Goal: Task Accomplishment & Management: Use online tool/utility

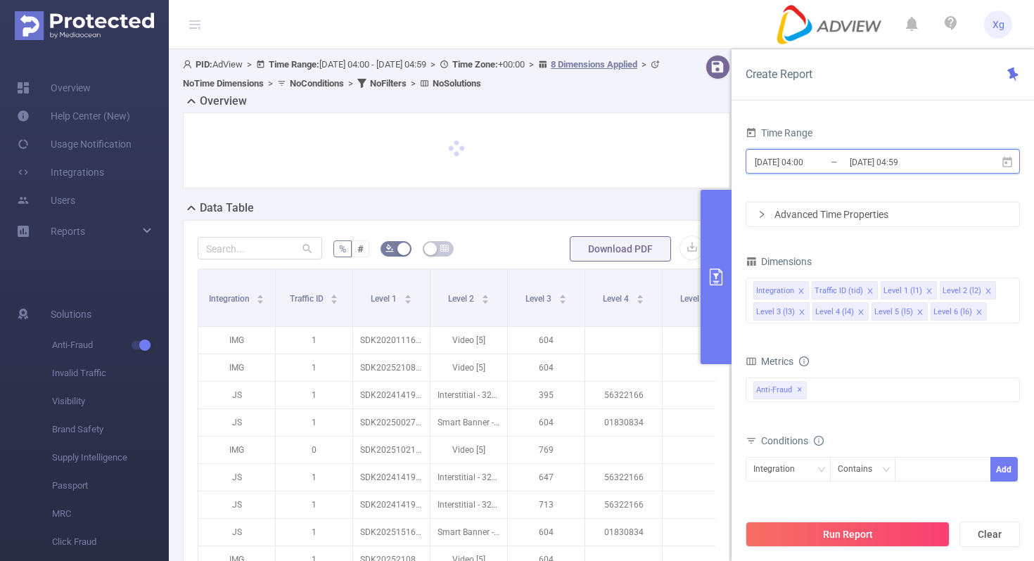
click at [1002, 155] on span "[DATE] 04:00 _ [DATE] 04:59" at bounding box center [882, 161] width 274 height 25
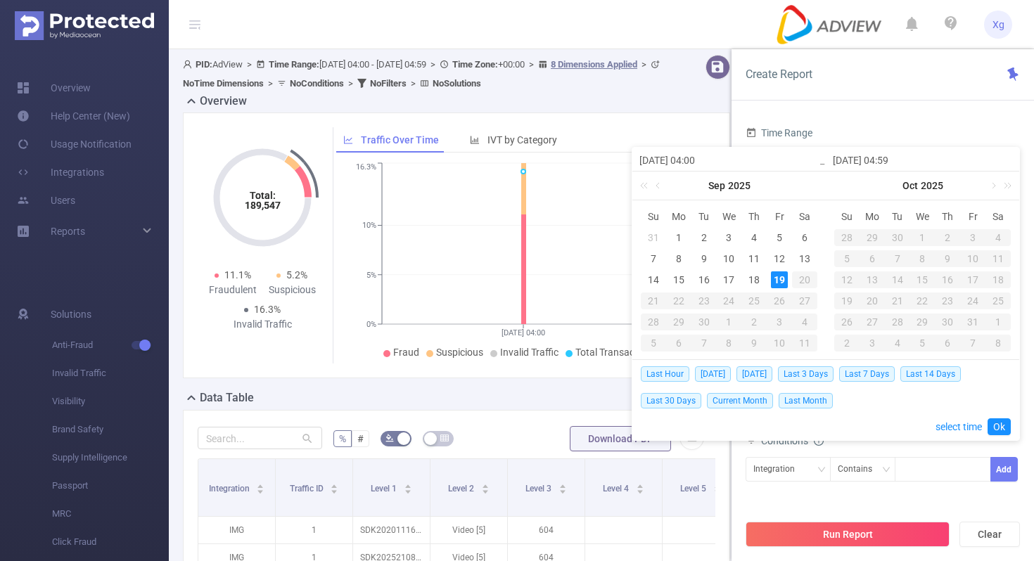
click at [781, 249] on td "12" at bounding box center [779, 258] width 25 height 21
click at [757, 274] on div "18" at bounding box center [753, 279] width 17 height 17
type input "2025-09-12 04:00"
type input "2025-09-18 04:59"
type input "2025-09-12 04:00"
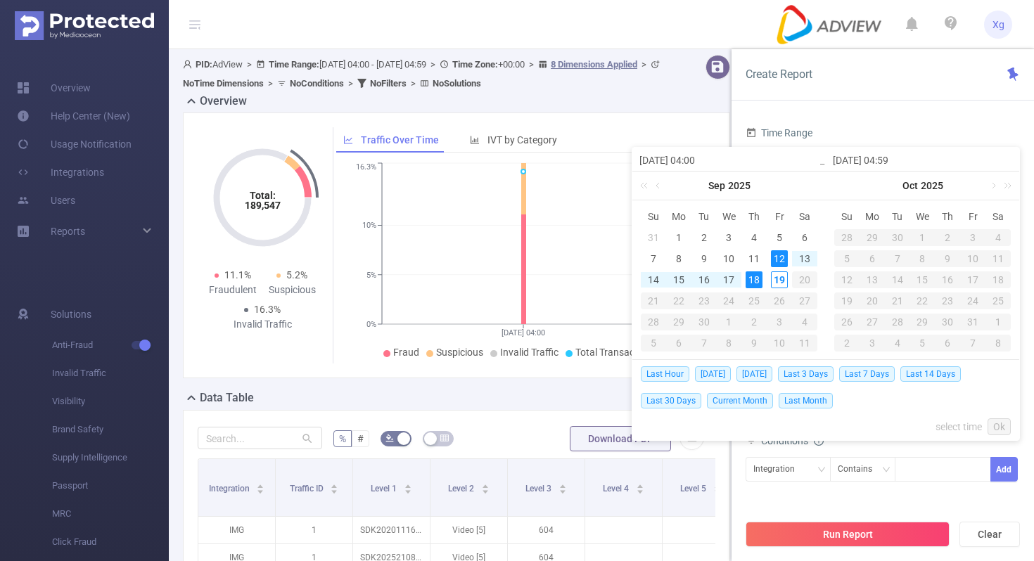
type input "2025-09-18 04:59"
click at [1000, 433] on link "Ok" at bounding box center [998, 426] width 23 height 17
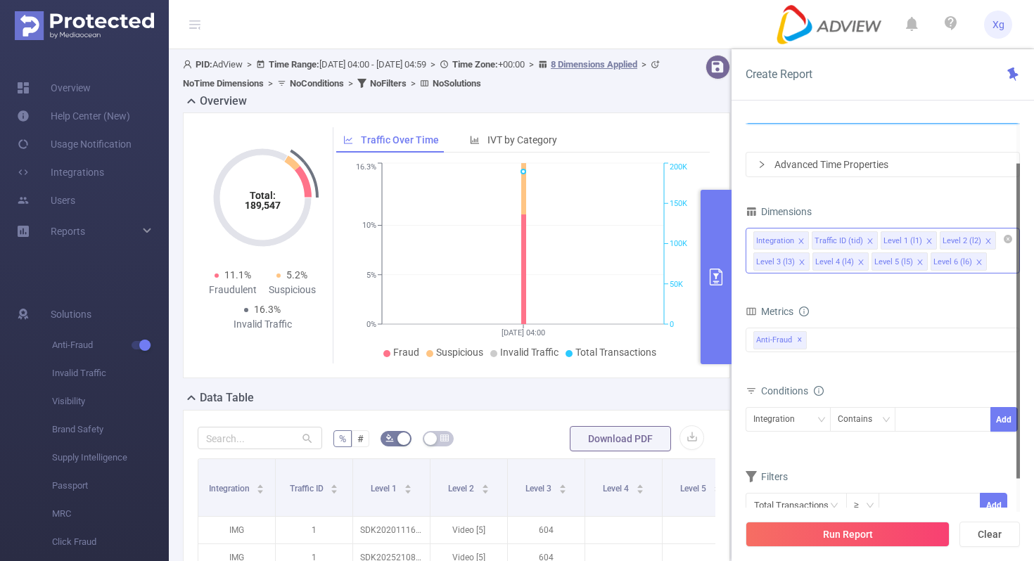
click at [804, 239] on li "Integration" at bounding box center [781, 240] width 56 height 18
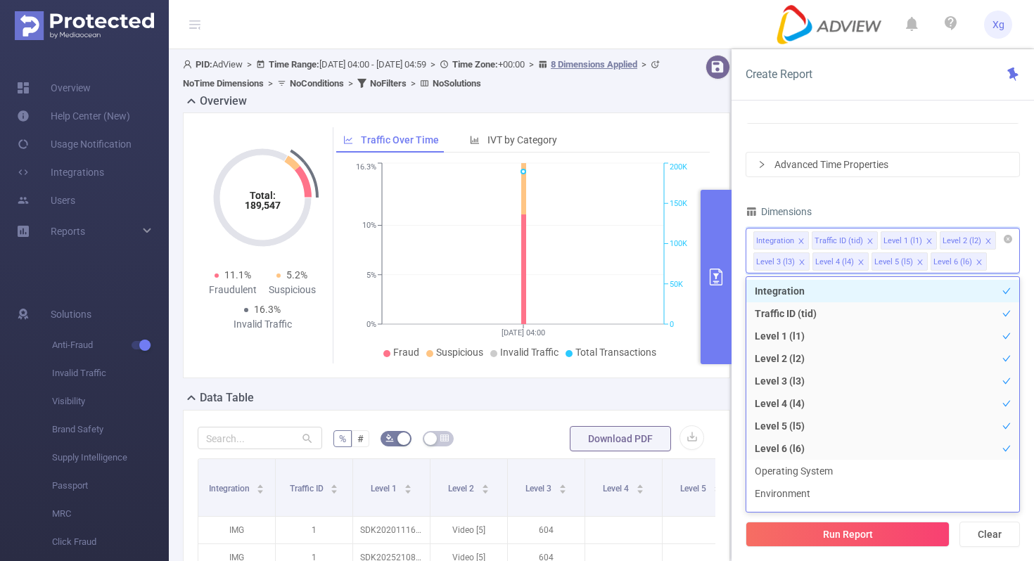
click at [802, 239] on icon "icon: close" at bounding box center [800, 241] width 7 height 7
click at [811, 239] on icon "icon: close" at bounding box center [811, 240] width 5 height 5
click at [890, 206] on div "Dimensions" at bounding box center [882, 213] width 274 height 23
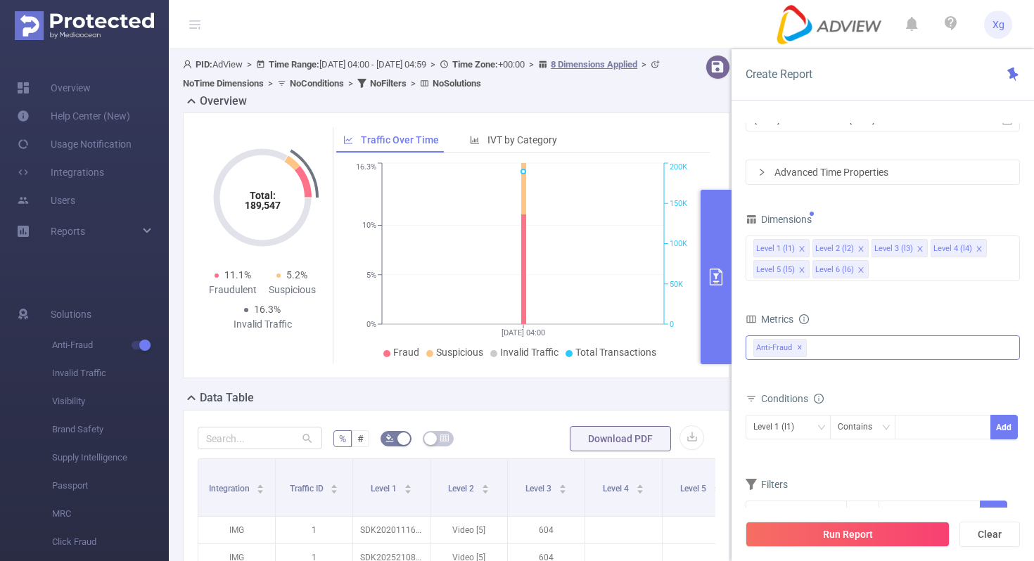
click at [868, 342] on div "Anti-Fraud ✕" at bounding box center [882, 347] width 274 height 25
click at [765, 380] on span at bounding box center [768, 378] width 11 height 11
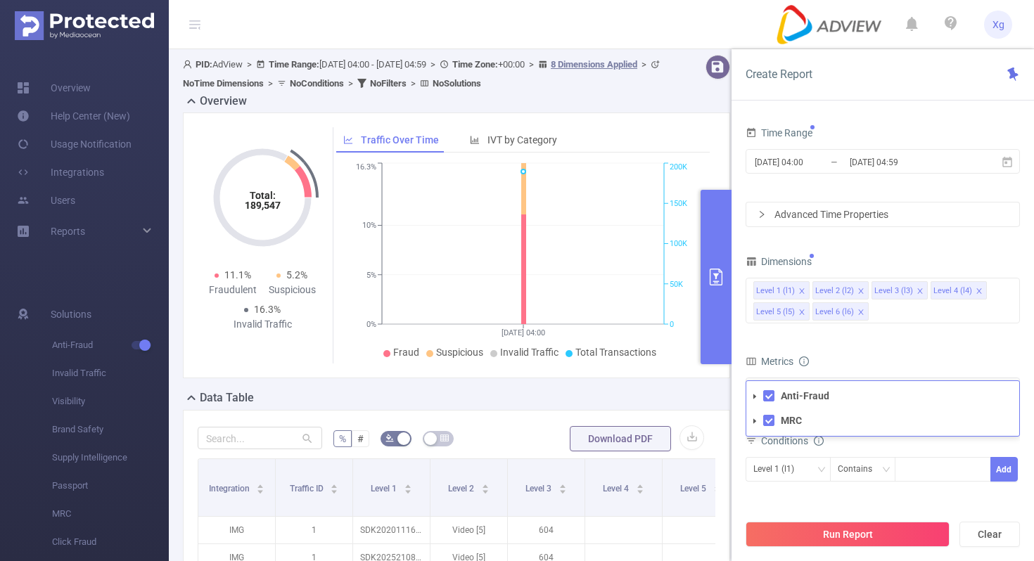
click at [812, 186] on form "Time Range 2025-09-12 04:00 _ 2025-09-18 04:59 Advanced Time Properties" at bounding box center [882, 175] width 274 height 104
click at [808, 217] on div "Advanced Time Properties" at bounding box center [882, 215] width 273 height 24
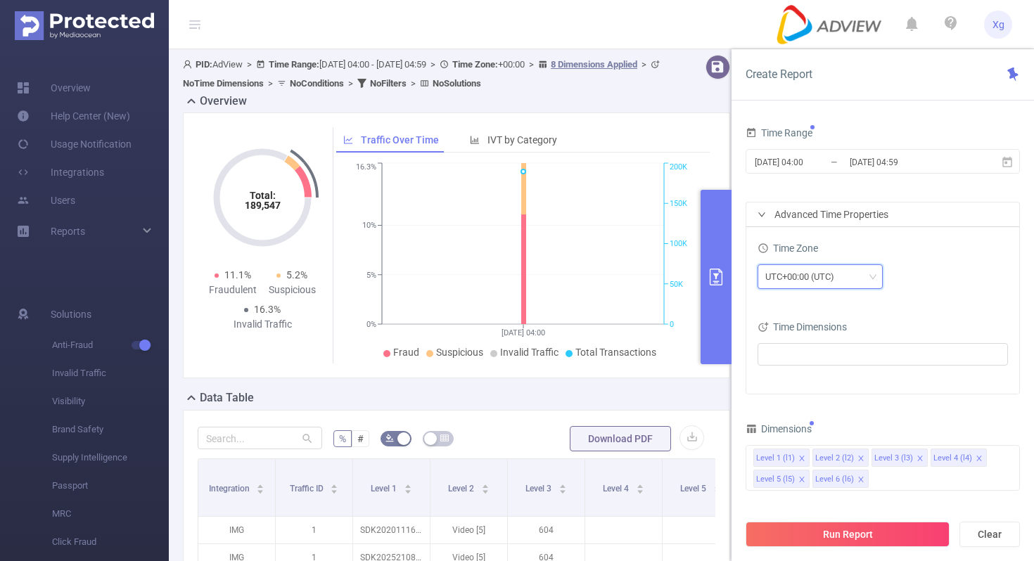
click at [807, 272] on div "UTC+00:00 (UTC)" at bounding box center [804, 276] width 79 height 23
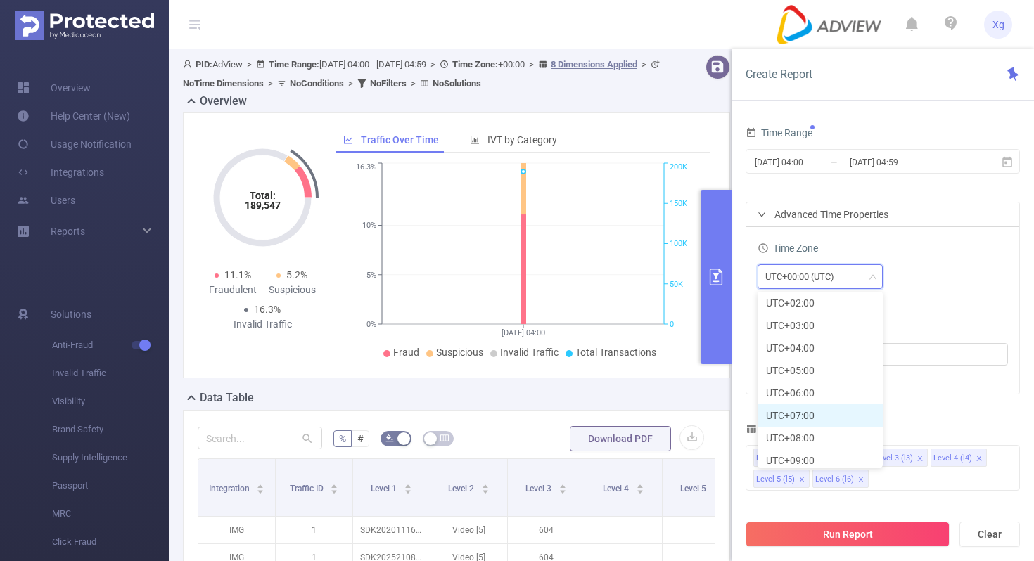
scroll to position [364, 0]
click at [802, 420] on li "UTC+08:00" at bounding box center [819, 415] width 125 height 23
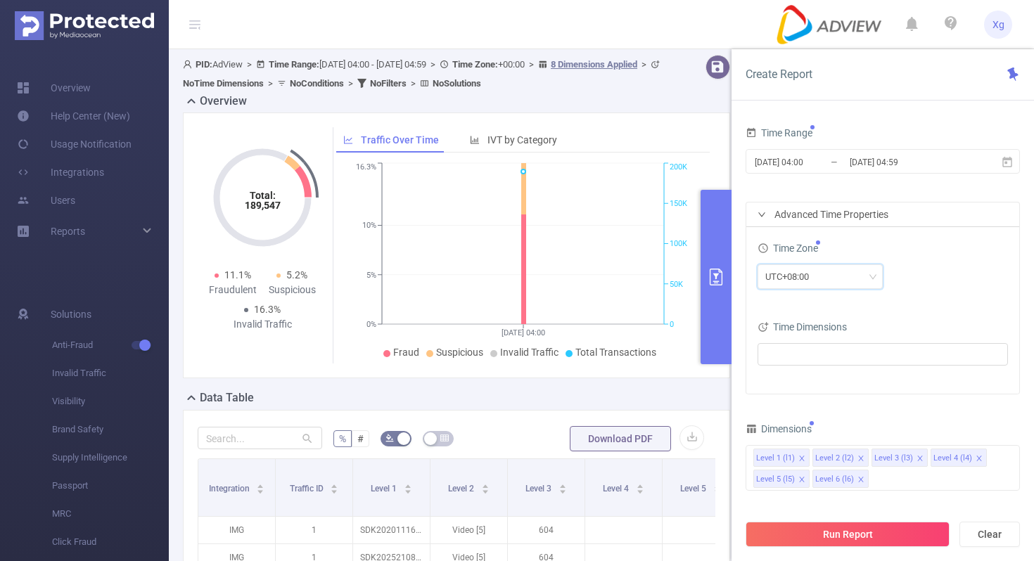
click at [945, 313] on div "Time Zone UTC+08:00 Time Dimensions" at bounding box center [882, 310] width 273 height 167
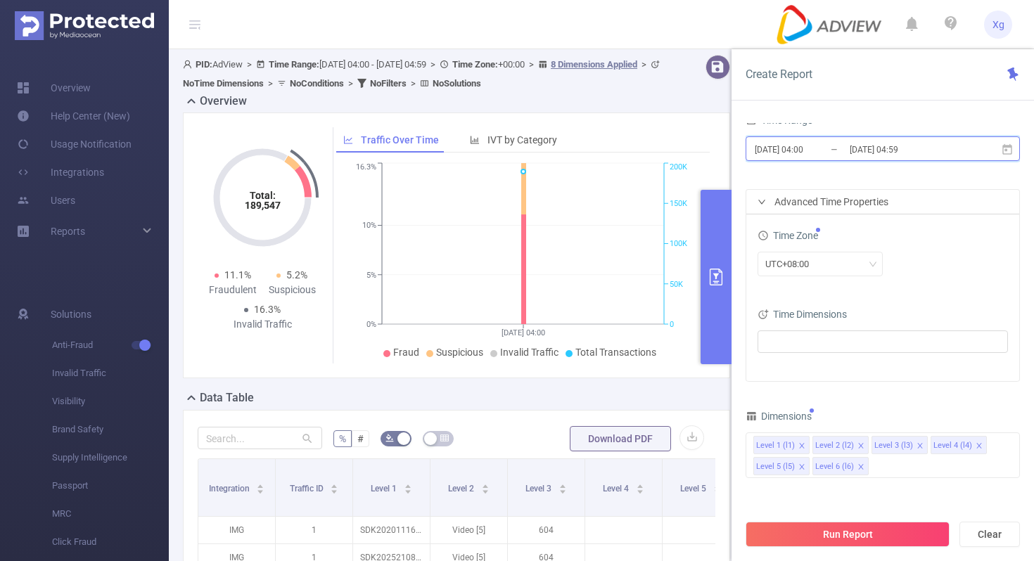
click at [1011, 148] on icon at bounding box center [1007, 148] width 10 height 11
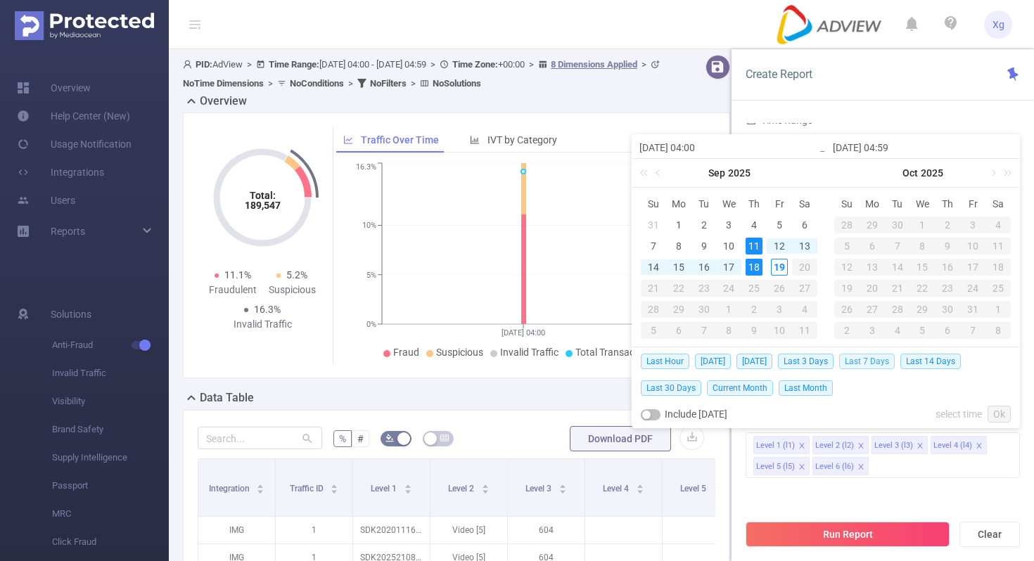
click at [883, 359] on span "Last 7 Days" at bounding box center [867, 361] width 56 height 15
type input "[DATE] 00:00"
type input "[DATE] 23:59"
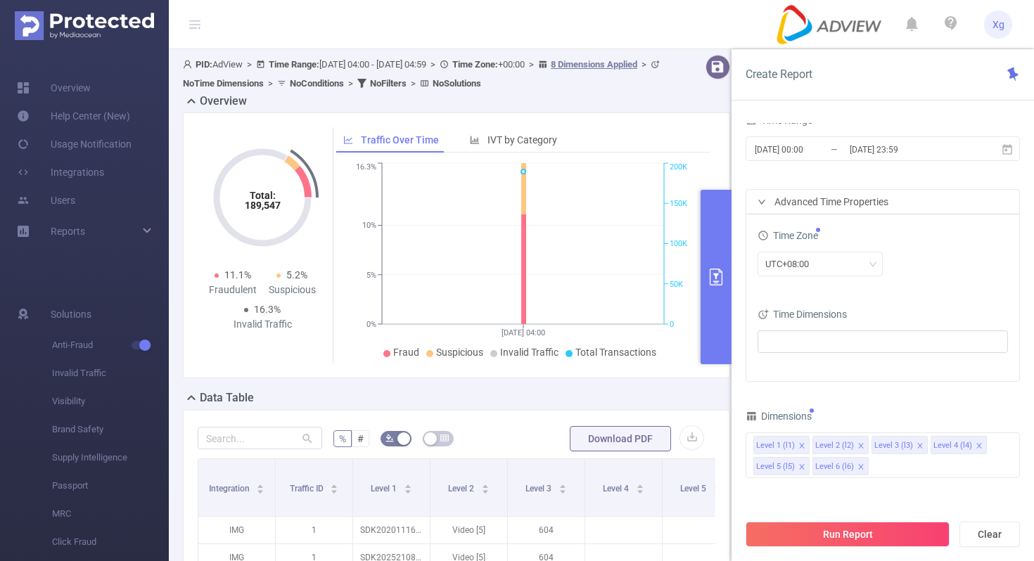
click at [921, 265] on div "UTC+08:00" at bounding box center [882, 264] width 250 height 25
click at [857, 266] on div "UTC+08:00" at bounding box center [820, 263] width 110 height 23
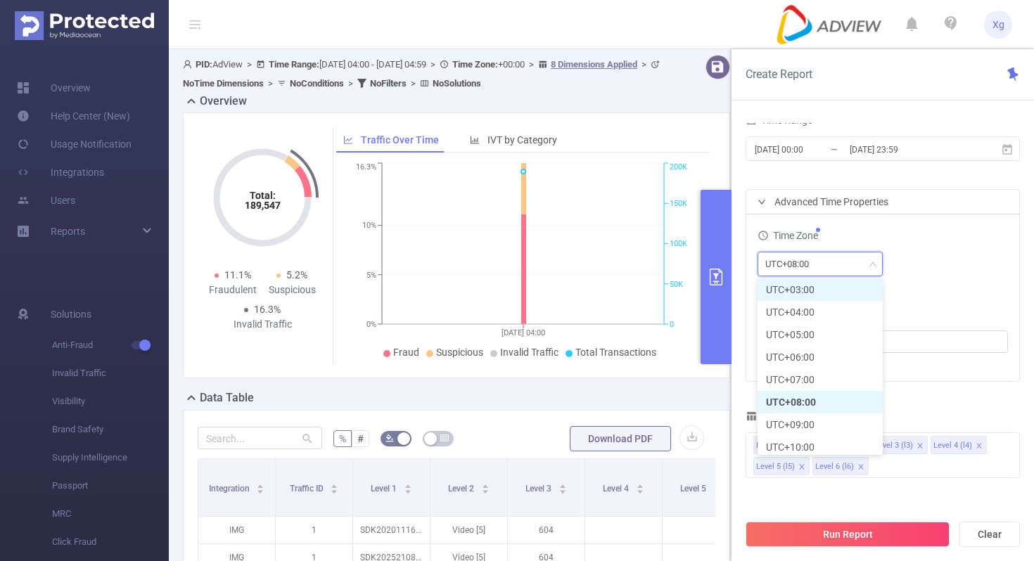
scroll to position [364, 0]
click at [790, 396] on li "UTC+08:00" at bounding box center [819, 403] width 125 height 23
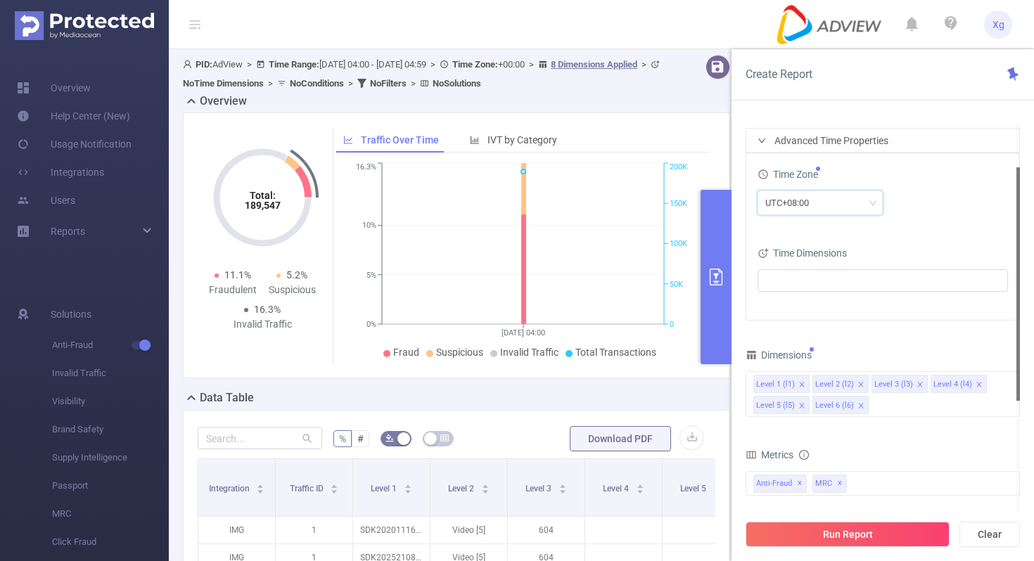
click at [916, 214] on div "UTC+08:00" at bounding box center [882, 203] width 250 height 25
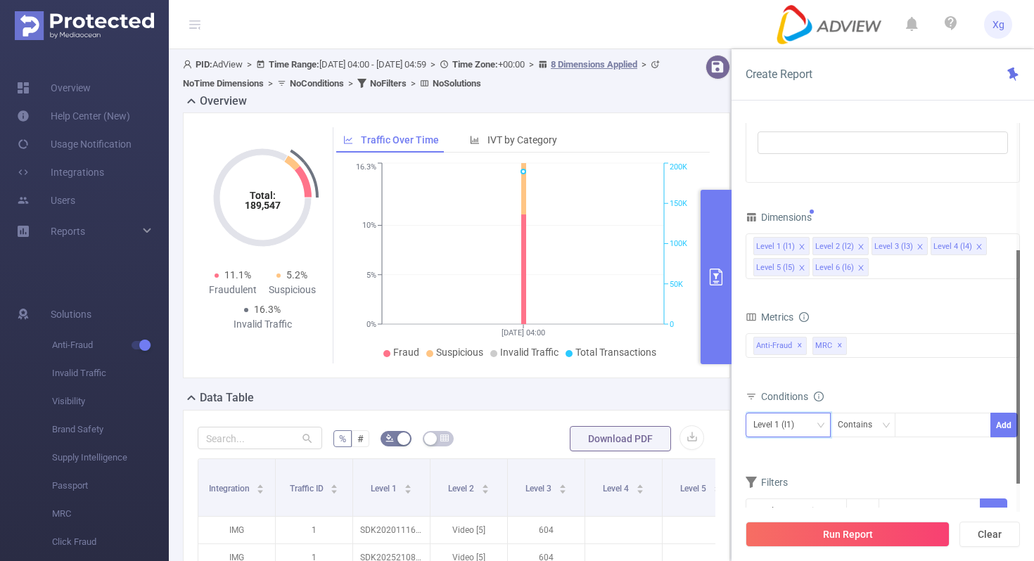
click at [812, 425] on div "Level 1 (l1)" at bounding box center [788, 424] width 70 height 23
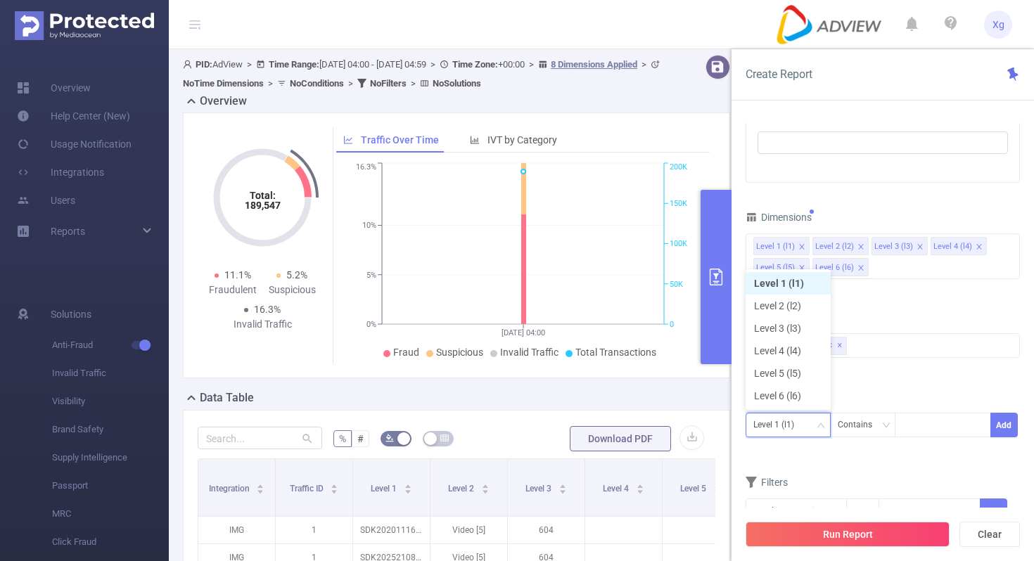
click at [795, 284] on li "Level 1 (l1)" at bounding box center [787, 283] width 85 height 23
click at [859, 435] on div "Contains" at bounding box center [860, 424] width 44 height 23
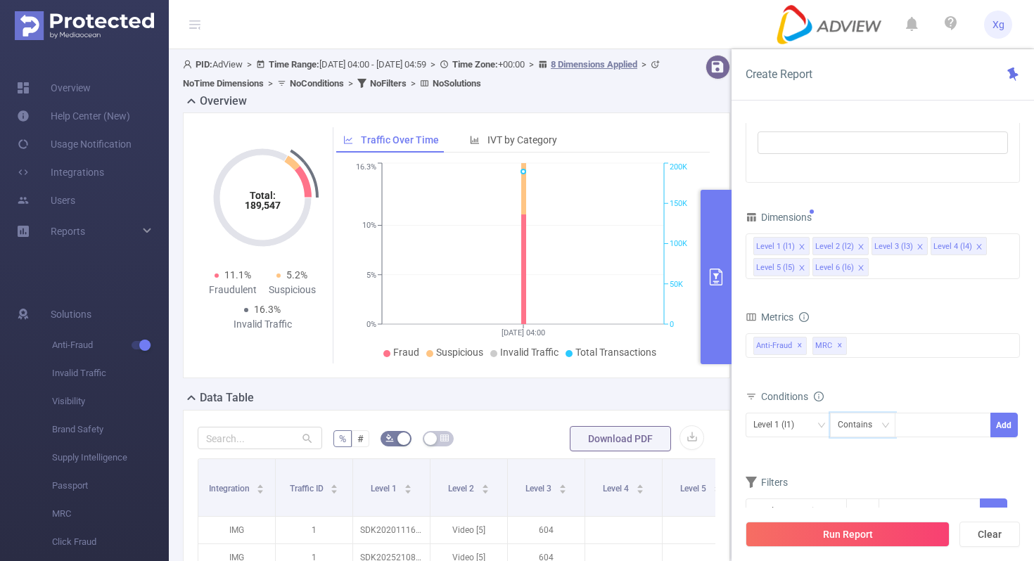
click at [908, 376] on div "Total General IVT Data Centers Disclosed Bots Known Crawlers Irregular Activity…" at bounding box center [882, 356] width 274 height 50
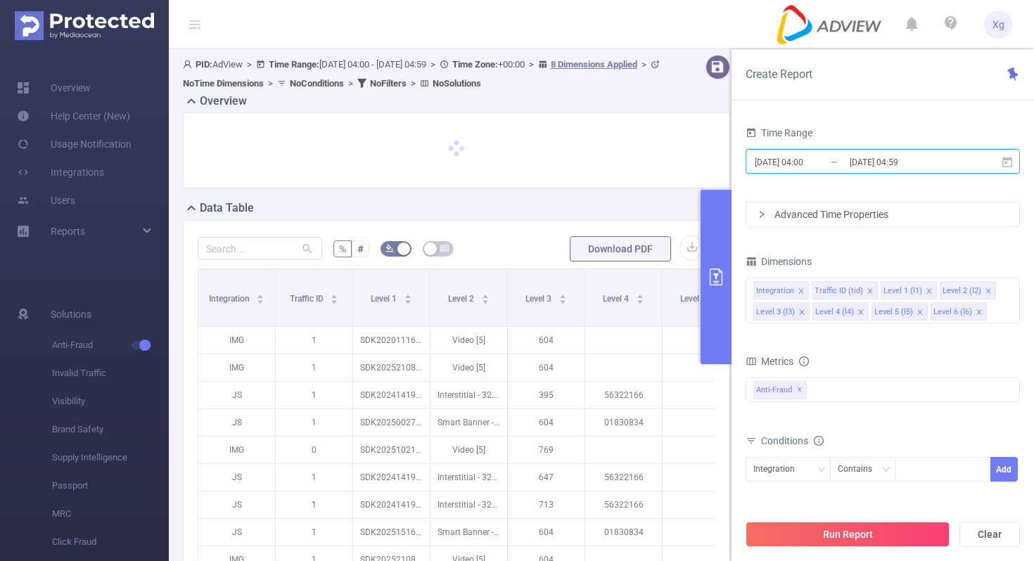
click at [1009, 156] on icon at bounding box center [1007, 162] width 13 height 13
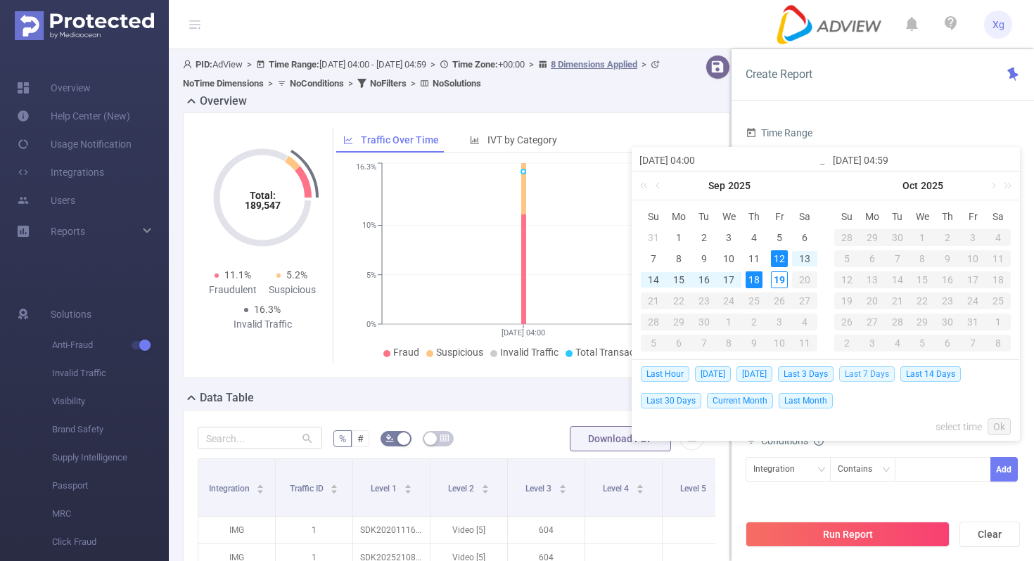
click at [884, 373] on span "Last 7 Days" at bounding box center [867, 373] width 56 height 15
type input "[DATE] 00:00"
type input "[DATE] 23:59"
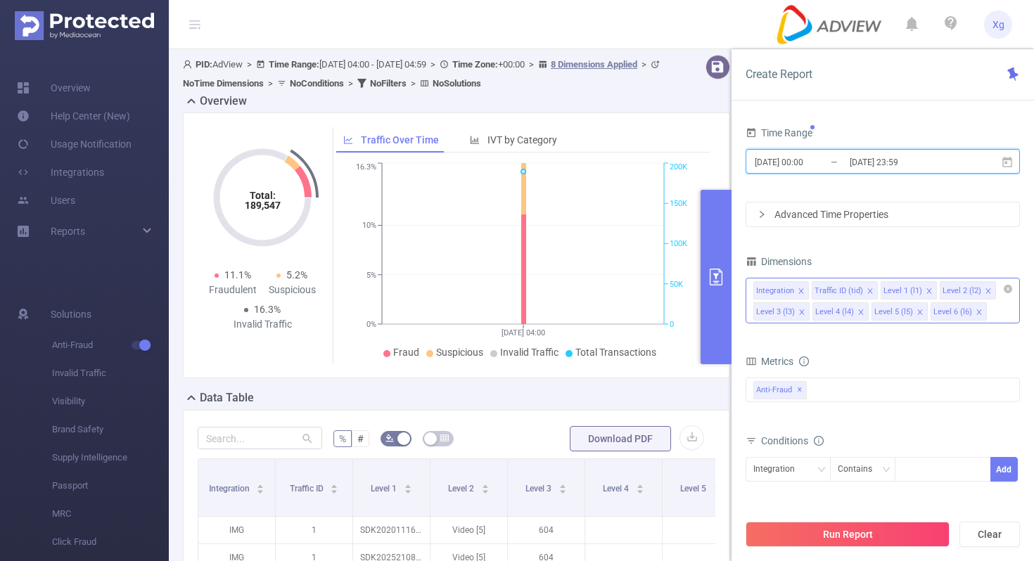
click at [800, 293] on icon "icon: close" at bounding box center [800, 291] width 7 height 7
click at [808, 290] on icon "icon: close" at bounding box center [811, 291] width 7 height 7
click at [857, 290] on icon "icon: close" at bounding box center [860, 291] width 7 height 7
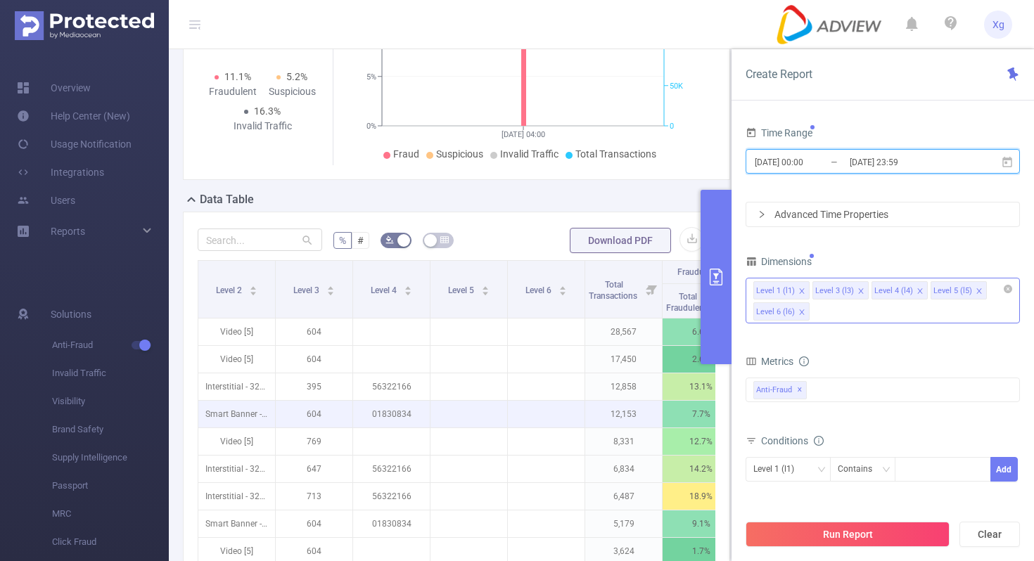
scroll to position [200, 0]
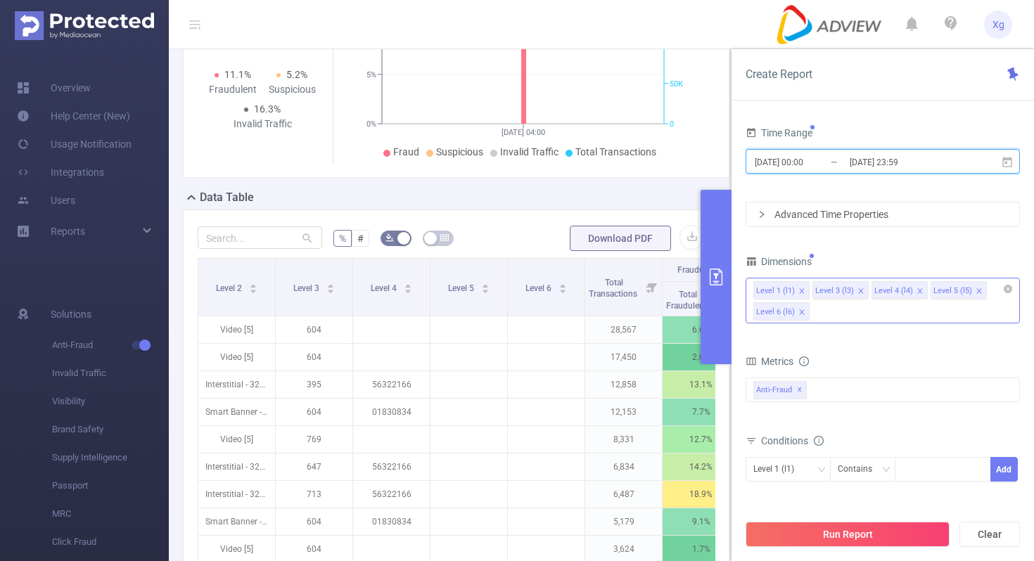
click at [919, 288] on icon "icon: close" at bounding box center [919, 291] width 7 height 7
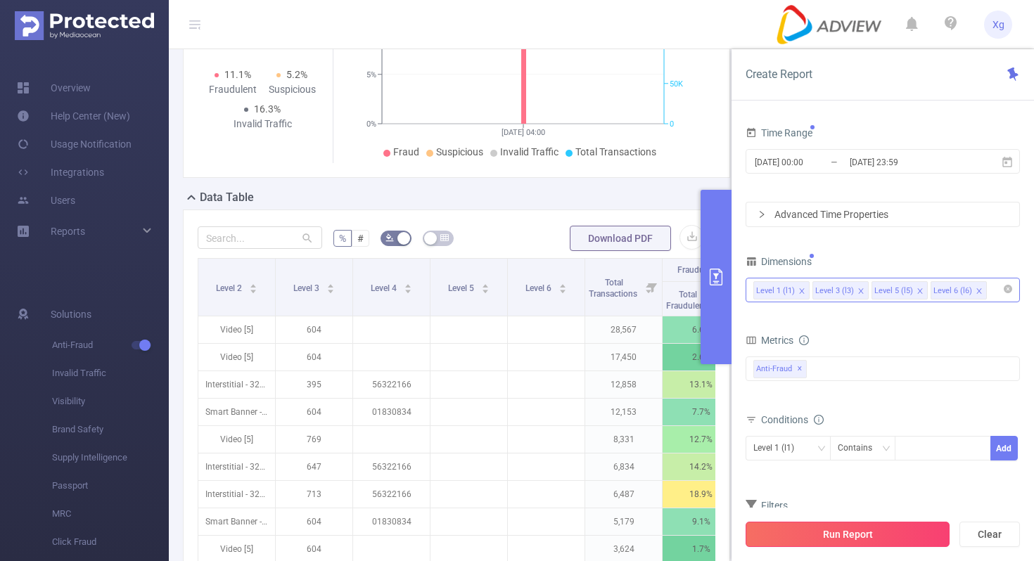
click at [832, 533] on button "Run Report" at bounding box center [847, 534] width 204 height 25
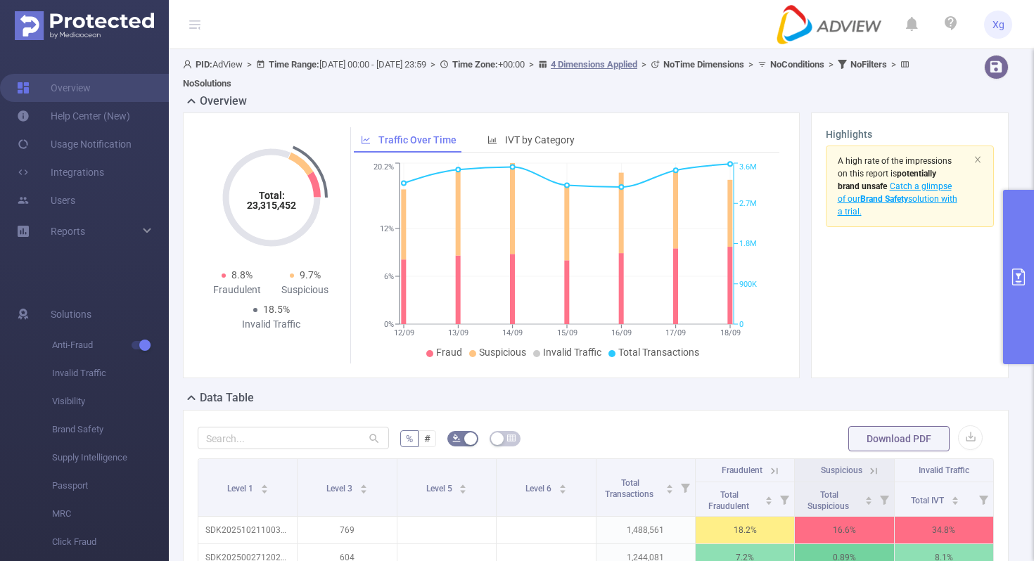
click at [1013, 270] on icon "primary" at bounding box center [1018, 277] width 17 height 17
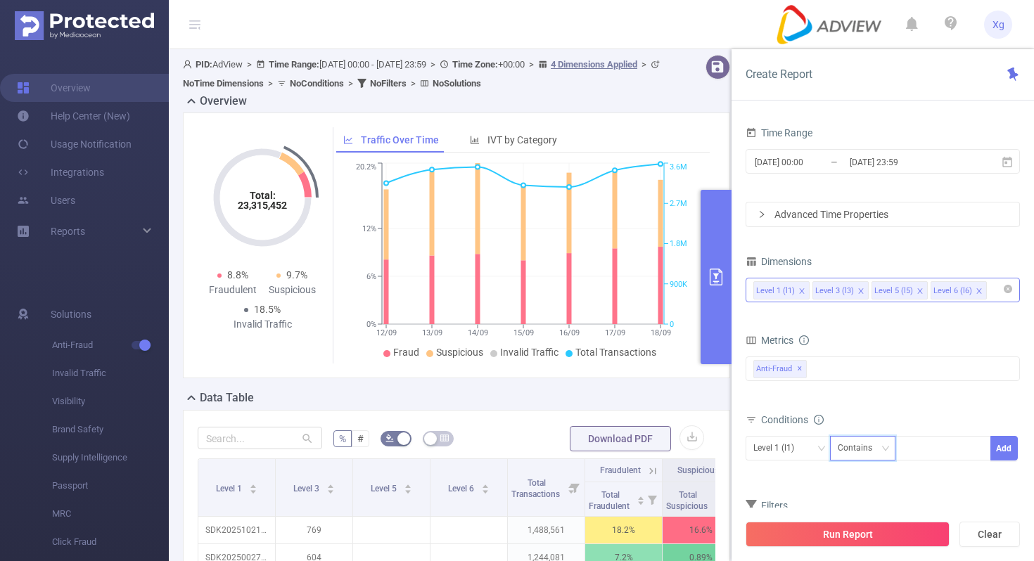
click at [864, 449] on div "Contains" at bounding box center [860, 448] width 44 height 23
click at [844, 501] on li "Is" at bounding box center [876, 500] width 94 height 23
click at [930, 443] on div at bounding box center [942, 448] width 81 height 23
paste input "SDK20251021100302ytwiya4hooryady"
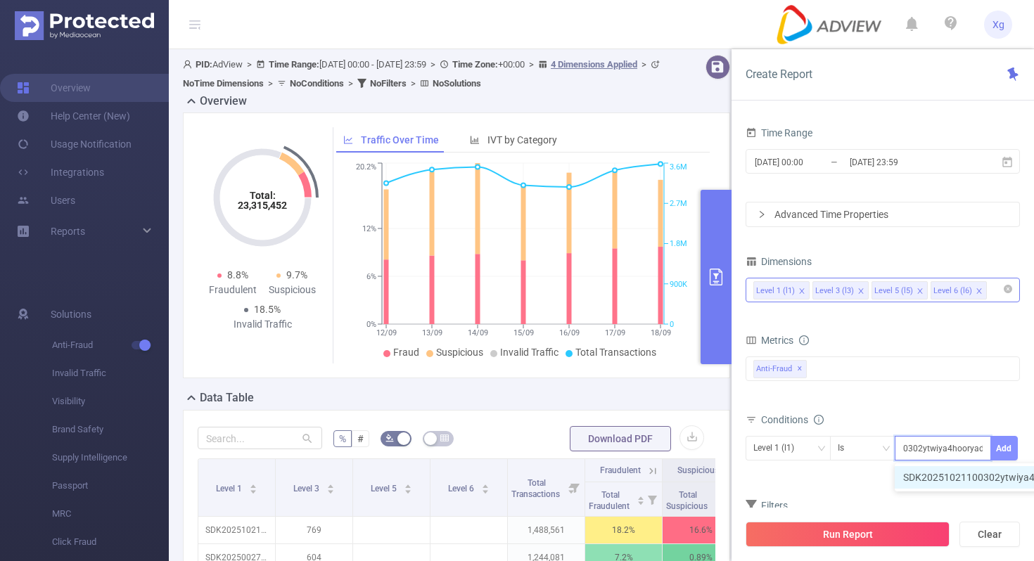
type input "SDK20251021100302ytwiya4hooryady"
click at [1006, 448] on button "Add" at bounding box center [1003, 448] width 27 height 25
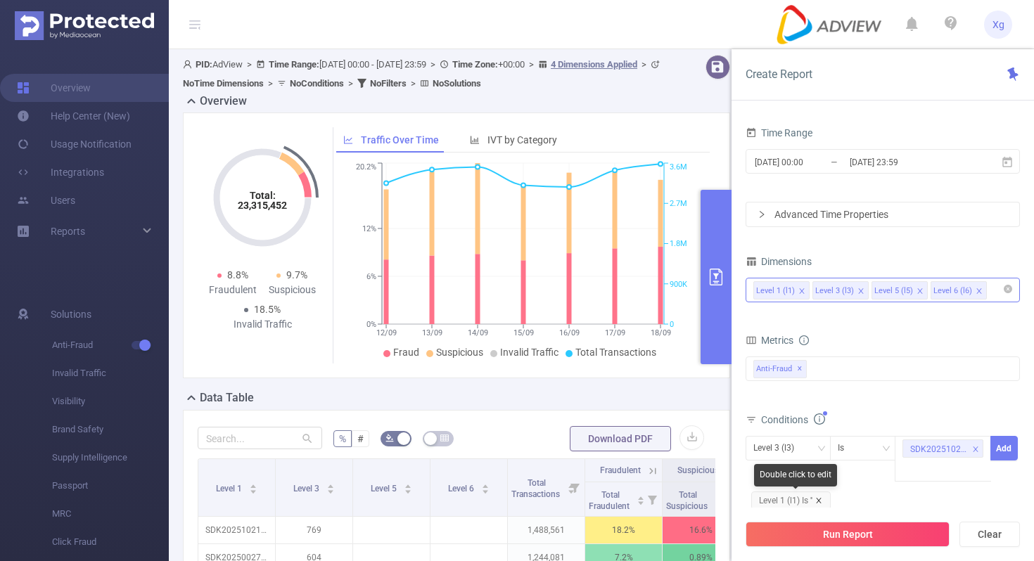
click at [819, 499] on icon "icon: close" at bounding box center [818, 500] width 7 height 7
click at [821, 440] on div "Level 3 (l3)" at bounding box center [788, 448] width 70 height 23
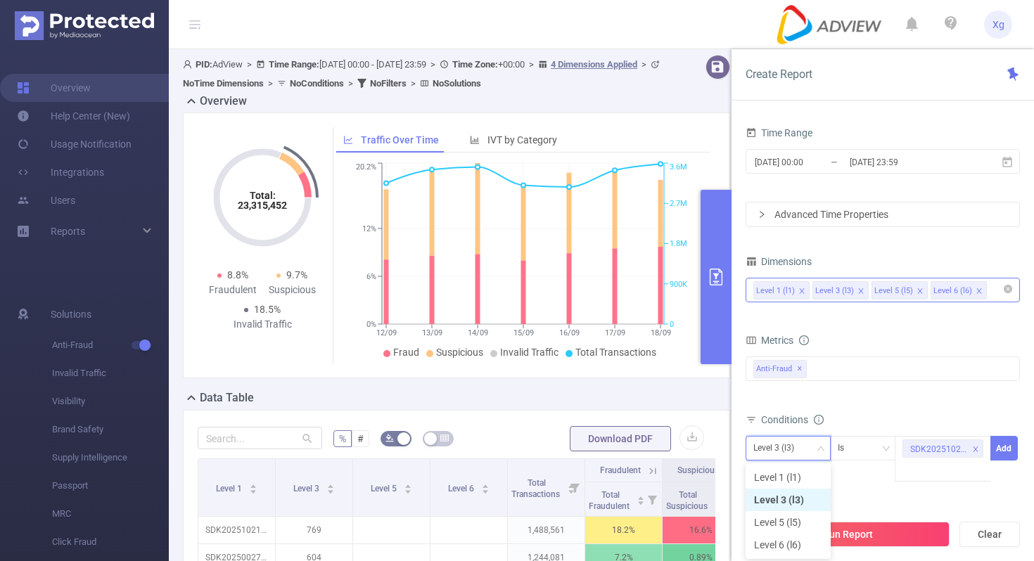
click at [819, 451] on icon "icon: down" at bounding box center [820, 448] width 8 height 8
click at [813, 454] on div "Level 3 (l3)" at bounding box center [788, 448] width 70 height 23
click at [801, 468] on li "Level 1 (l1)" at bounding box center [787, 477] width 85 height 23
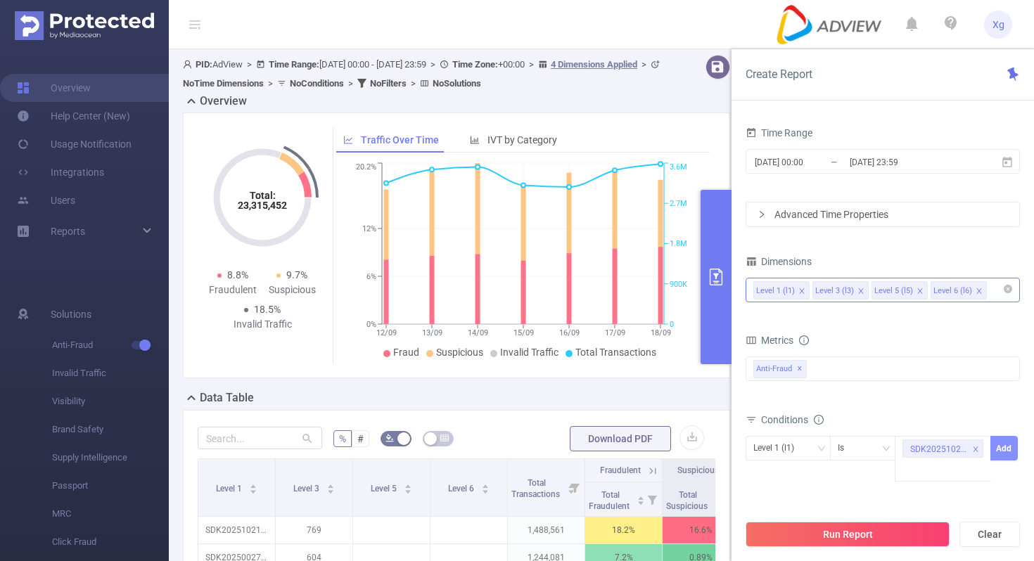
click at [997, 449] on button "Add" at bounding box center [1003, 448] width 27 height 25
click at [847, 532] on button "Run Report" at bounding box center [847, 534] width 204 height 25
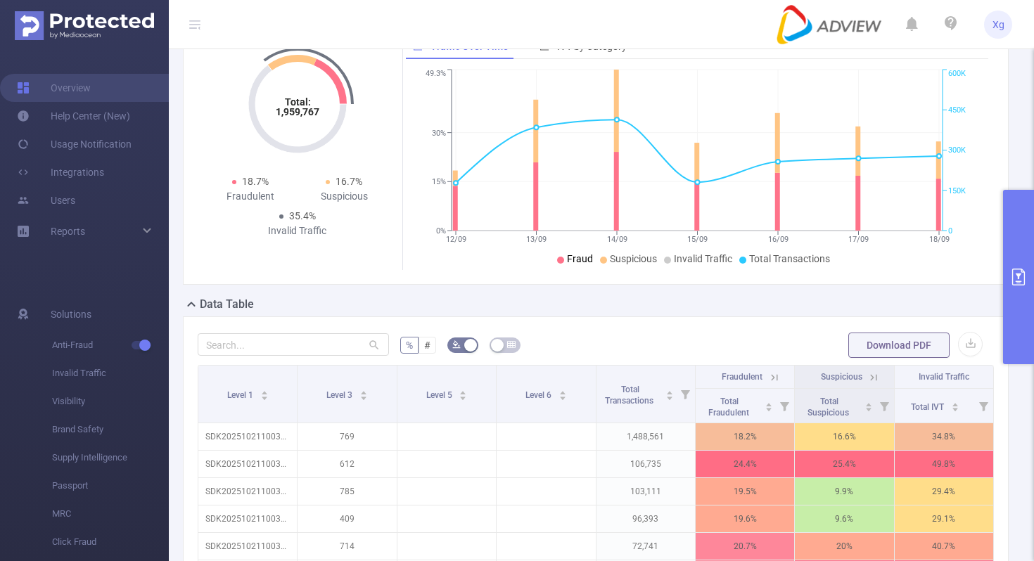
scroll to position [101, 0]
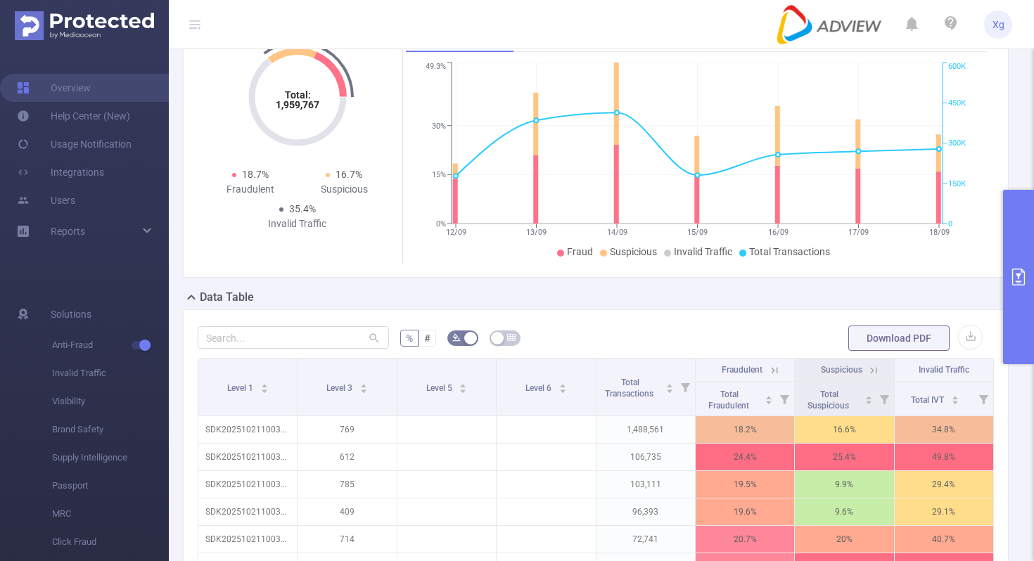
click at [1025, 290] on button "primary" at bounding box center [1018, 277] width 31 height 174
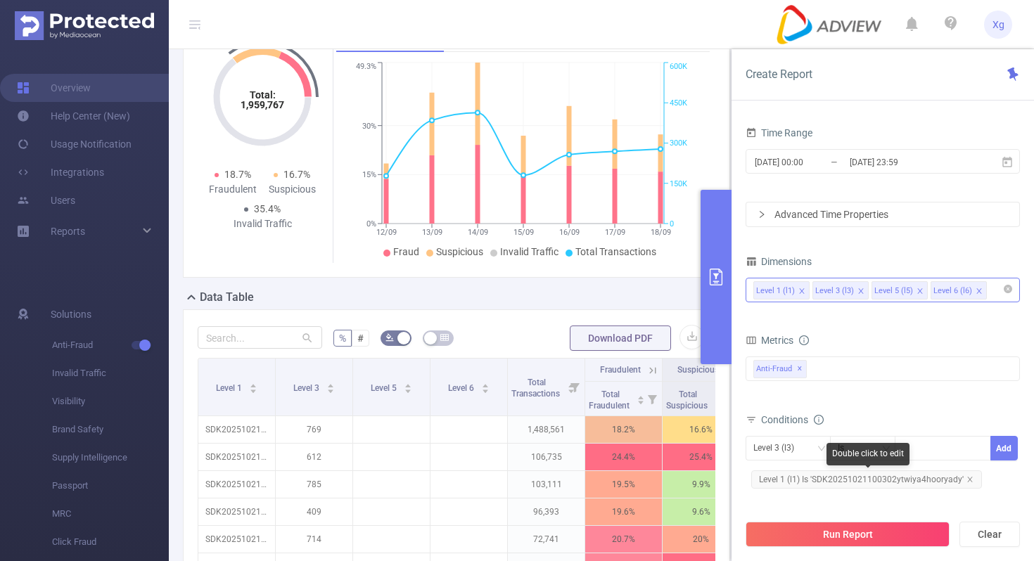
click at [902, 483] on span "Level 1 (l1) Is 'SDK20251021100302ytwiya4hooryady'" at bounding box center [866, 479] width 231 height 18
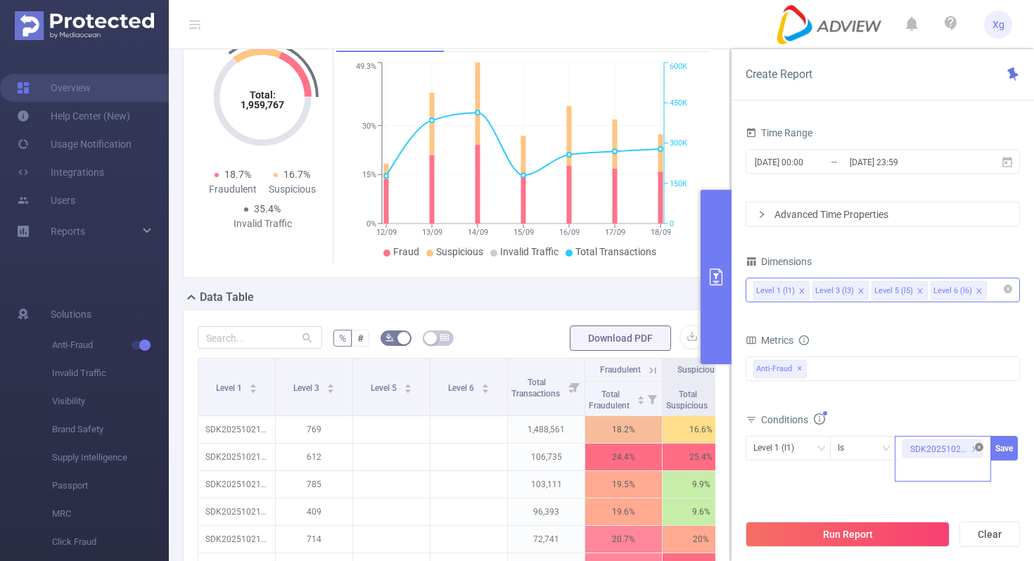
click at [978, 447] on icon "icon: close-circle" at bounding box center [979, 447] width 8 height 8
click at [964, 447] on div "SDK20251021100302ytwiya4hooryady" at bounding box center [942, 448] width 81 height 23
paste input "SDK20252208100525gnisqgxlyg6z753"
type input "SDK20252208100525gnisqgxlyg6z753"
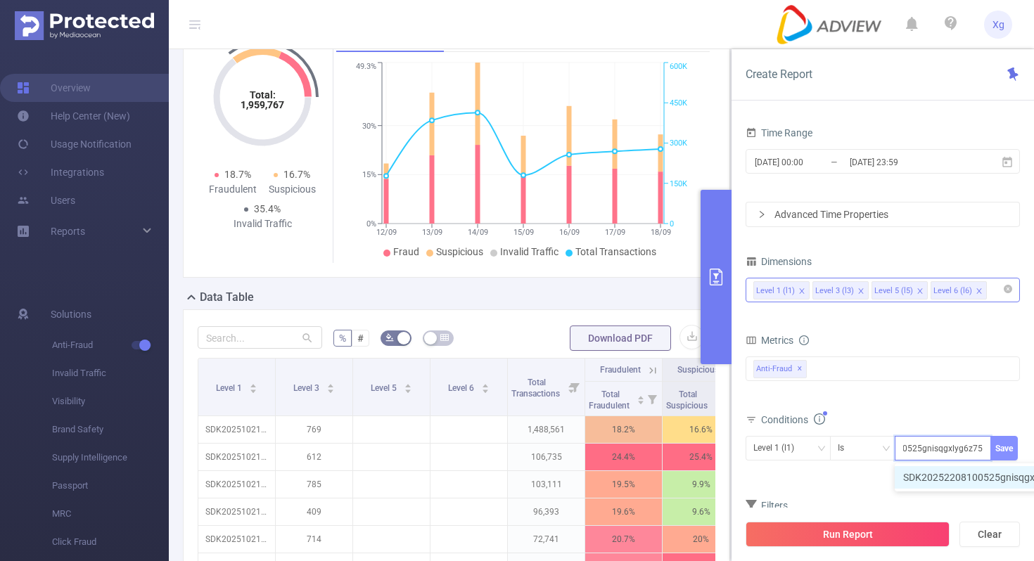
click at [1010, 445] on button "Save" at bounding box center [1003, 448] width 27 height 25
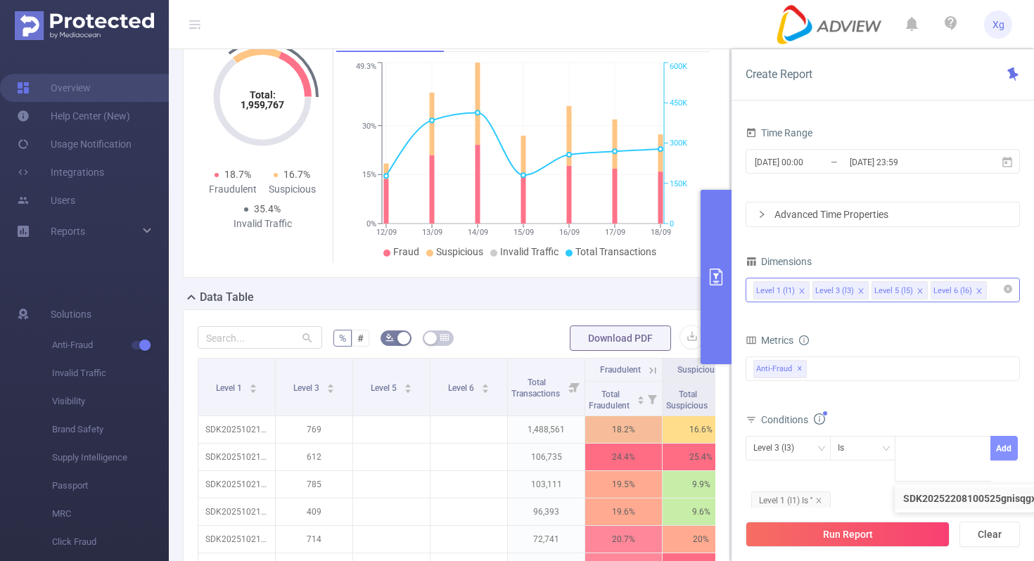
scroll to position [0, 0]
click at [820, 497] on icon "icon: close" at bounding box center [818, 500] width 7 height 7
click at [821, 447] on icon "icon: down" at bounding box center [820, 448] width 8 height 8
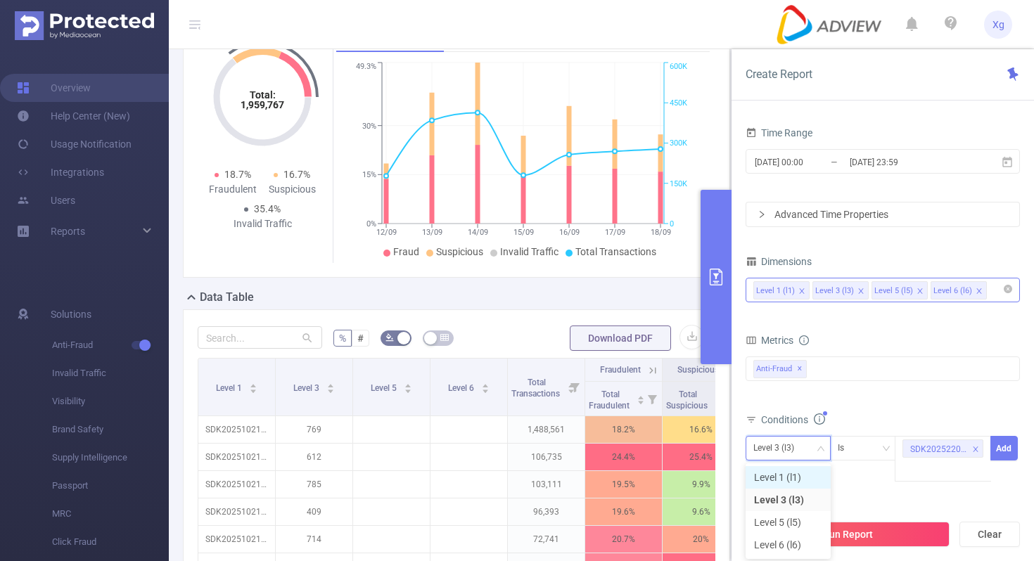
click at [793, 475] on li "Level 1 (l1)" at bounding box center [787, 477] width 85 height 23
click at [1011, 447] on button "Add" at bounding box center [1003, 448] width 27 height 25
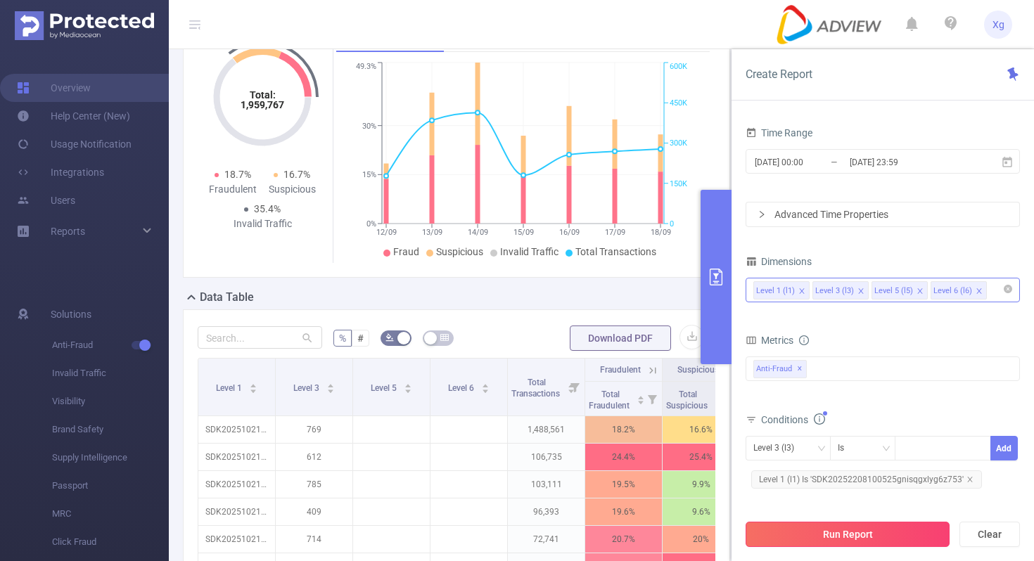
click at [853, 527] on button "Run Report" at bounding box center [847, 534] width 204 height 25
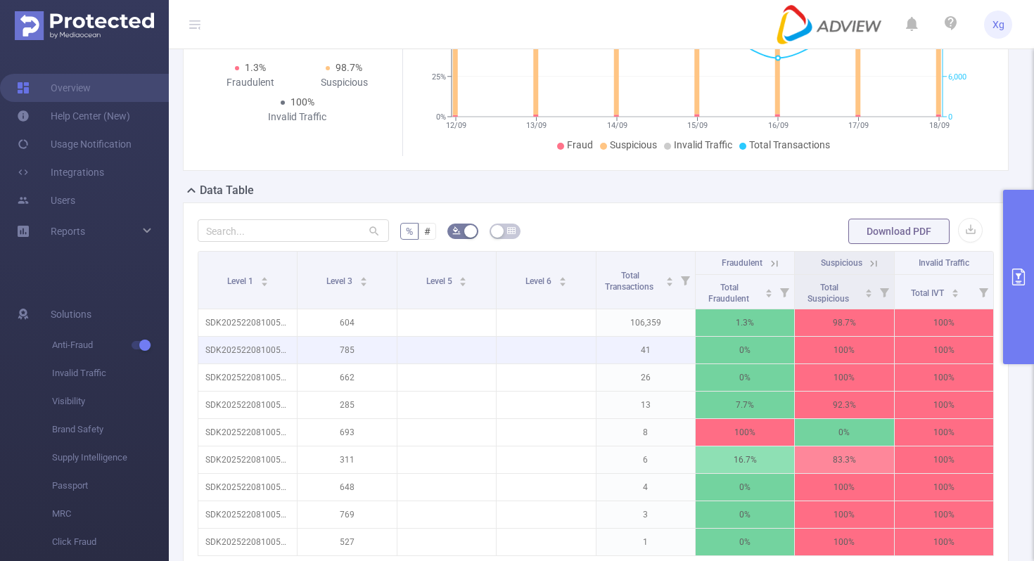
scroll to position [220, 0]
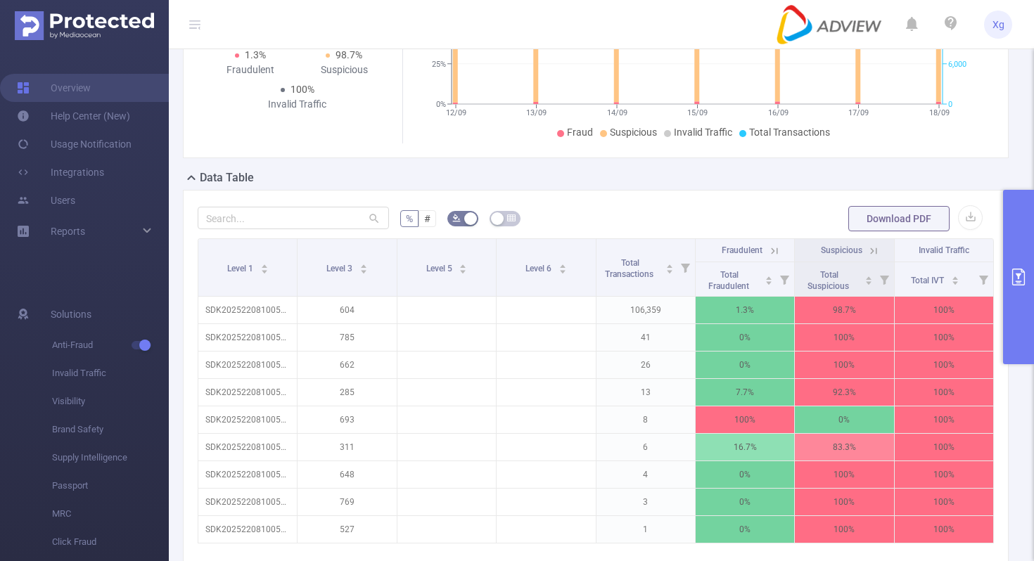
click at [1022, 258] on button "primary" at bounding box center [1018, 277] width 31 height 174
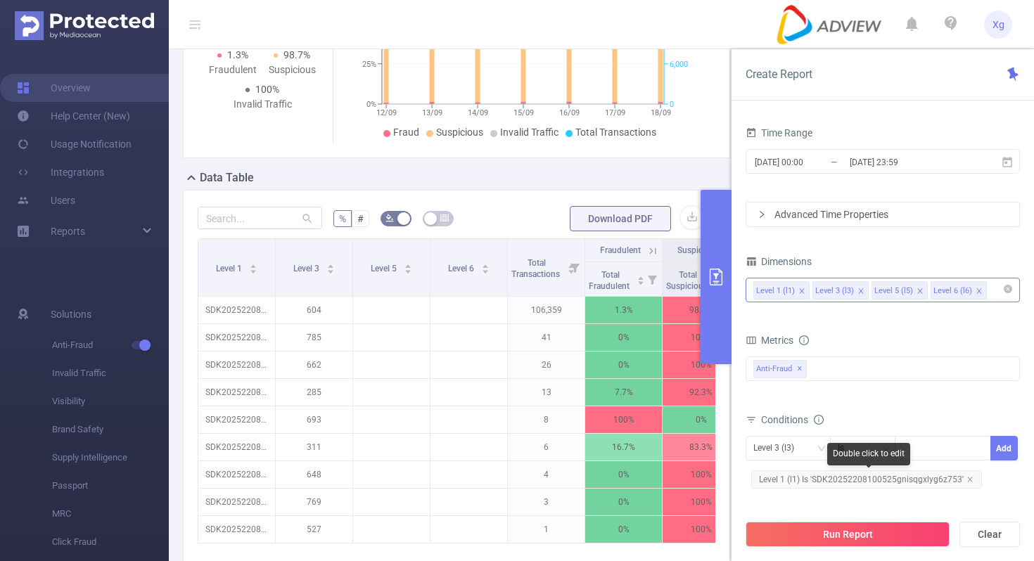
click at [826, 472] on span "Level 1 (l1) Is 'SDK20252208100525gnisqgxlyg6z753'" at bounding box center [866, 479] width 231 height 18
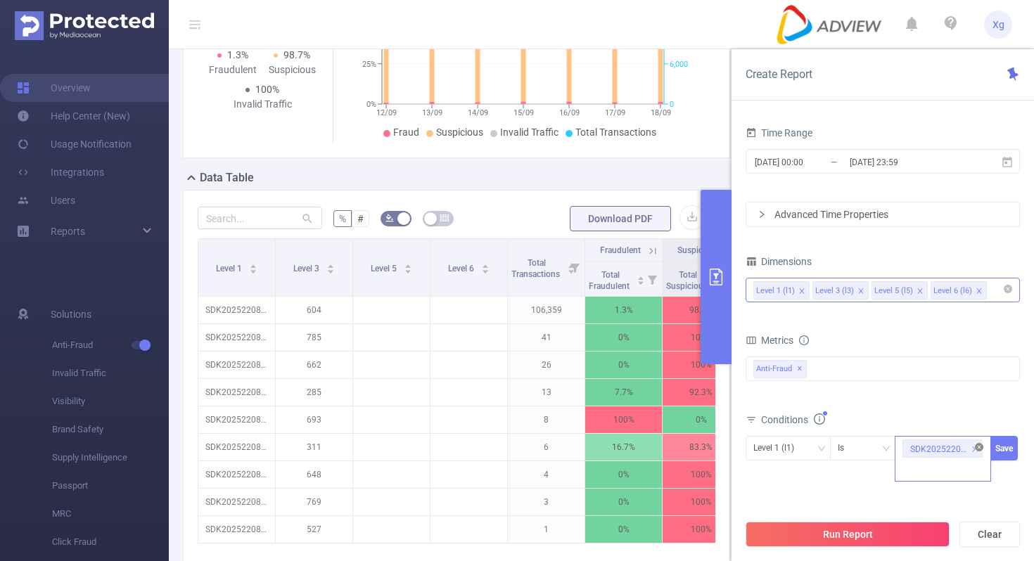
click at [976, 449] on icon "icon: close-circle" at bounding box center [979, 447] width 8 height 8
click at [944, 451] on div at bounding box center [942, 448] width 81 height 23
paste input "SDK20250002120306w5pydm03i74ddtf"
type input "SDK20250002120306w5pydm03i74ddtf"
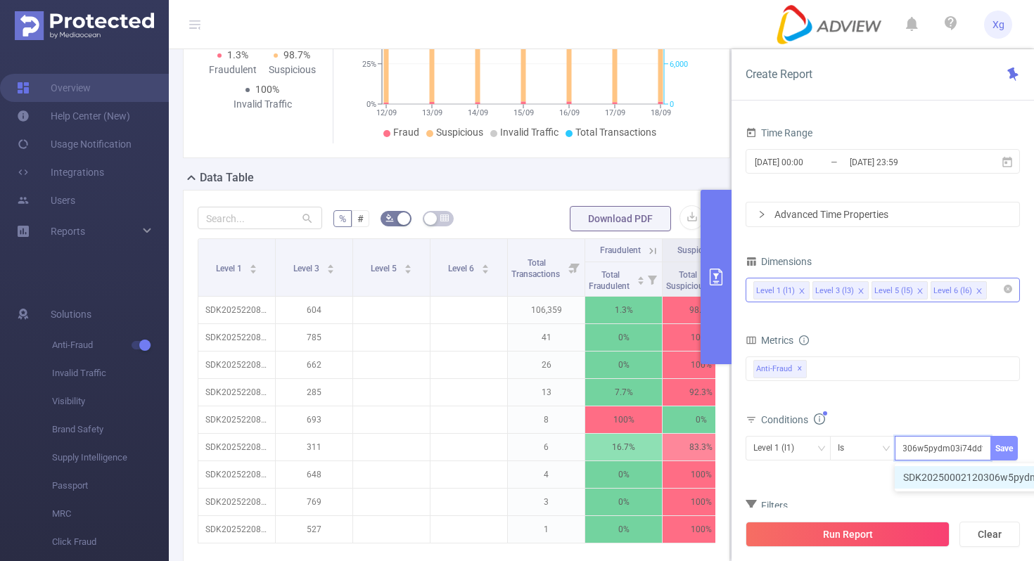
click at [1007, 450] on button "Save" at bounding box center [1003, 448] width 27 height 25
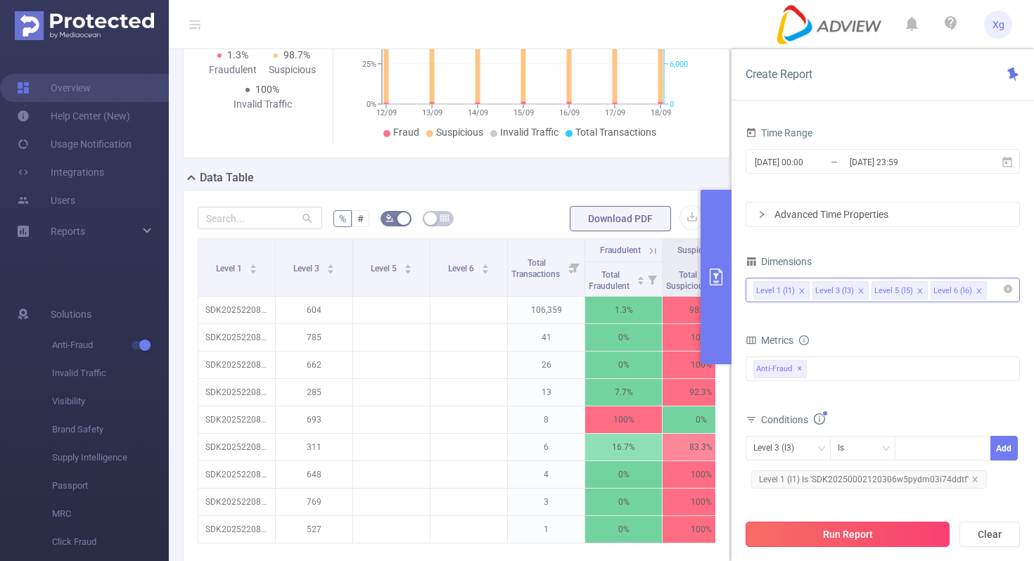
click at [825, 544] on button "Run Report" at bounding box center [847, 534] width 204 height 25
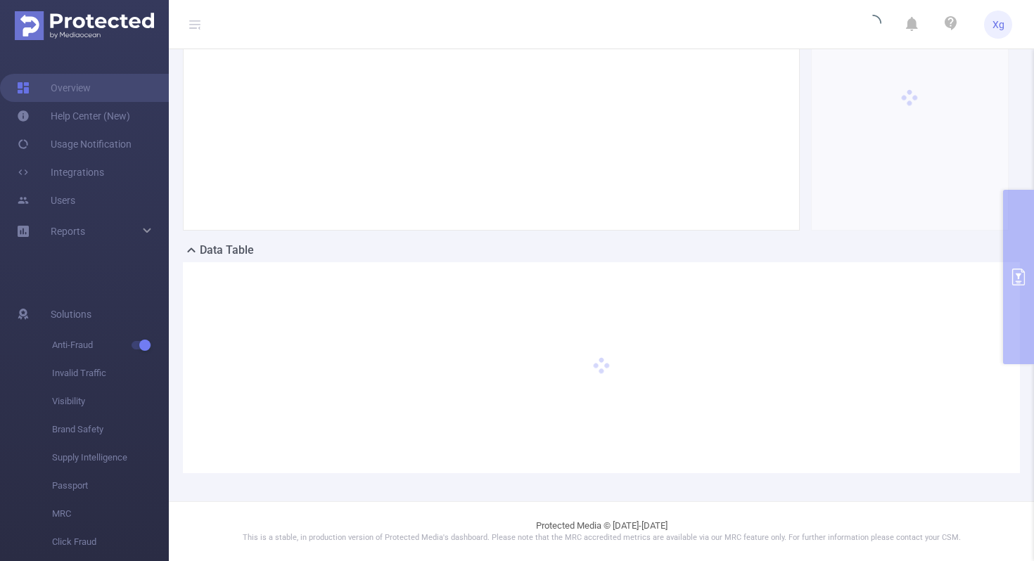
scroll to position [147, 0]
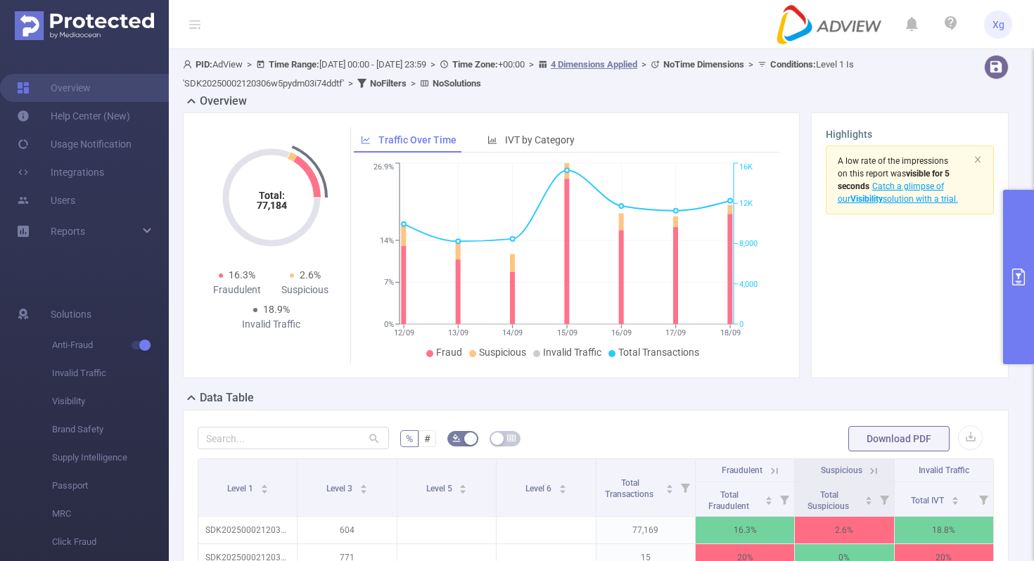
click at [1017, 242] on button "primary" at bounding box center [1018, 277] width 31 height 174
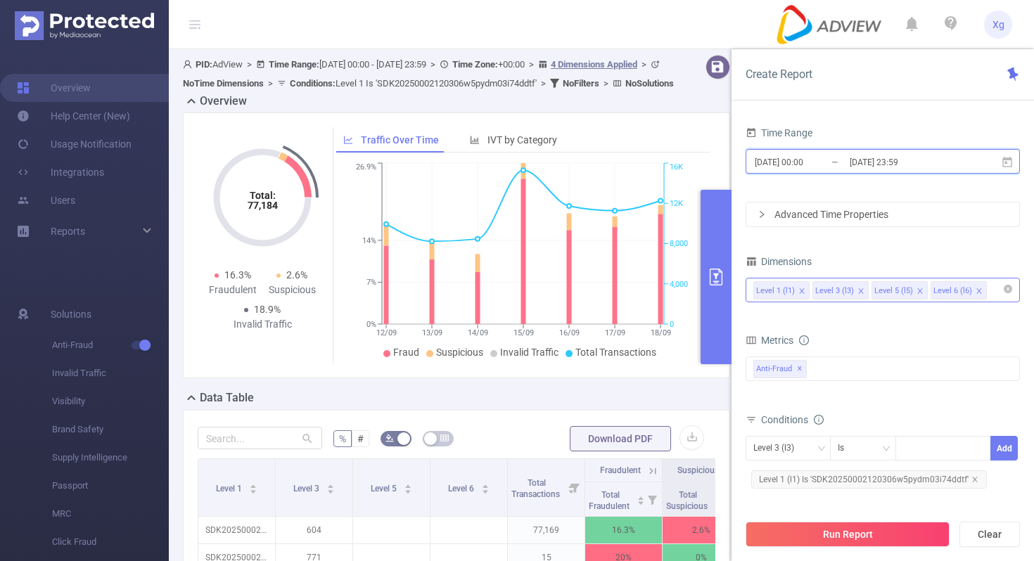
click at [1011, 165] on icon at bounding box center [1007, 161] width 10 height 11
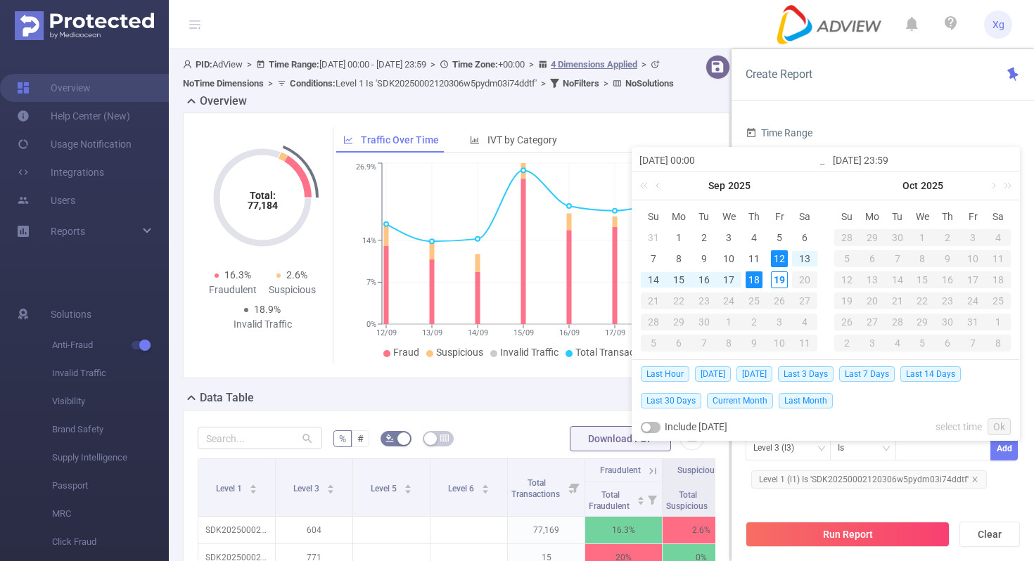
click at [778, 257] on div "12" at bounding box center [779, 258] width 17 height 17
click at [754, 278] on div "18" at bounding box center [753, 279] width 17 height 17
click at [1002, 429] on link "Ok" at bounding box center [998, 426] width 23 height 17
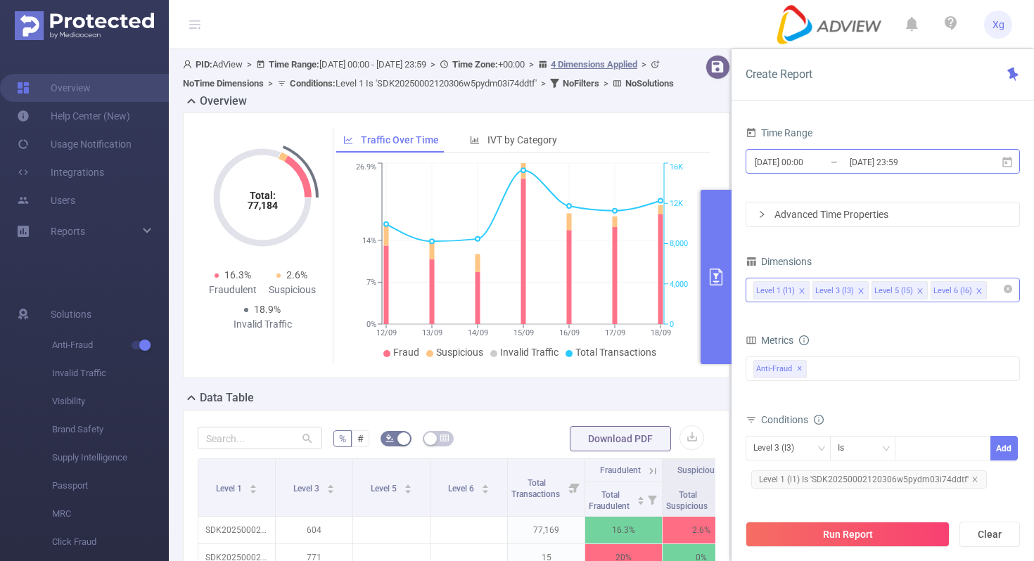
click at [814, 163] on input "[DATE] 00:00" at bounding box center [810, 162] width 114 height 19
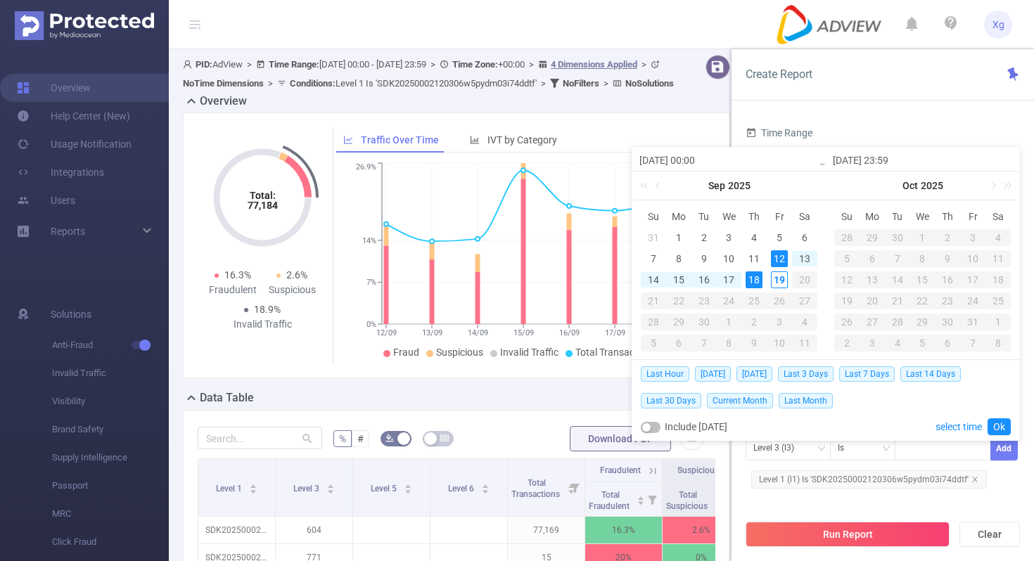
click at [709, 165] on input "[DATE] 00:00" at bounding box center [728, 160] width 179 height 17
click at [690, 160] on input "[DATE] 00:00" at bounding box center [728, 160] width 179 height 17
click at [703, 160] on input "[DATE] 00:00" at bounding box center [728, 160] width 179 height 17
click at [753, 165] on input "[DATE] 00:00" at bounding box center [728, 160] width 179 height 17
click at [716, 113] on div "Overview" at bounding box center [462, 103] width 558 height 20
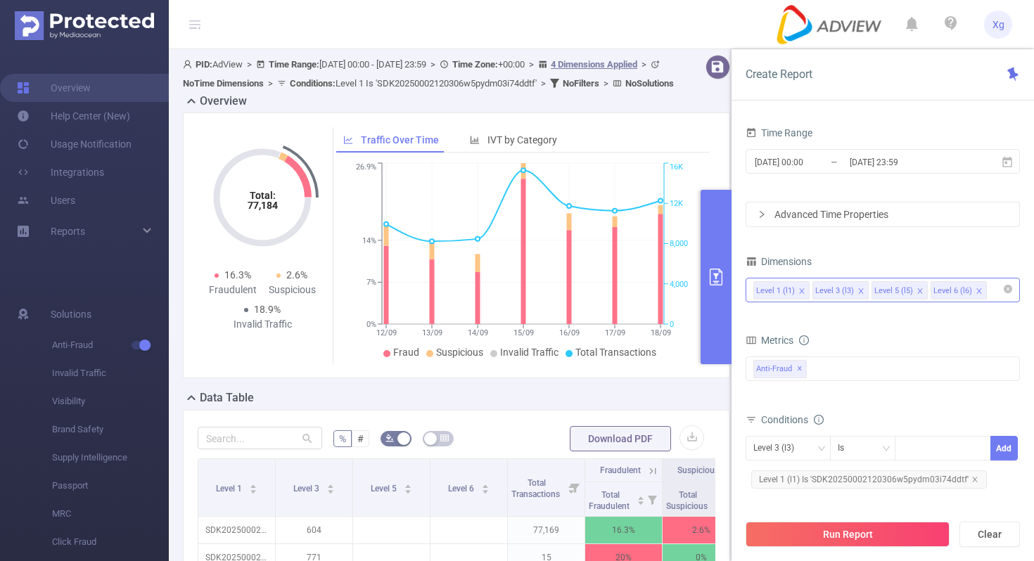
click at [821, 89] on div "Create Report" at bounding box center [882, 74] width 302 height 51
click at [814, 98] on div "Create Report" at bounding box center [882, 74] width 302 height 51
click at [890, 482] on span "Level 1 (l1) Is 'SDK20250002120306w5pydm03i74ddtf'" at bounding box center [869, 479] width 236 height 18
click at [980, 447] on icon "icon: close-circle" at bounding box center [979, 447] width 8 height 8
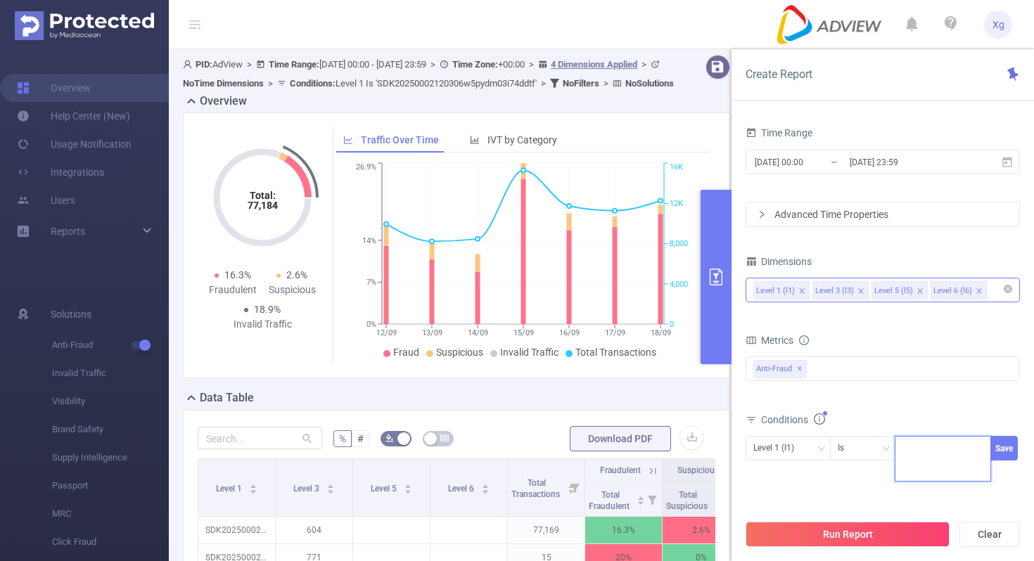
click at [941, 453] on div "SDK20250002120306w5pydm03i74ddtf" at bounding box center [942, 448] width 81 height 23
paste input "SDK20251411020209qpzk1xk28t8zeas"
type input "SDK20251411020209qpzk1xk28t8zeas"
click at [999, 446] on button "Save" at bounding box center [1003, 448] width 27 height 25
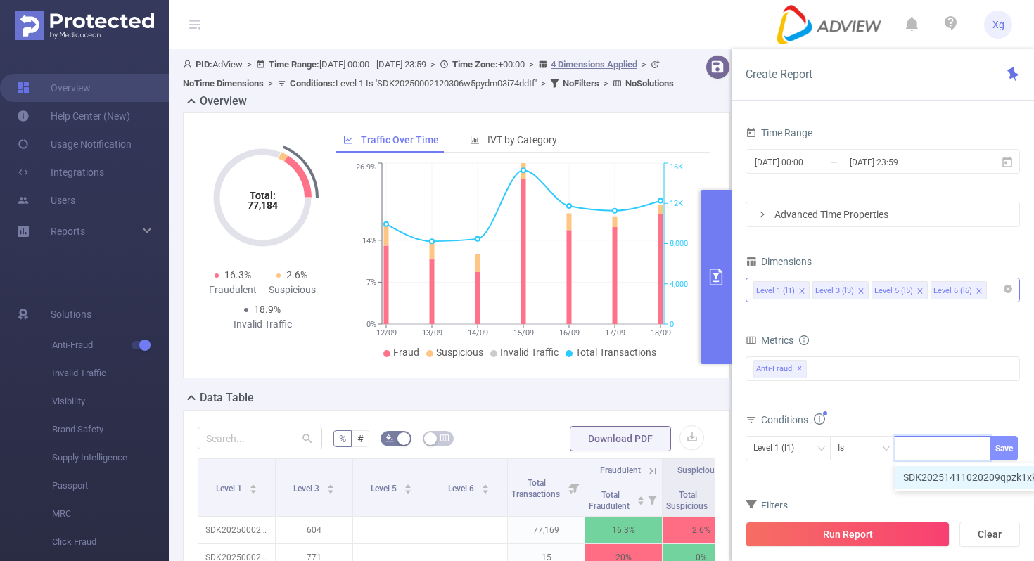
scroll to position [0, 0]
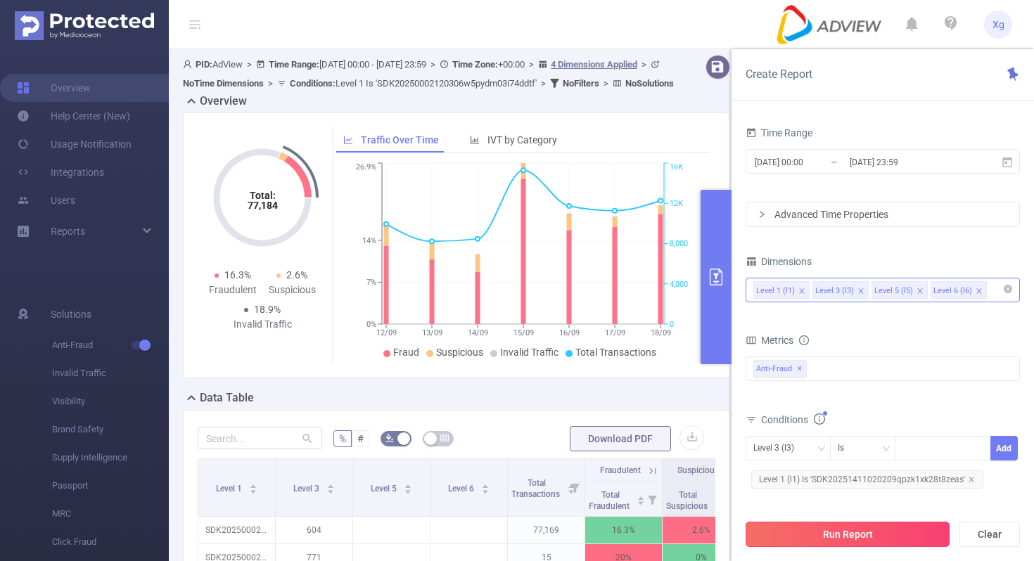
click at [834, 536] on button "Run Report" at bounding box center [847, 534] width 204 height 25
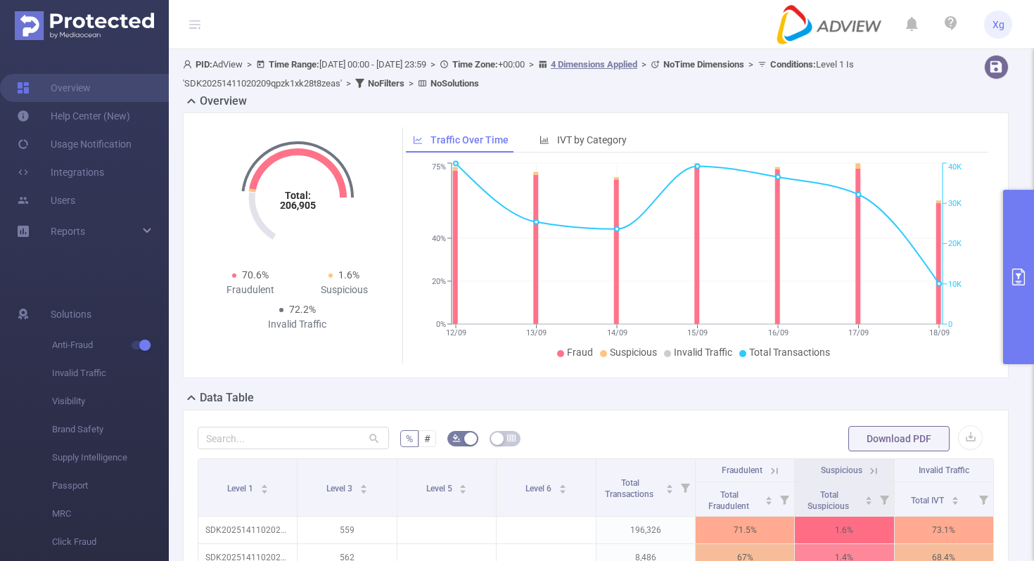
click at [1018, 257] on button "primary" at bounding box center [1018, 277] width 31 height 174
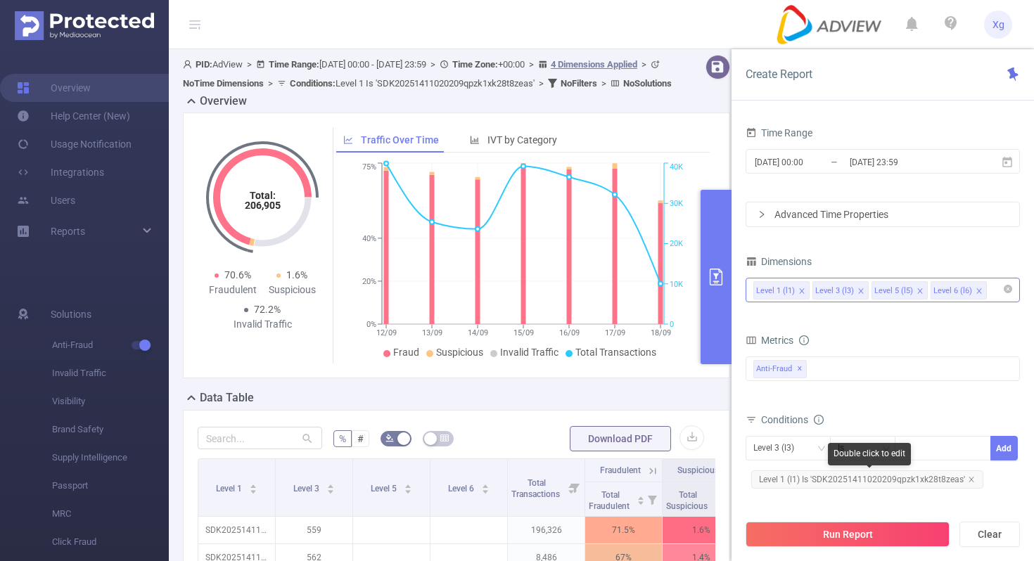
click at [833, 485] on span "Level 1 (l1) Is 'SDK20251411020209qpzk1xk28t8zeas'" at bounding box center [867, 479] width 232 height 18
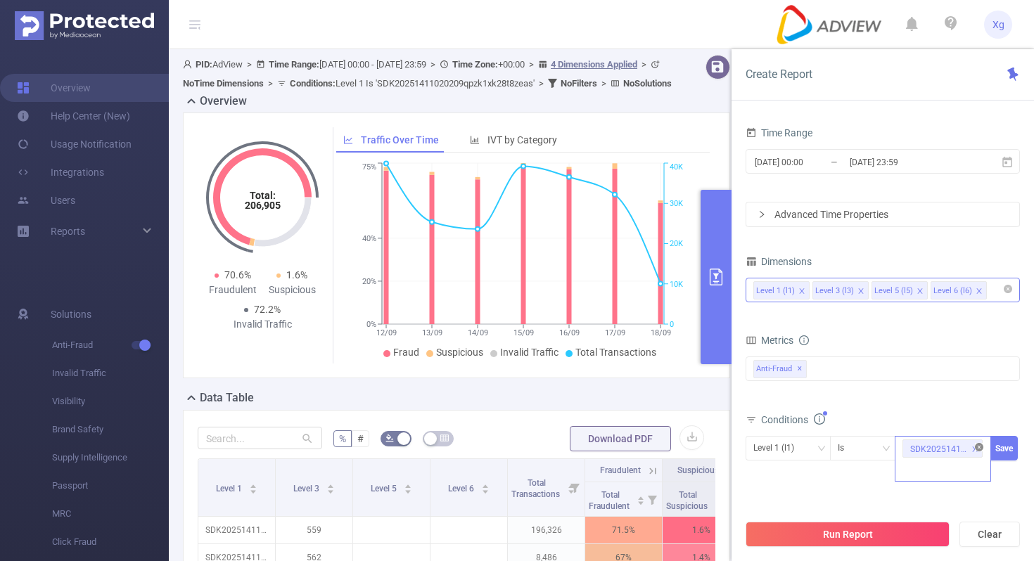
click at [978, 445] on icon "icon: close-circle" at bounding box center [979, 447] width 8 height 8
click at [935, 447] on div "SDK20251411020209qpzk1xk28t8zeas" at bounding box center [942, 448] width 81 height 23
paste input "SDK20251021100302ytwiya4hooryady"
type input "SDK20251021100302ytwiya4hooryady"
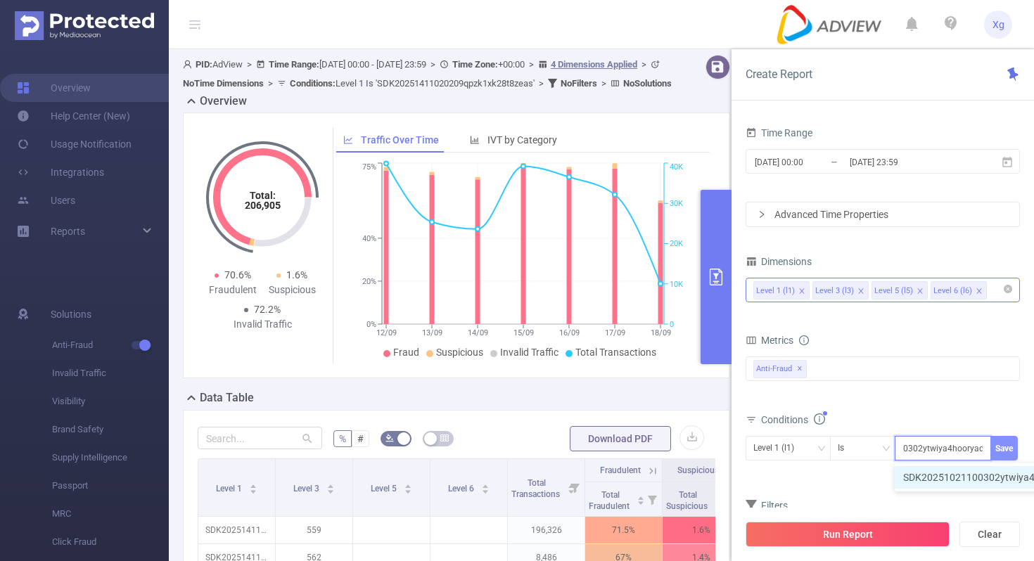
click at [999, 440] on button "Save" at bounding box center [1003, 448] width 27 height 25
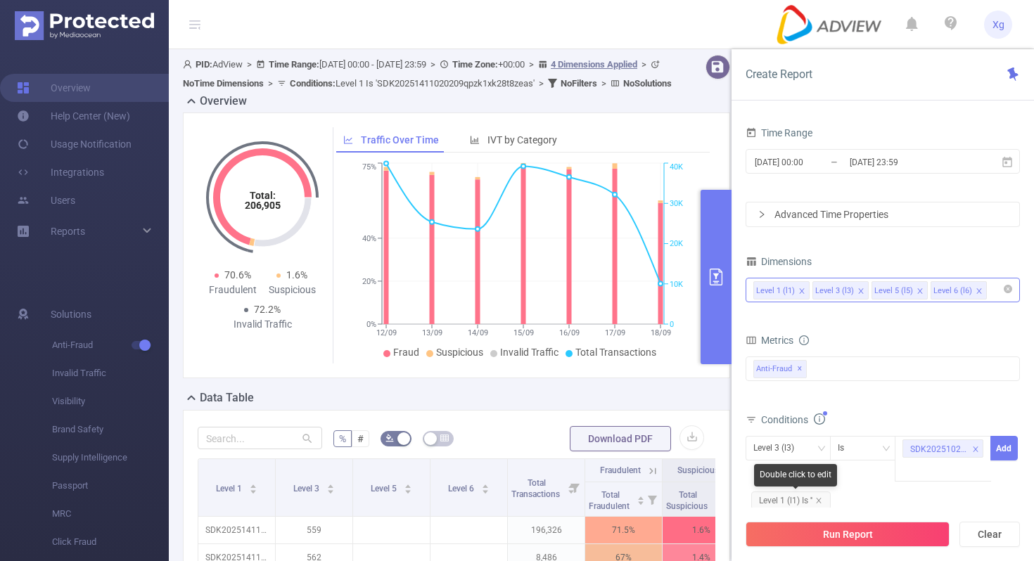
click at [819, 496] on span "Level 1 (l1) Is ''" at bounding box center [790, 501] width 79 height 18
click at [823, 452] on icon "icon: down" at bounding box center [820, 448] width 8 height 8
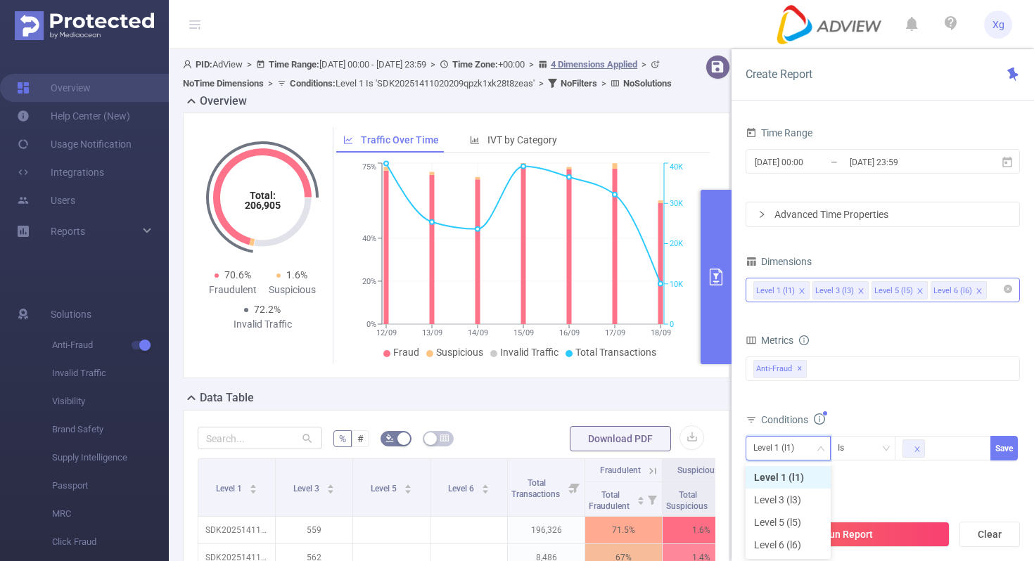
click at [800, 473] on li "Level 1 (l1)" at bounding box center [787, 477] width 85 height 23
click at [980, 447] on icon "icon: close-circle" at bounding box center [979, 447] width 8 height 8
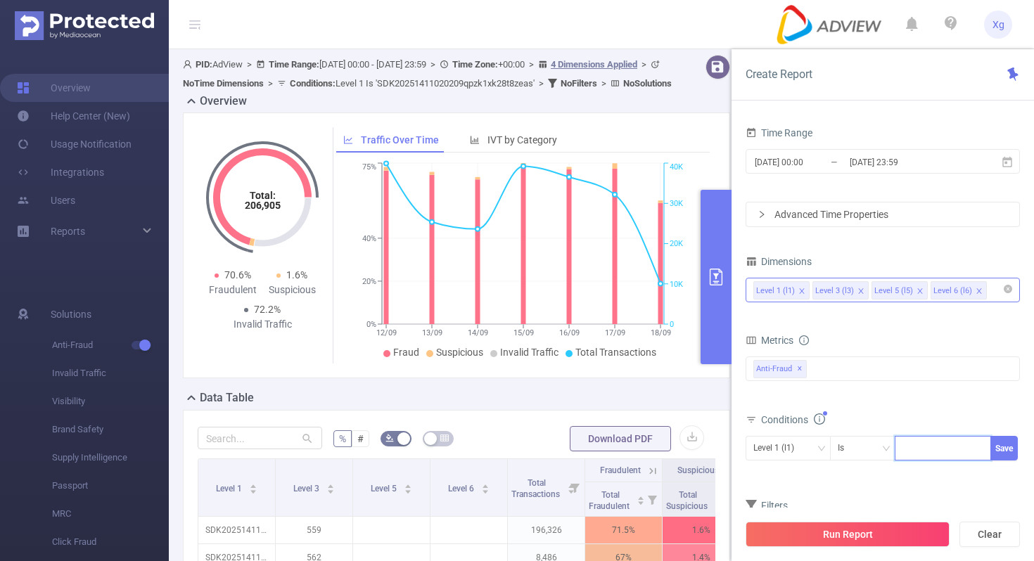
click at [953, 448] on div at bounding box center [942, 448] width 81 height 23
paste input "SDK20251021100302ytwiya4hooryady"
type input "SDK20251021100302ytwiya4hooryady"
click at [1006, 443] on button "Save" at bounding box center [1003, 448] width 27 height 25
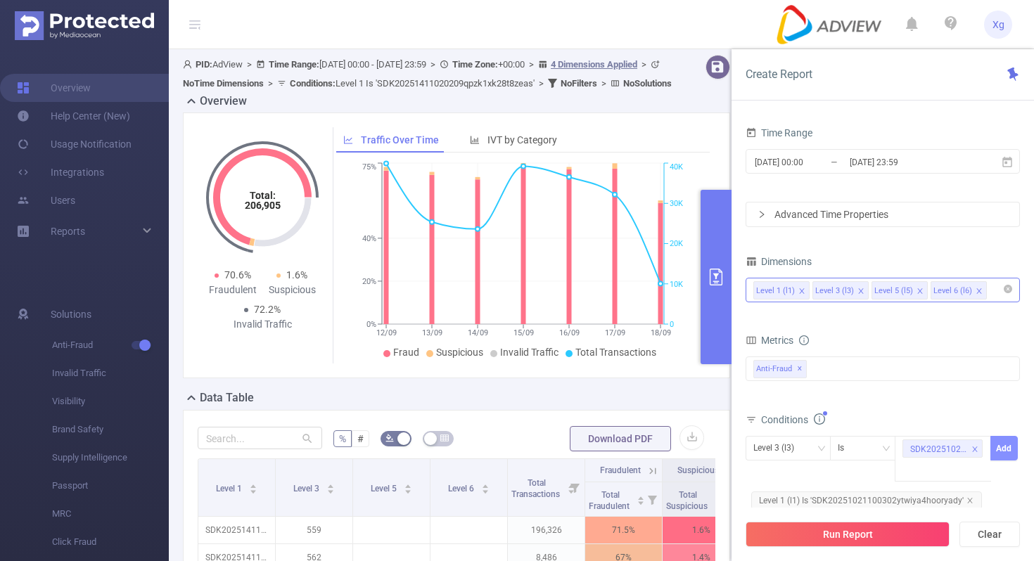
scroll to position [0, 0]
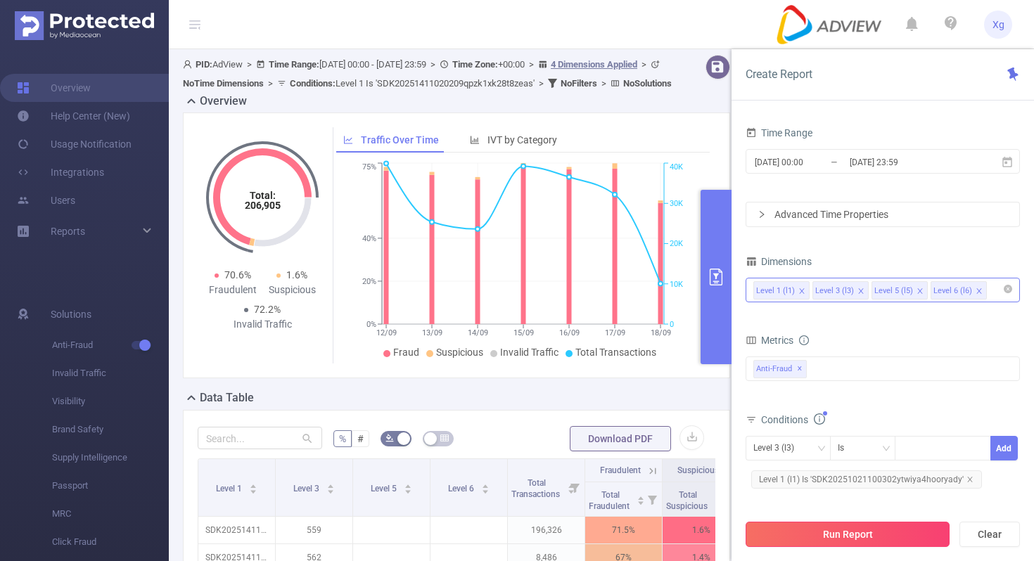
click at [816, 524] on button "Run Report" at bounding box center [847, 534] width 204 height 25
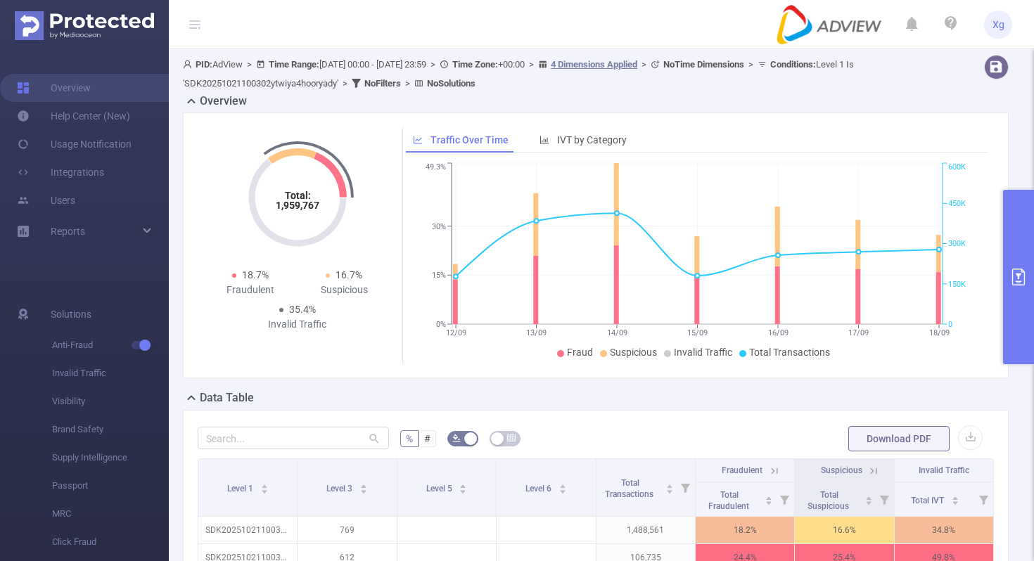
click at [1020, 259] on button "primary" at bounding box center [1018, 277] width 31 height 174
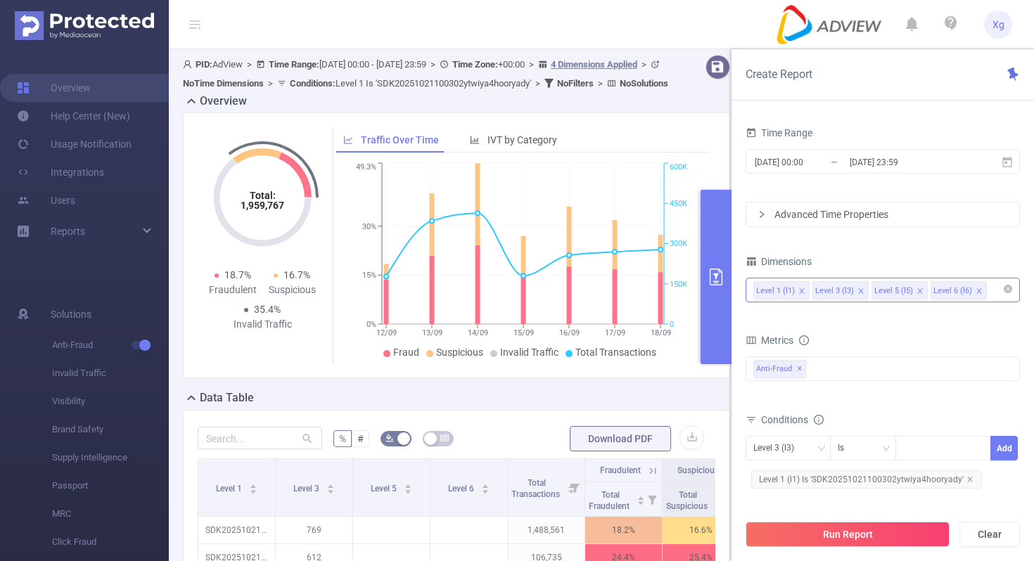
click at [918, 208] on div "Advanced Time Properties" at bounding box center [882, 215] width 273 height 24
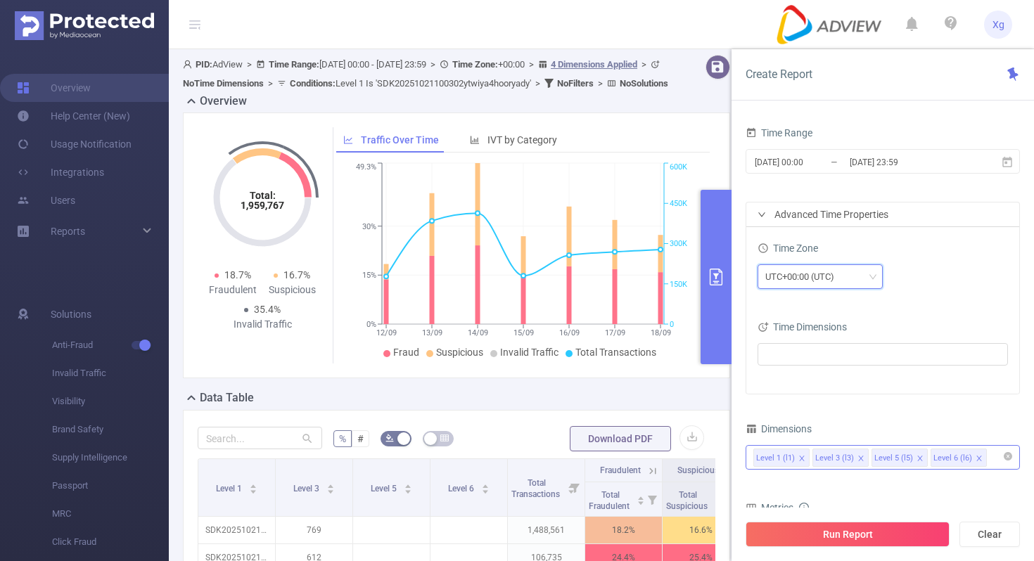
click at [826, 276] on div "UTC+00:00 (UTC)" at bounding box center [804, 276] width 79 height 23
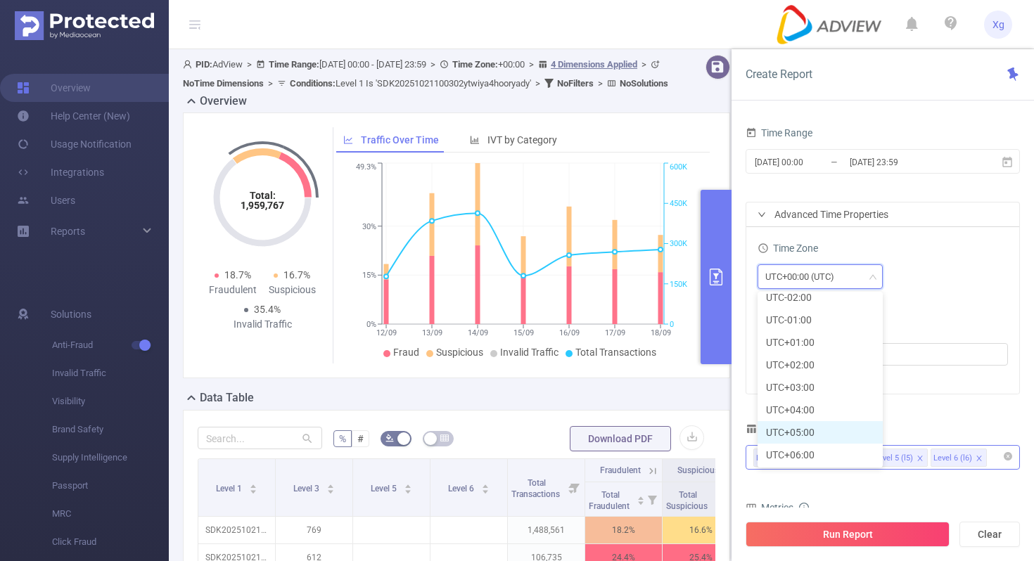
scroll to position [326, 0]
click at [800, 450] on li "UTC+08:00" at bounding box center [819, 453] width 125 height 23
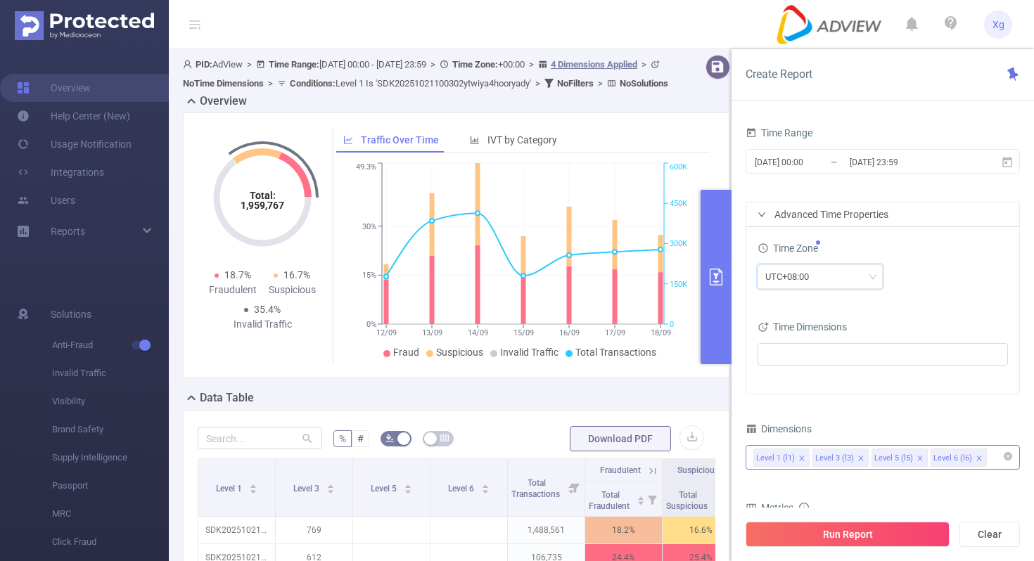
click at [921, 281] on div "UTC+08:00" at bounding box center [882, 276] width 250 height 25
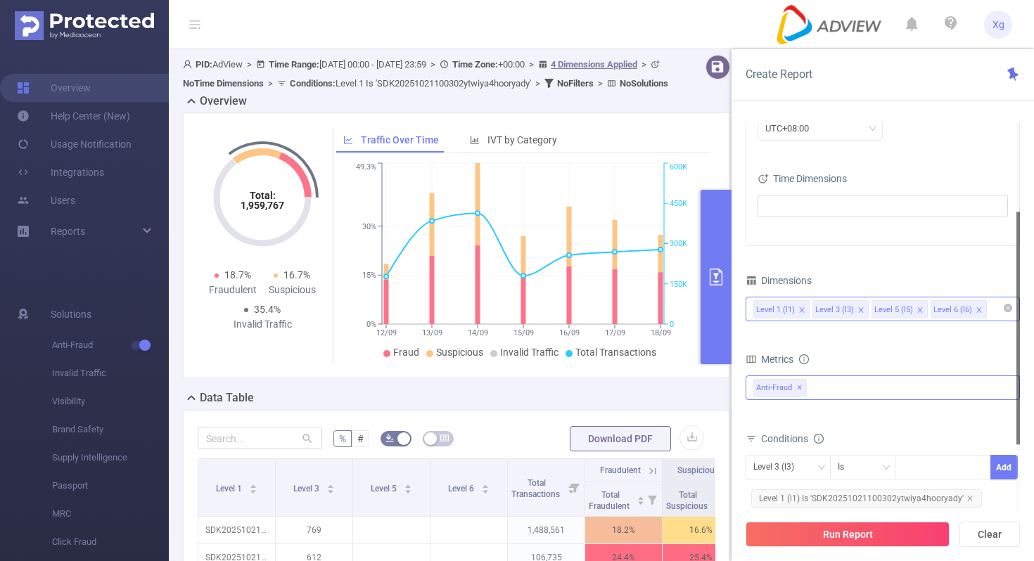
click at [824, 384] on div "Anti-Fraud ✕" at bounding box center [882, 388] width 274 height 25
click at [775, 419] on li "MRC" at bounding box center [882, 418] width 273 height 19
click at [769, 419] on span at bounding box center [768, 418] width 11 height 11
click at [895, 354] on div "Metrics" at bounding box center [882, 361] width 274 height 23
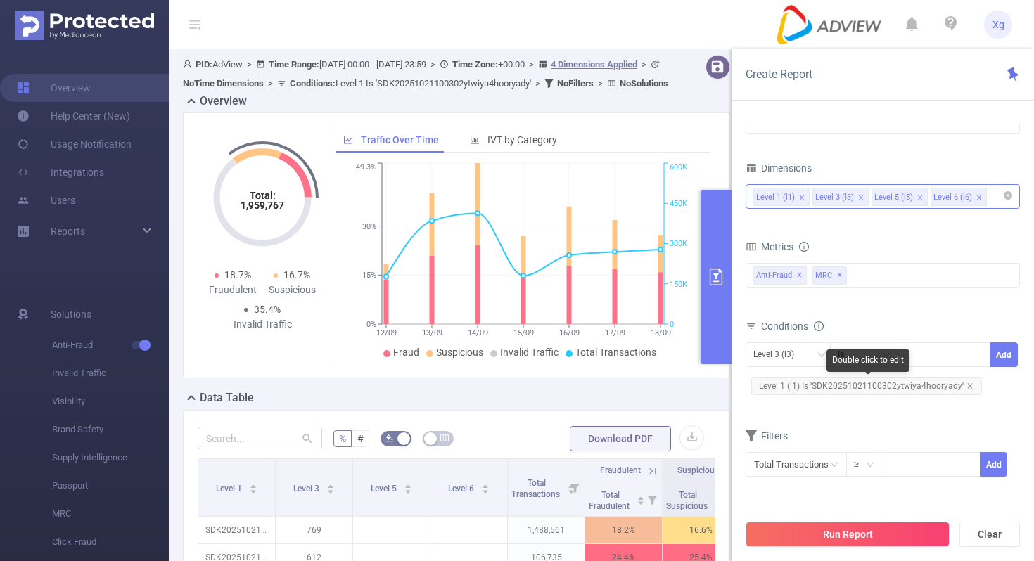
click at [894, 383] on span "Level 1 (l1) Is 'SDK20251021100302ytwiya4hooryady'" at bounding box center [866, 386] width 231 height 18
click at [912, 374] on div "Level 1 (l1) Is 'SDK20251021100302ytwiya4hooryady'" at bounding box center [866, 386] width 242 height 24
click at [843, 389] on span "Level 1 (l1) Is 'SDK20251021100302ytwiya4hooryady'" at bounding box center [866, 386] width 231 height 18
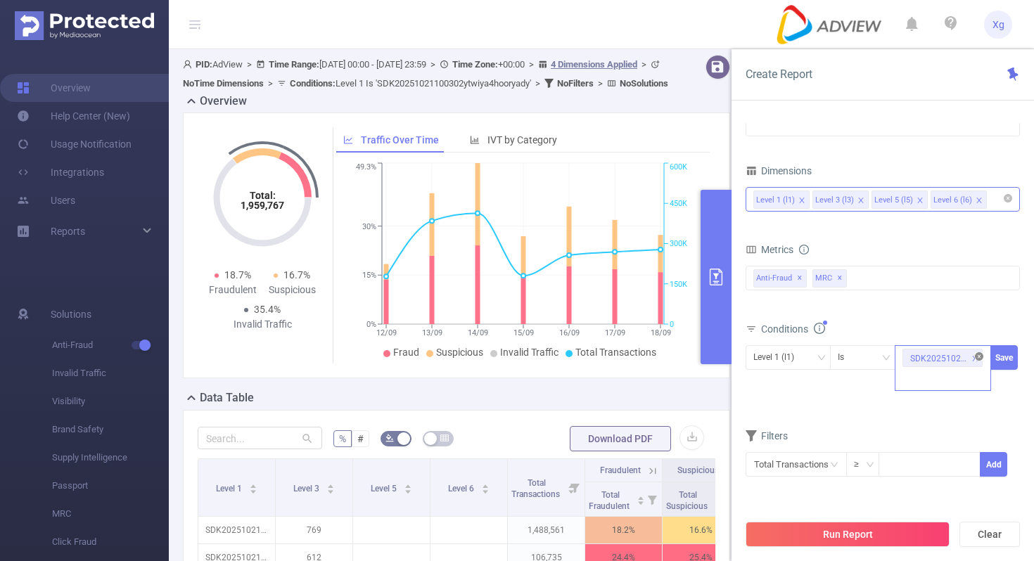
click at [978, 356] on icon "icon: close-circle" at bounding box center [979, 356] width 8 height 8
click at [960, 342] on div "Conditions" at bounding box center [882, 330] width 274 height 23
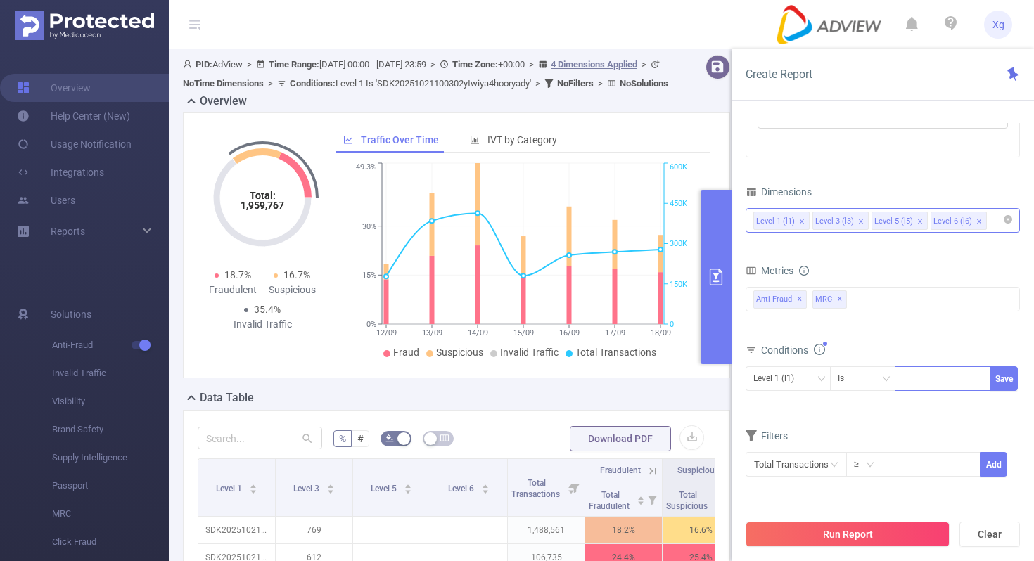
click at [941, 376] on div at bounding box center [942, 378] width 81 height 23
paste input "SDK20251021100302ytwiya4hooryady"
type input "SDK20251021100302ytwiya4hooryady"
click at [1008, 380] on button "Save" at bounding box center [1003, 378] width 27 height 25
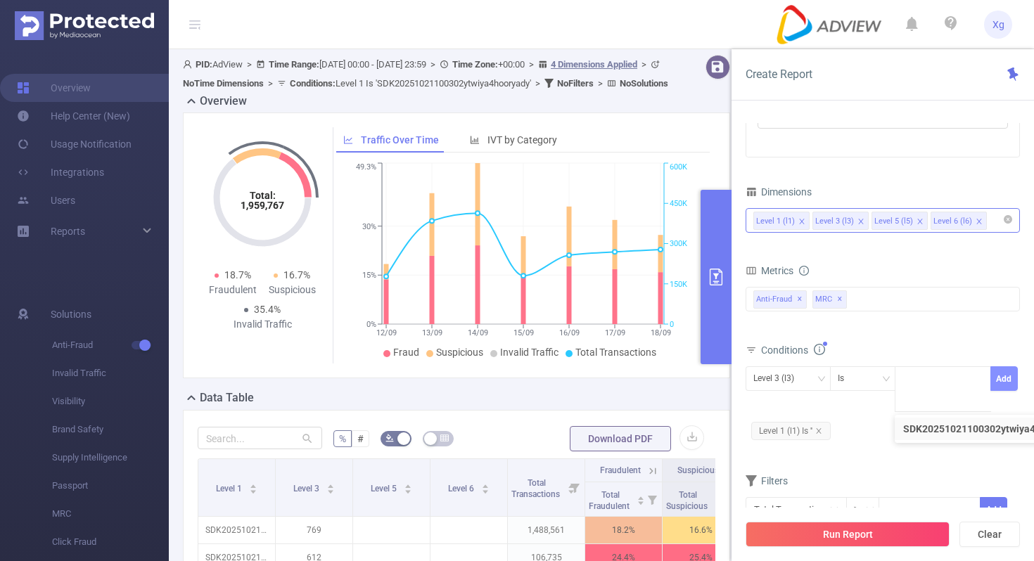
scroll to position [0, 0]
click at [819, 432] on icon "icon: close" at bounding box center [818, 431] width 7 height 7
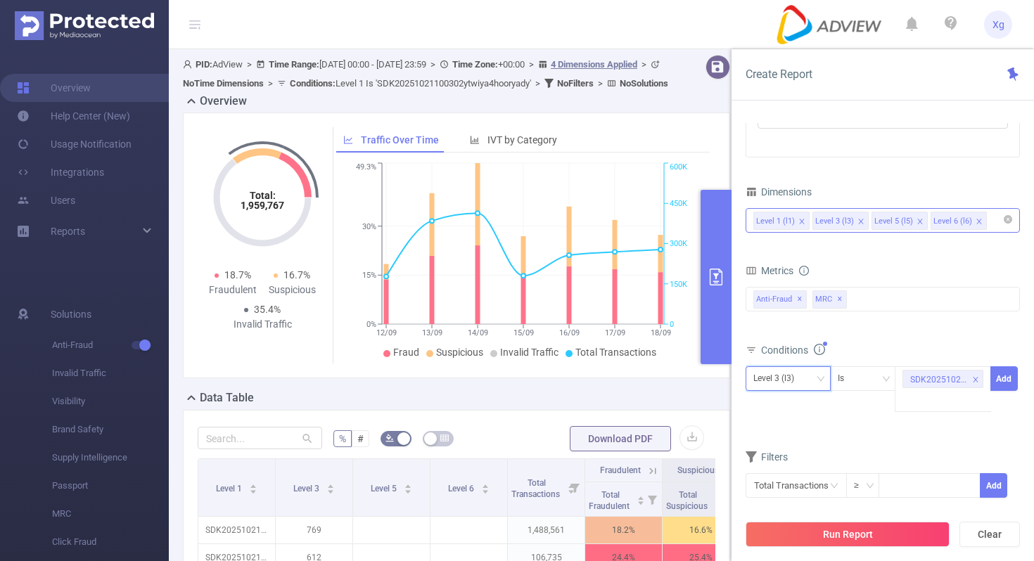
click at [800, 387] on div "Level 3 (l3)" at bounding box center [778, 378] width 51 height 23
click at [786, 408] on li "Level 1 (l1)" at bounding box center [787, 408] width 85 height 23
click at [1004, 366] on button "Add" at bounding box center [1003, 378] width 27 height 25
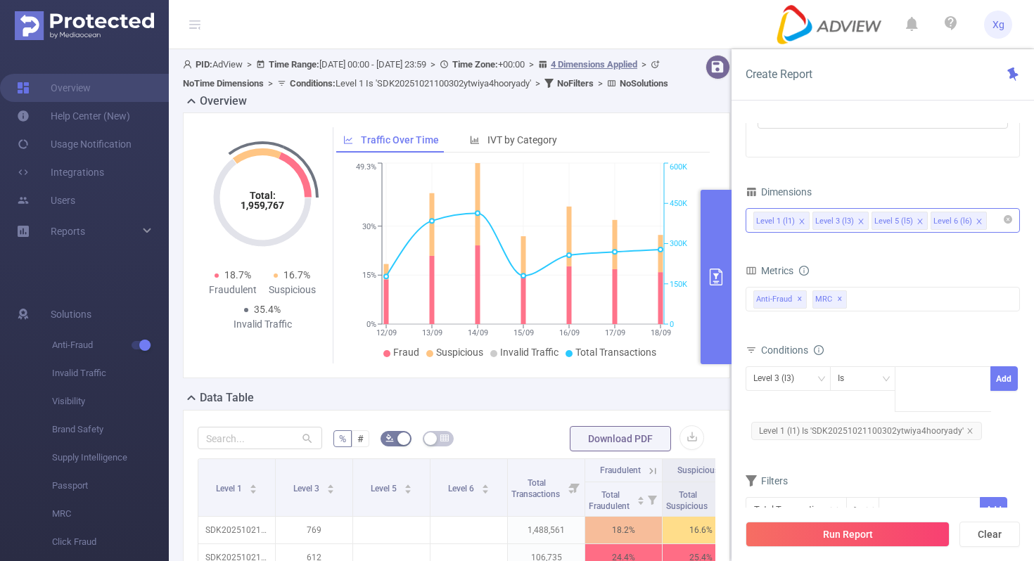
click at [975, 336] on div "Metrics Total General IVT Data Centers Disclosed Bots Known Crawlers Irregular …" at bounding box center [882, 300] width 274 height 79
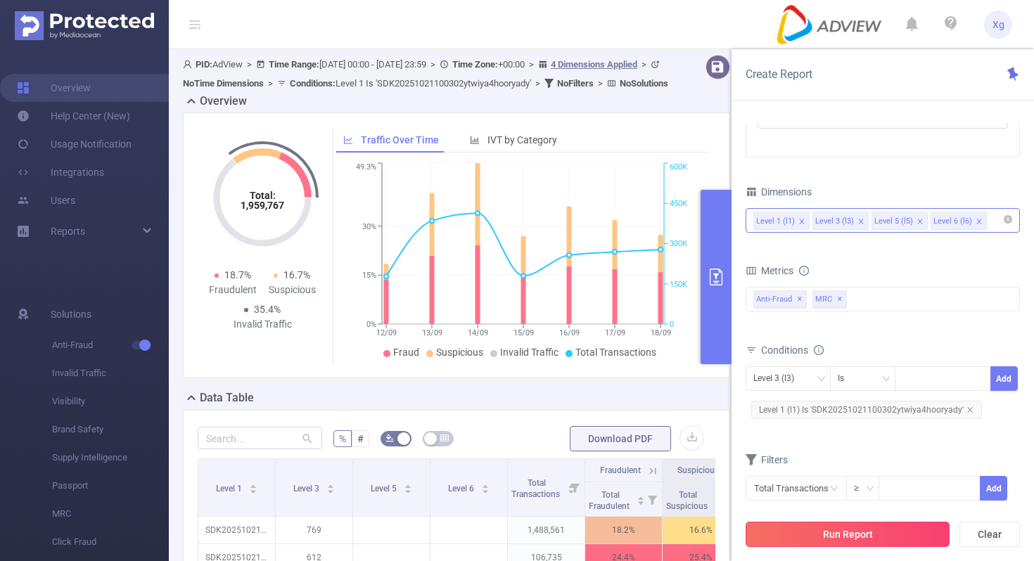
click at [809, 522] on button "Run Report" at bounding box center [847, 534] width 204 height 25
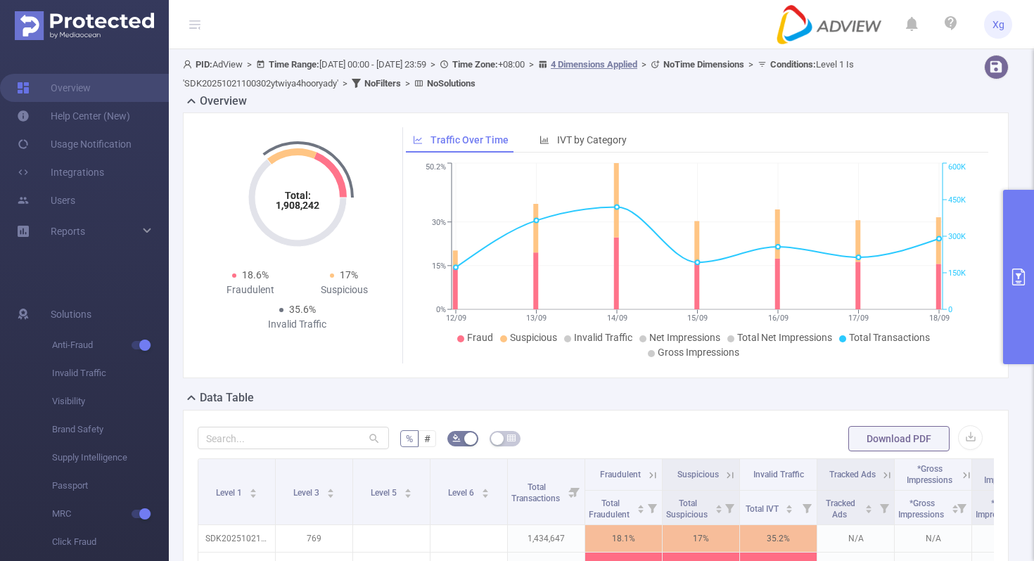
click at [1015, 257] on button "primary" at bounding box center [1018, 277] width 31 height 174
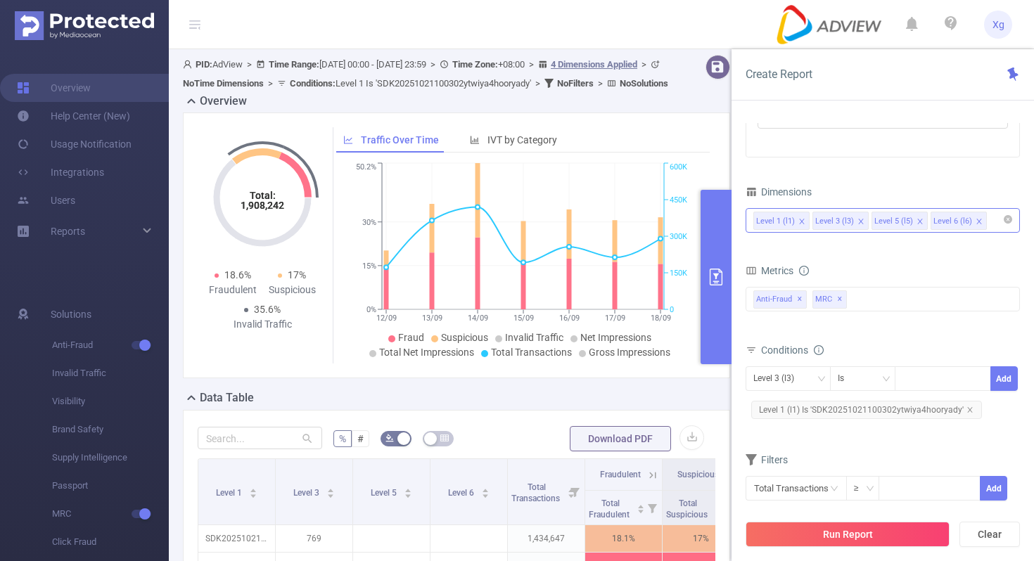
click at [874, 413] on span "Level 1 (l1) Is 'SDK20251021100302ytwiya4hooryady'" at bounding box center [866, 410] width 231 height 18
click at [977, 378] on icon "icon: close-circle" at bounding box center [979, 377] width 8 height 8
click at [937, 384] on div "SDK20251021100302ytwiya4hooryady" at bounding box center [942, 378] width 81 height 23
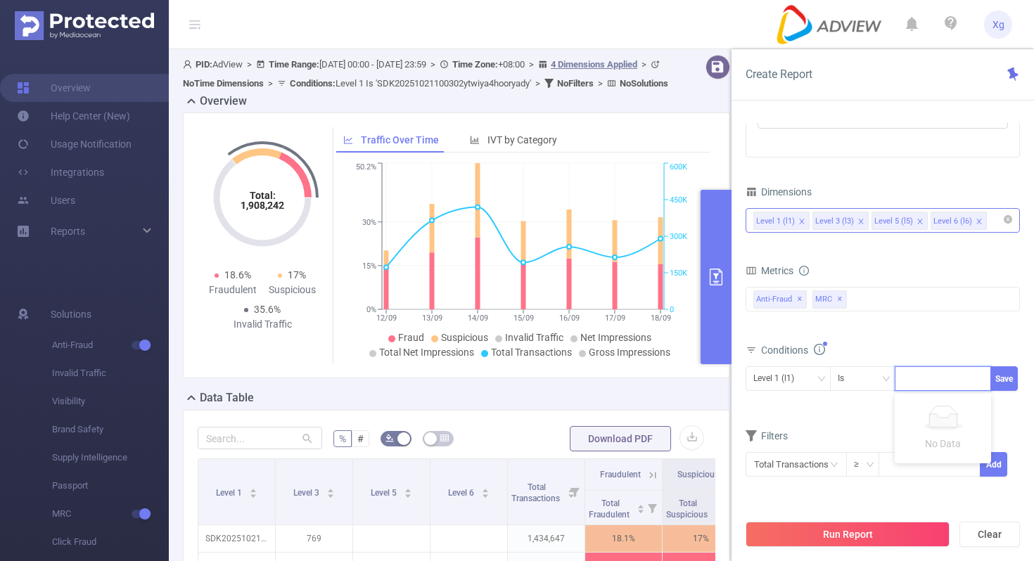
paste input "SDK20251623040415ohkb3jdw3xsdioy"
type input "SDK20251623040415ohkb3jdw3xsdioy"
click at [999, 376] on button "Save" at bounding box center [1003, 378] width 27 height 25
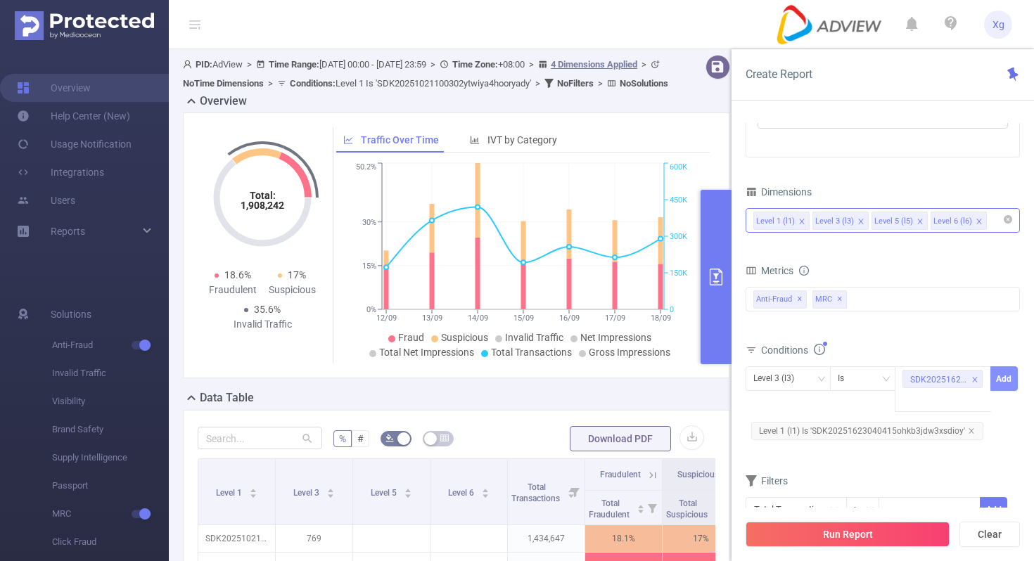
scroll to position [0, 0]
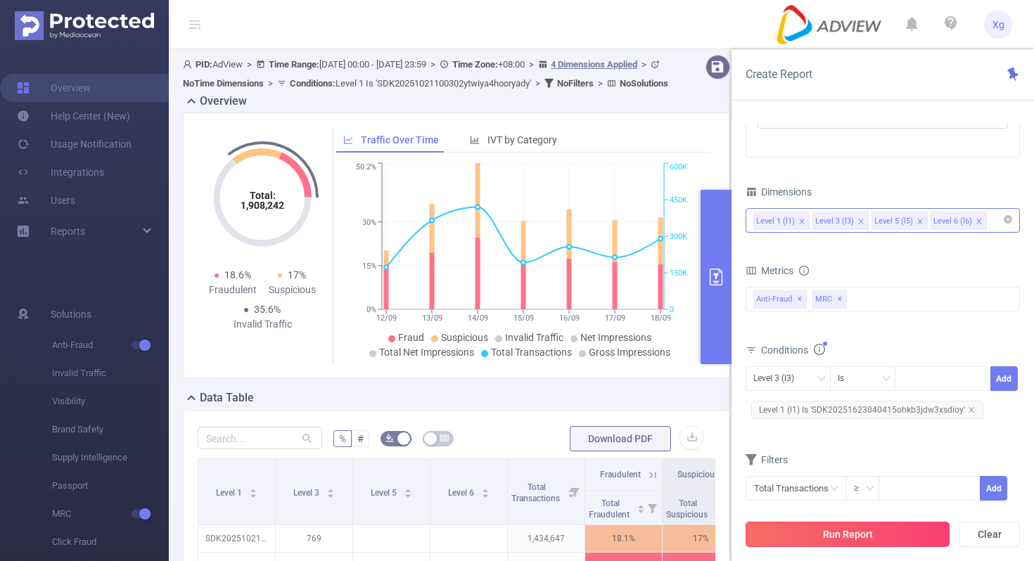
click at [808, 546] on button "Run Report" at bounding box center [847, 534] width 204 height 25
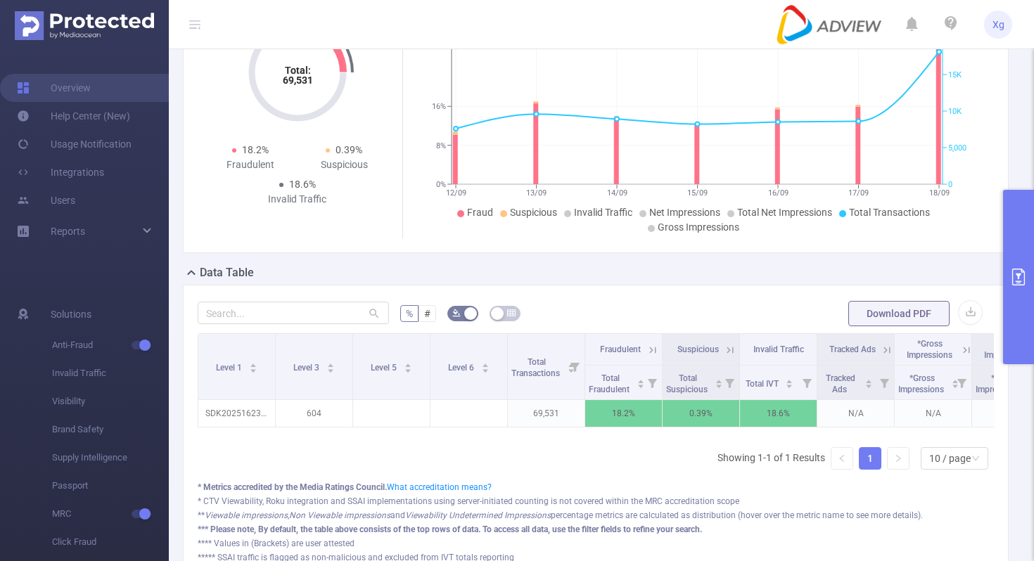
scroll to position [127, 0]
click at [1013, 262] on button "primary" at bounding box center [1018, 277] width 31 height 174
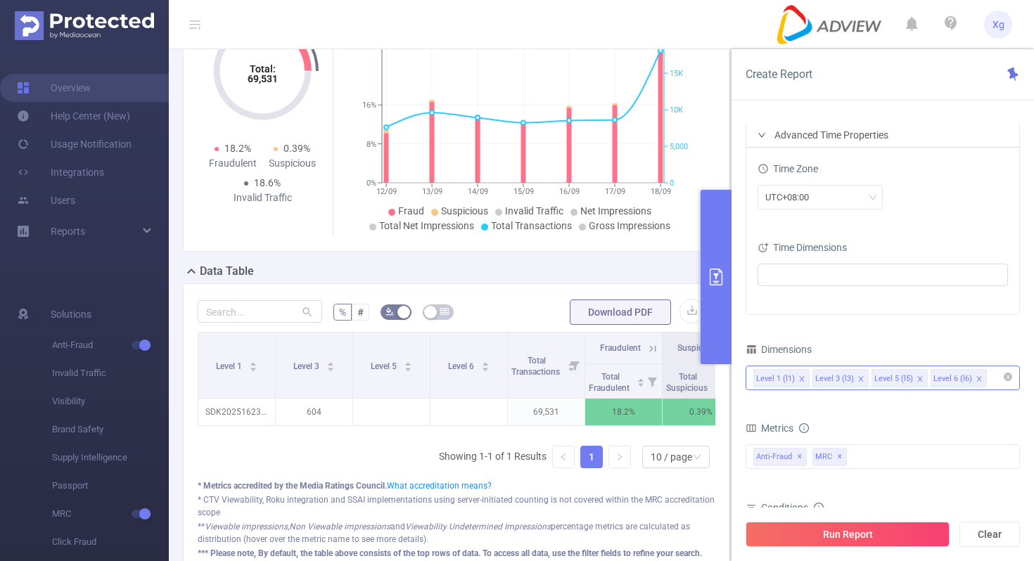
click at [860, 378] on icon "icon: close" at bounding box center [860, 379] width 7 height 7
click at [826, 524] on button "Run Report" at bounding box center [847, 534] width 204 height 25
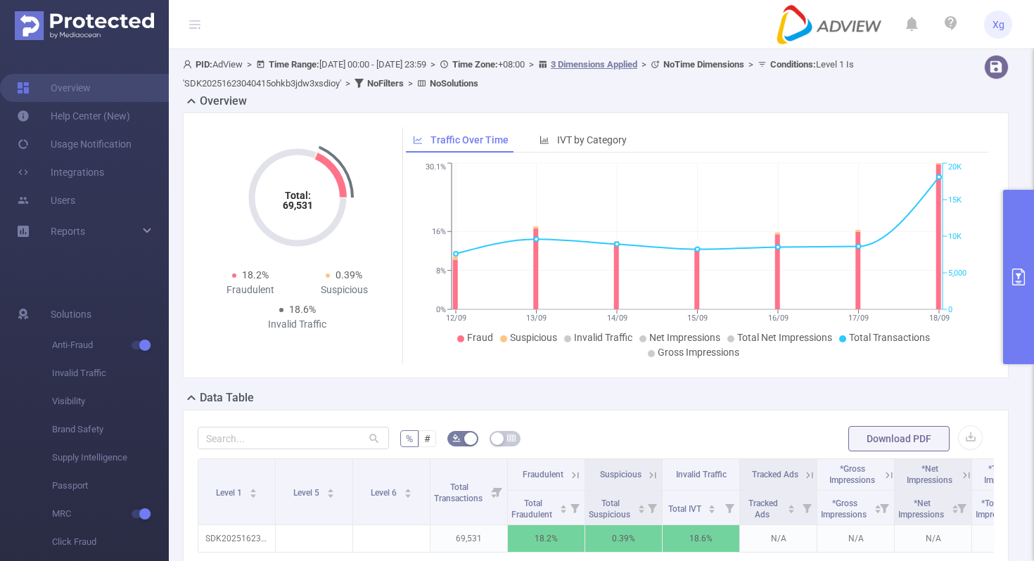
click at [1014, 270] on icon "primary" at bounding box center [1018, 277] width 17 height 17
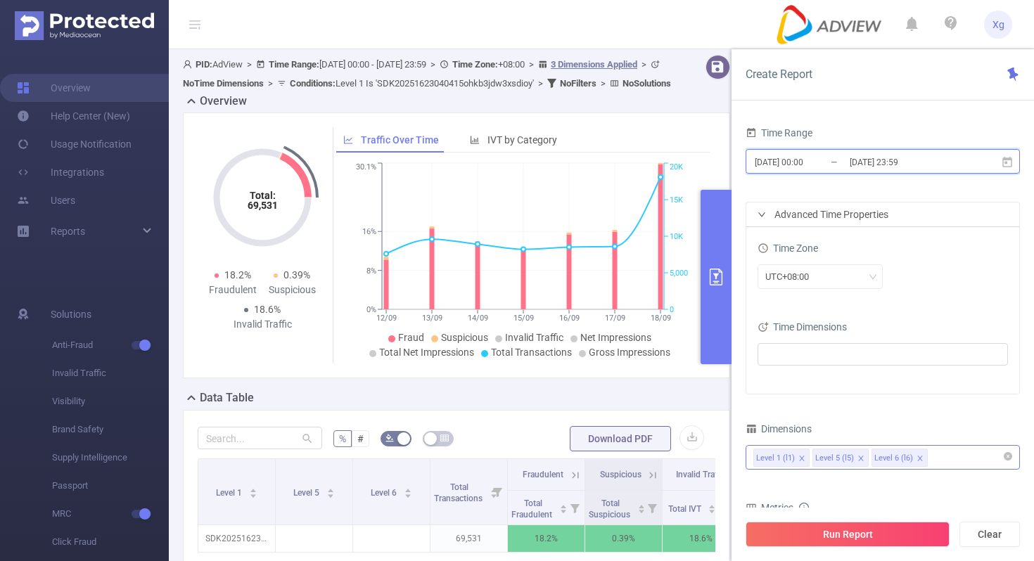
click at [1003, 160] on icon at bounding box center [1007, 161] width 10 height 11
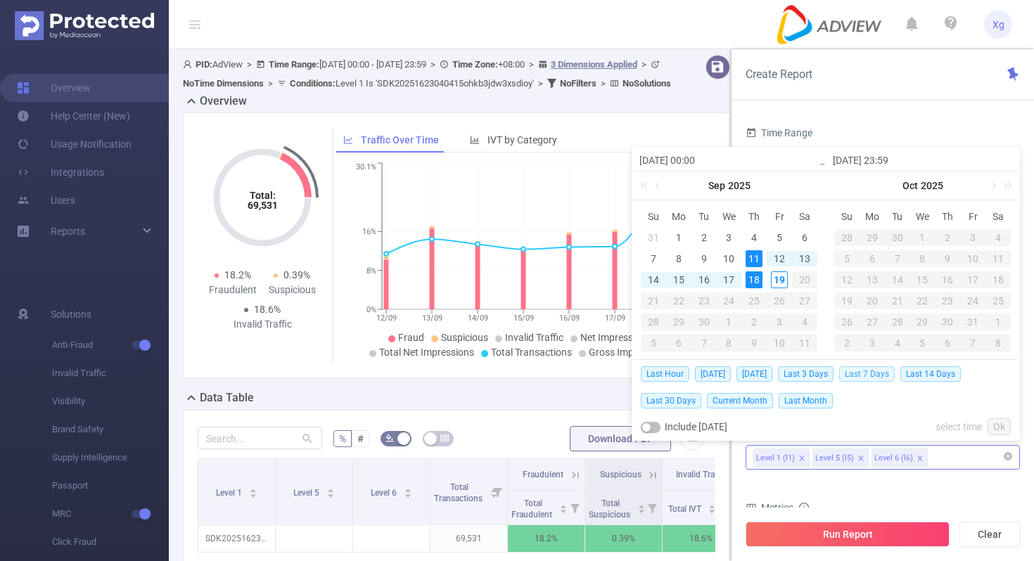
click at [876, 376] on span "Last 7 Days" at bounding box center [867, 373] width 56 height 15
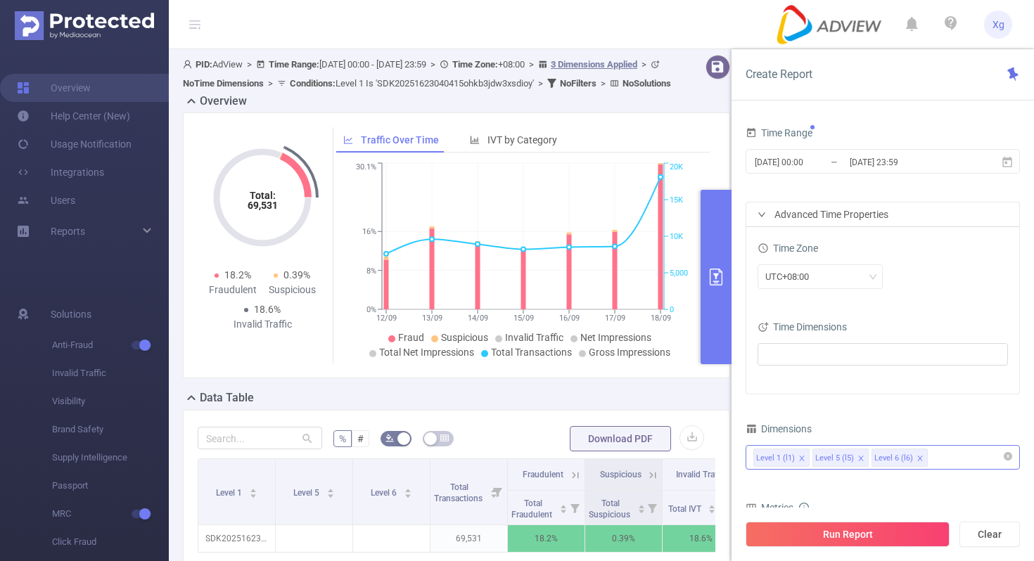
click at [923, 257] on div "Time Zone" at bounding box center [882, 249] width 250 height 23
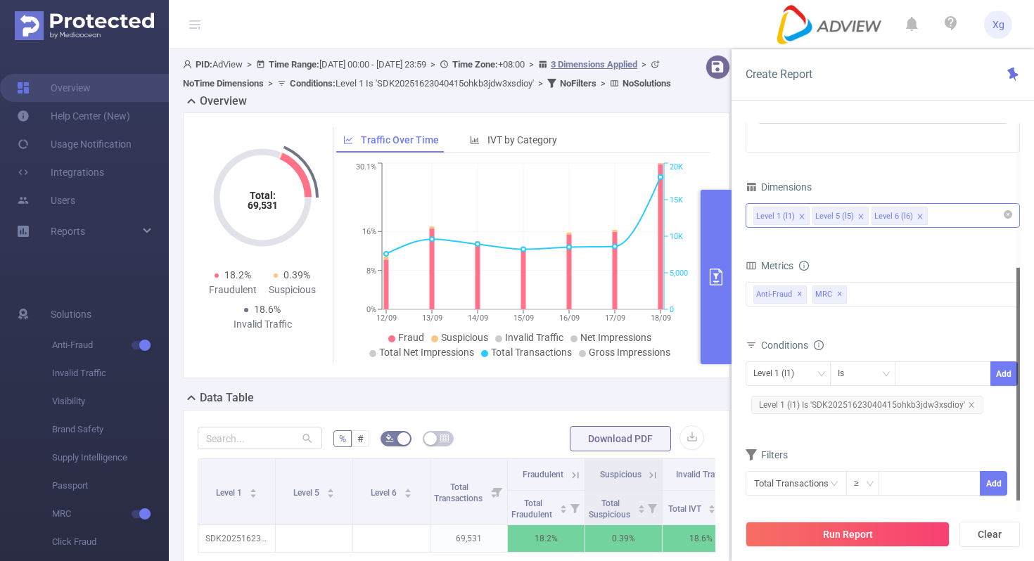
click at [862, 406] on span "Level 1 (l1) Is 'SDK20251623040415ohkb3jdw3xsdioy'" at bounding box center [867, 405] width 232 height 18
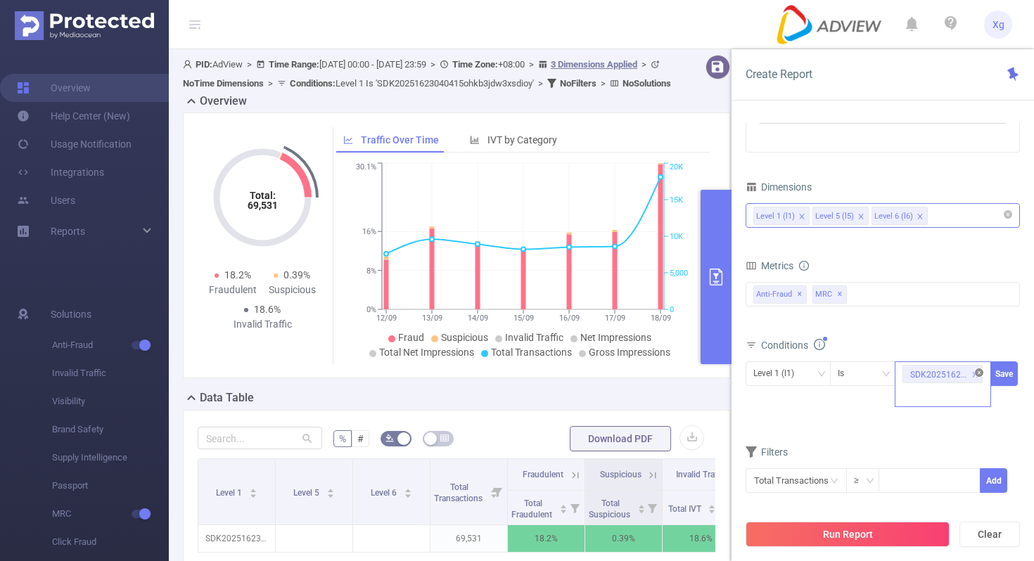
click at [979, 372] on icon "icon: close-circle" at bounding box center [979, 372] width 8 height 8
click at [958, 374] on div "SDK20251623040415ohkb3jdw3xsdioy" at bounding box center [942, 373] width 81 height 23
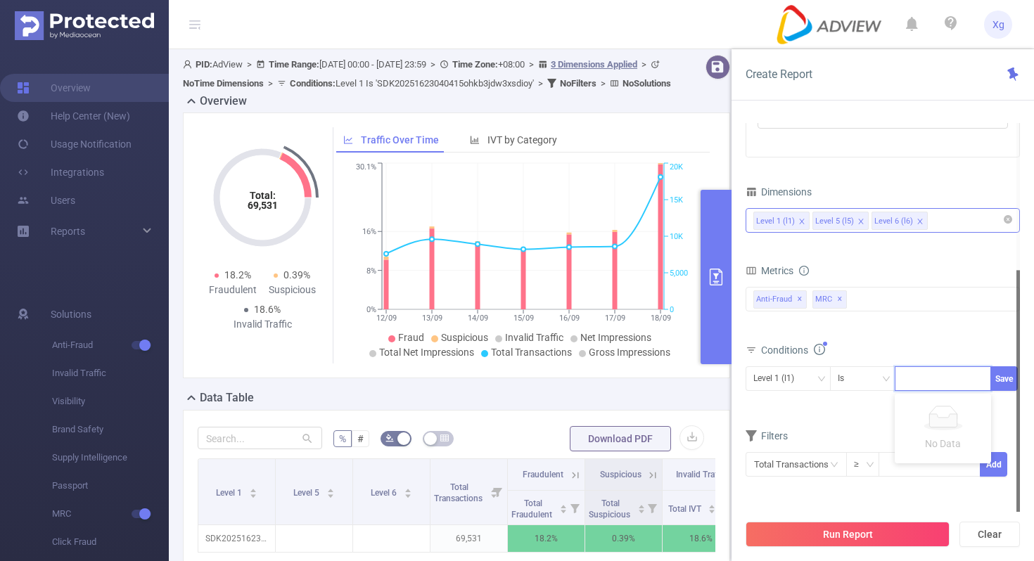
paste input "SDK20201116111254no11d3w5pxelo6q"
type input "SDK20201116111254no11d3w5pxelo6q"
click at [999, 379] on button "Save" at bounding box center [1003, 378] width 27 height 25
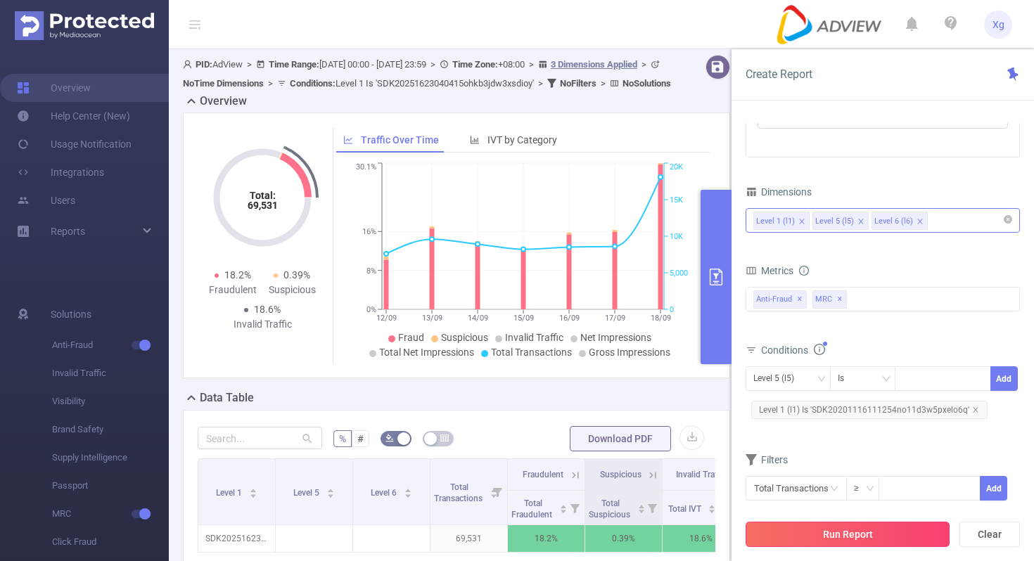
click at [835, 527] on button "Run Report" at bounding box center [847, 534] width 204 height 25
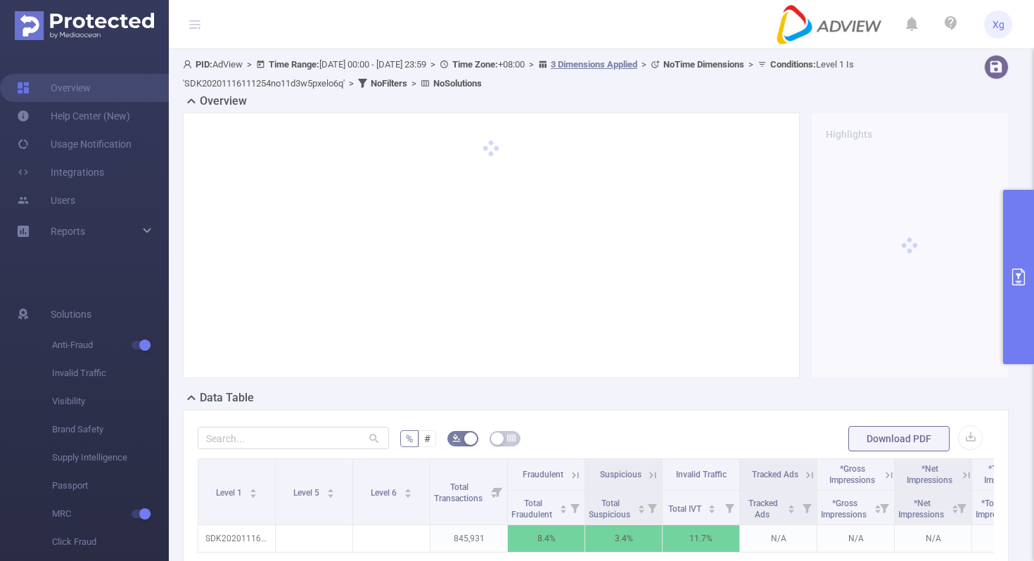
scroll to position [86, 0]
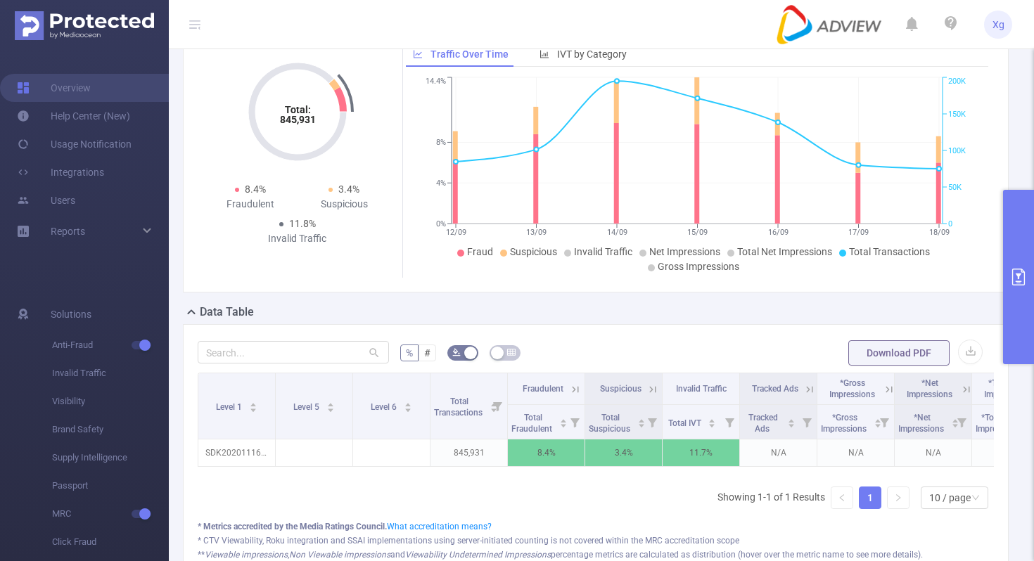
click at [1030, 252] on button "primary" at bounding box center [1018, 277] width 31 height 174
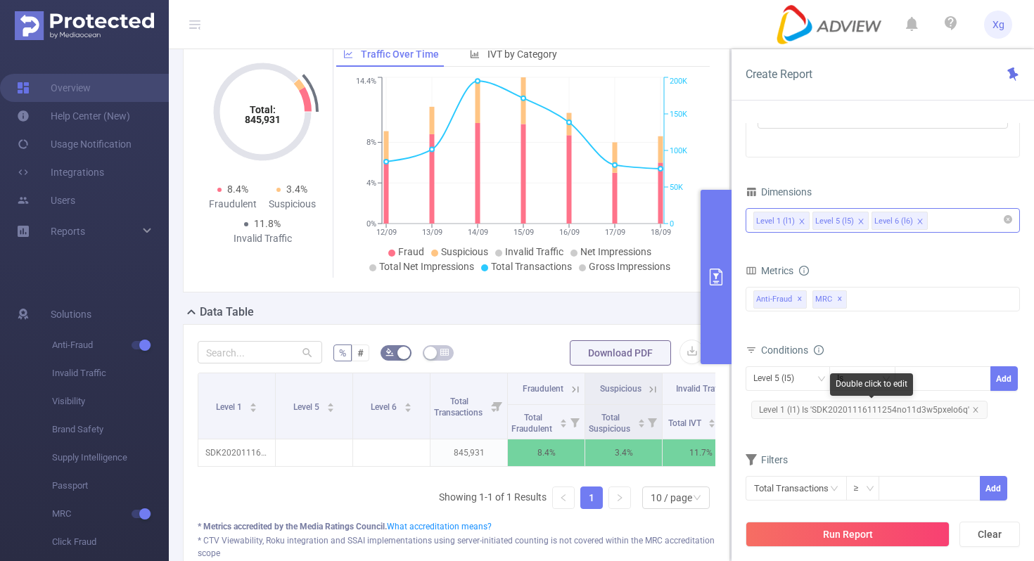
click at [875, 406] on span "Level 1 (l1) Is 'SDK20201116111254no11d3w5pxelo6q'" at bounding box center [869, 410] width 236 height 18
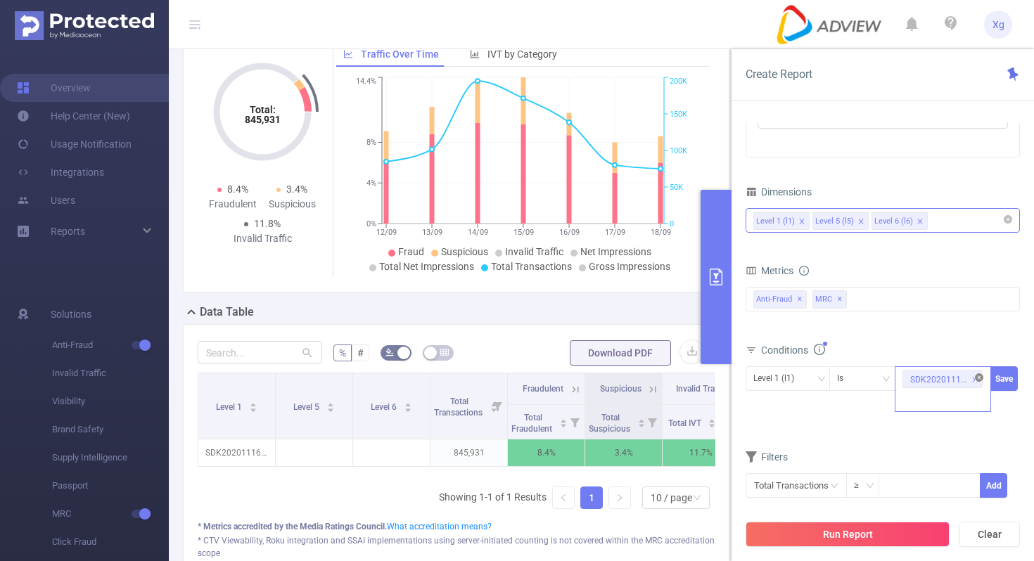
click at [975, 378] on icon "icon: close-circle" at bounding box center [979, 377] width 8 height 8
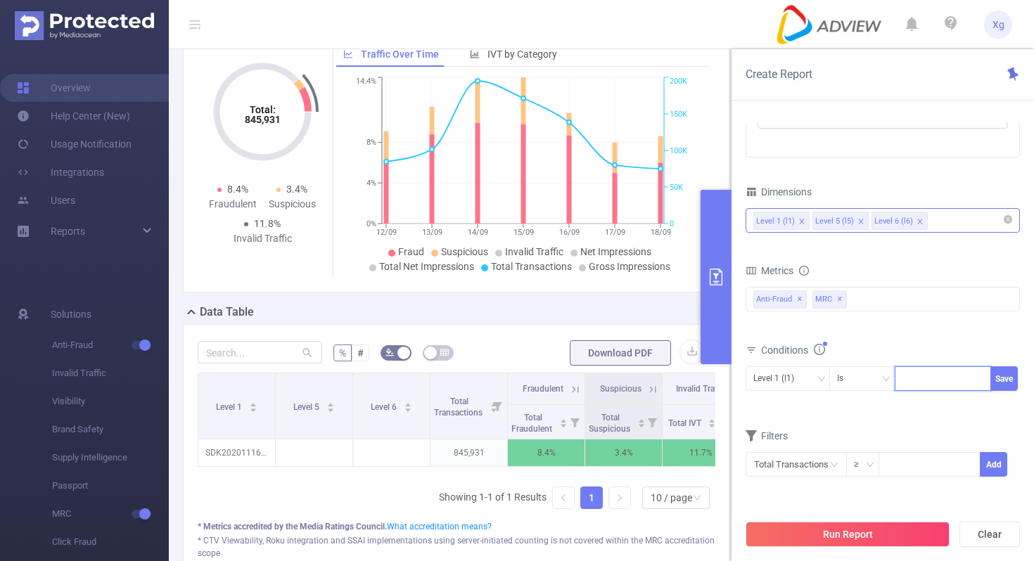
click at [949, 378] on div at bounding box center [942, 378] width 81 height 23
paste input "SDK20251607040414x1hdl2fi4umkjc2"
type input "SDK20251607040414x1hdl2fi4umkjc2"
click at [1009, 380] on button "Save" at bounding box center [1003, 378] width 27 height 25
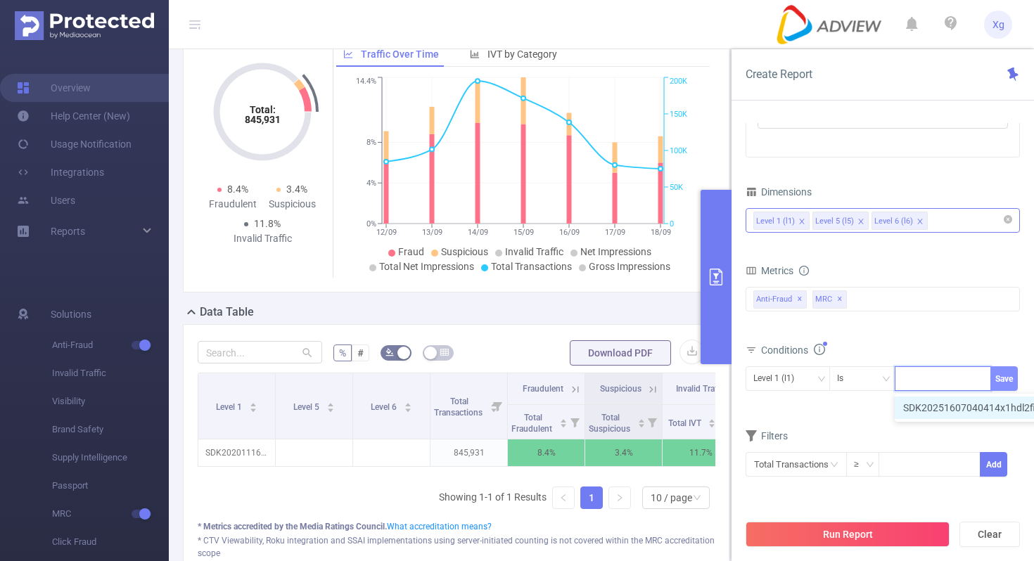
scroll to position [0, 0]
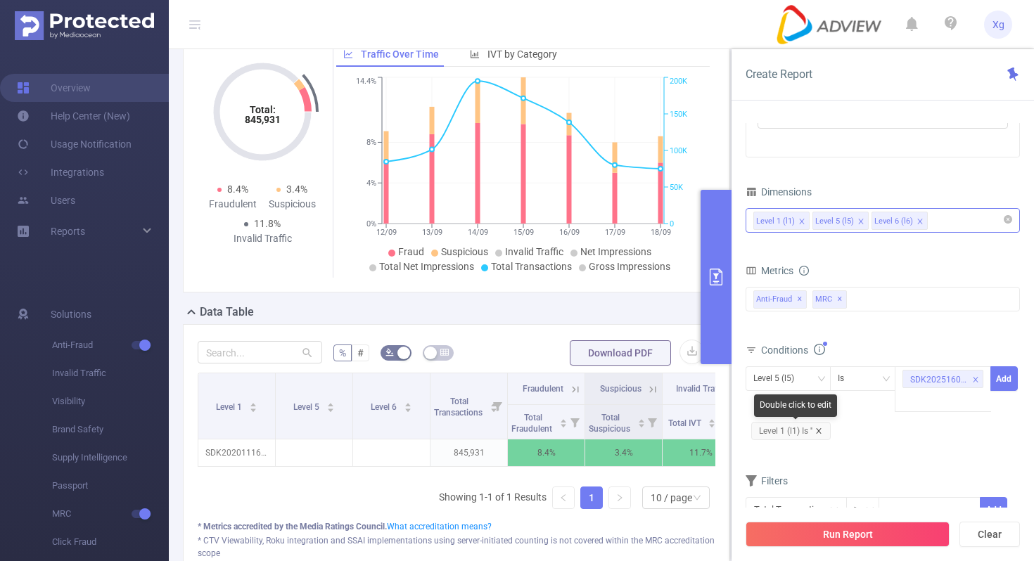
click at [821, 429] on icon "icon: close" at bounding box center [818, 430] width 5 height 5
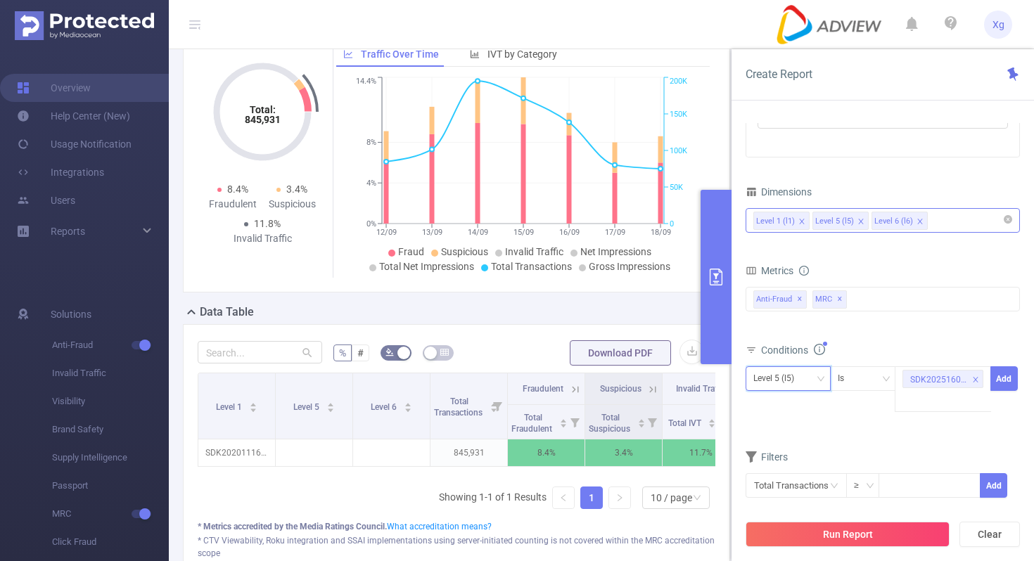
click at [823, 383] on icon "icon: down" at bounding box center [820, 379] width 8 height 8
click at [800, 403] on li "Level 1 (l1)" at bounding box center [787, 408] width 85 height 23
click at [1012, 373] on button "Add" at bounding box center [1003, 378] width 27 height 25
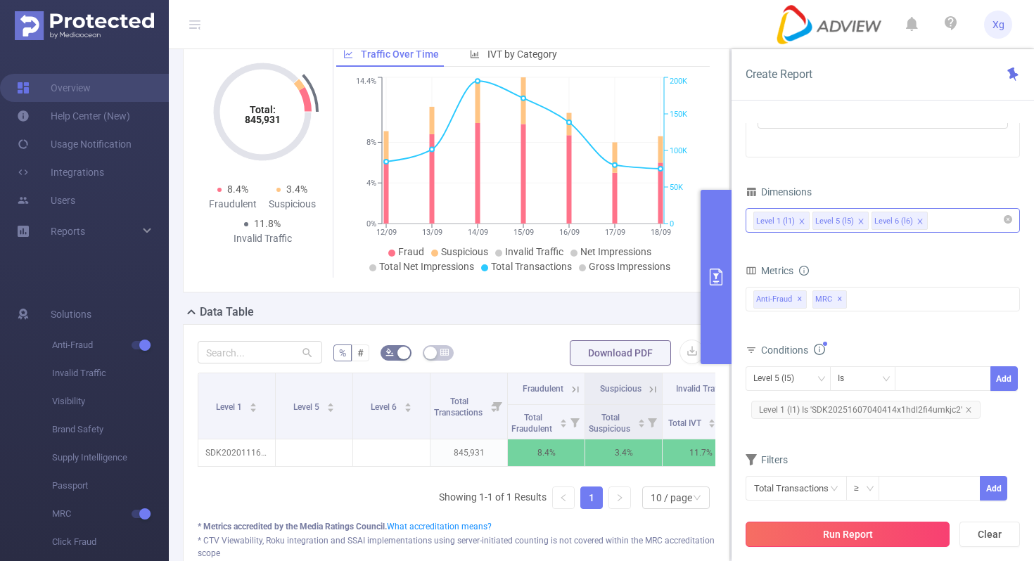
click at [866, 523] on button "Run Report" at bounding box center [847, 534] width 204 height 25
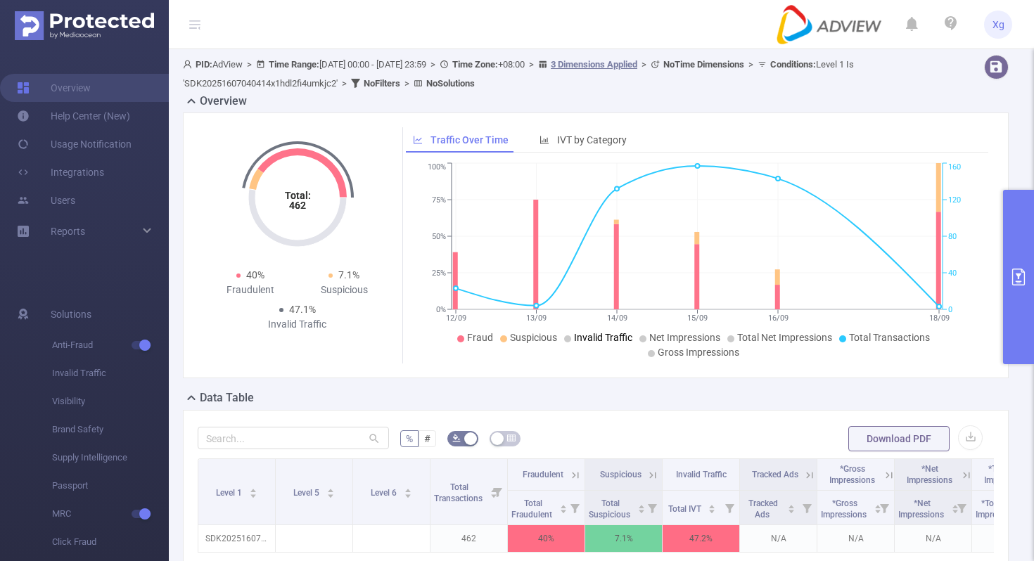
click at [757, 40] on header "Xg" at bounding box center [517, 24] width 1034 height 49
click at [1020, 263] on button "primary" at bounding box center [1018, 277] width 31 height 174
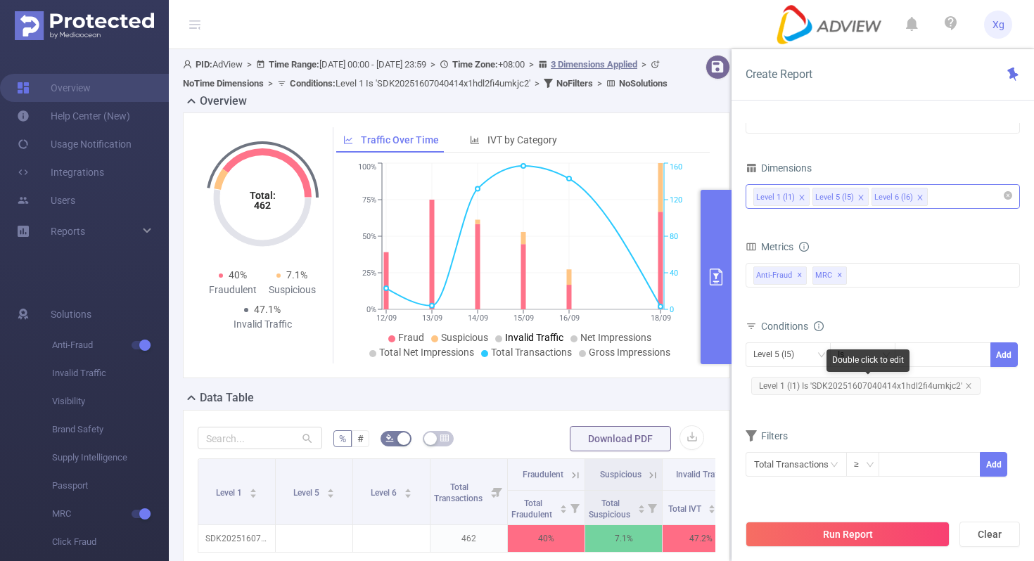
click at [818, 384] on span "Level 1 (l1) Is 'SDK20251607040414x1hdl2fi4umkjc2'" at bounding box center [865, 386] width 229 height 18
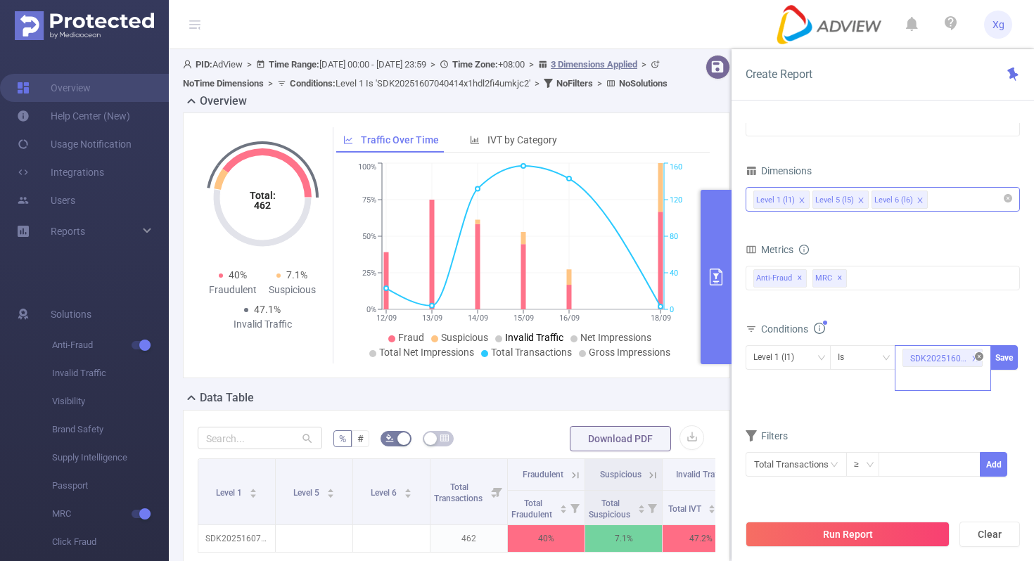
click at [981, 353] on icon "icon: close-circle" at bounding box center [979, 356] width 8 height 8
click at [950, 342] on div "Conditions" at bounding box center [882, 330] width 274 height 23
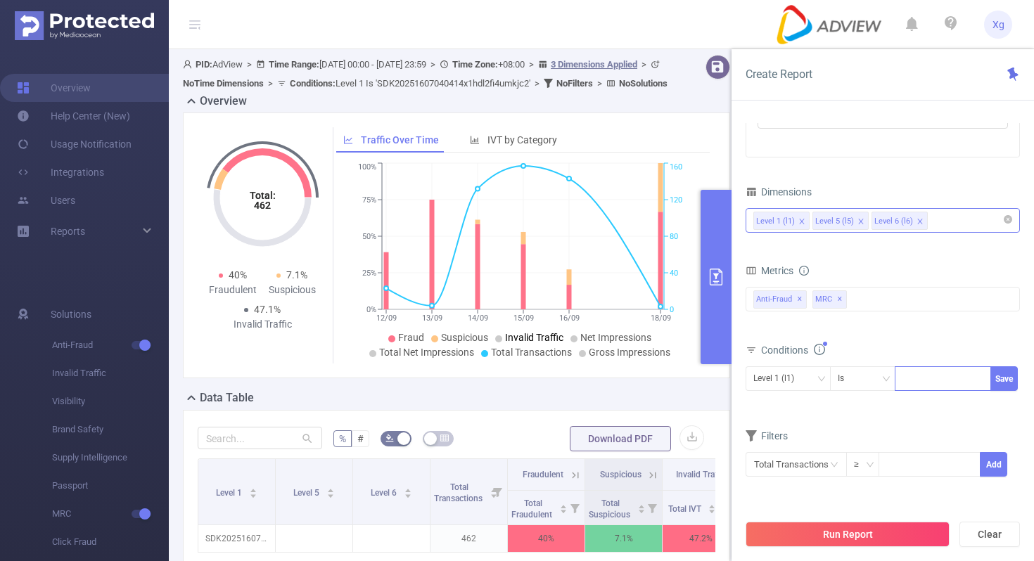
click at [939, 379] on div at bounding box center [942, 378] width 81 height 23
paste input "SDK20250027120226cxxdb7eglzgd08b"
type input "SDK20250027120226cxxdb7eglzgd08b"
click at [998, 375] on button "Save" at bounding box center [1003, 378] width 27 height 25
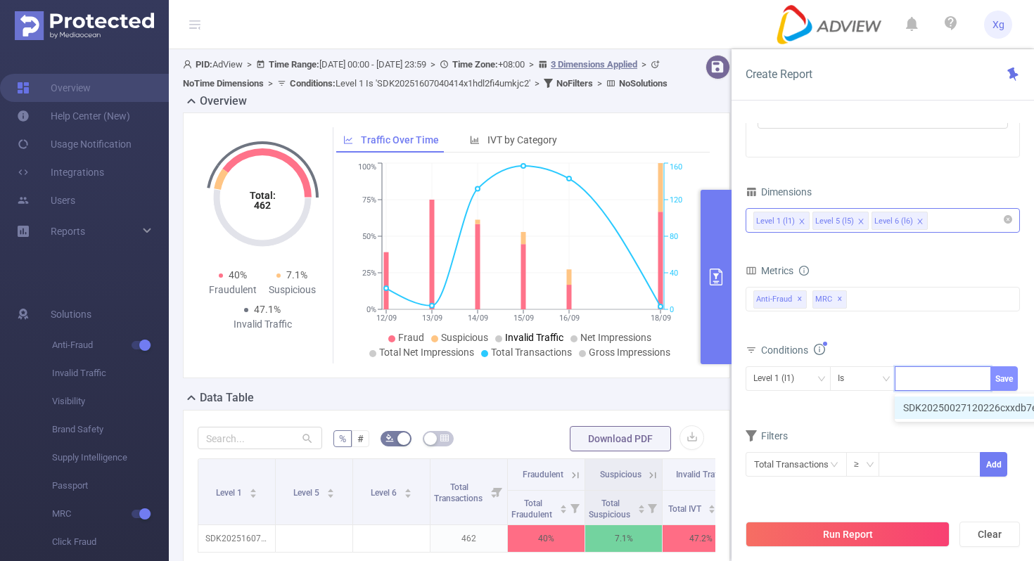
scroll to position [0, 0]
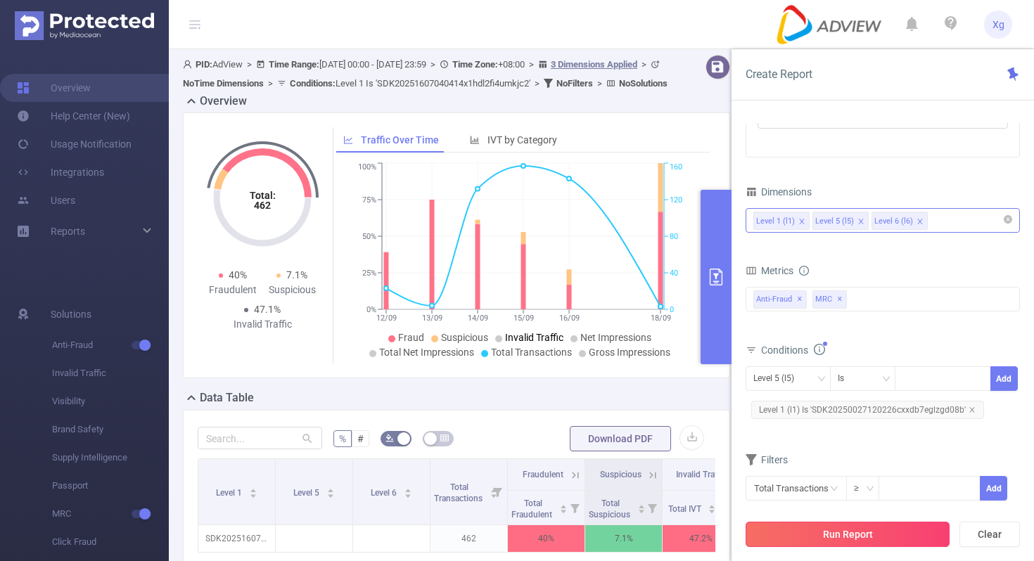
click at [816, 534] on button "Run Report" at bounding box center [847, 534] width 204 height 25
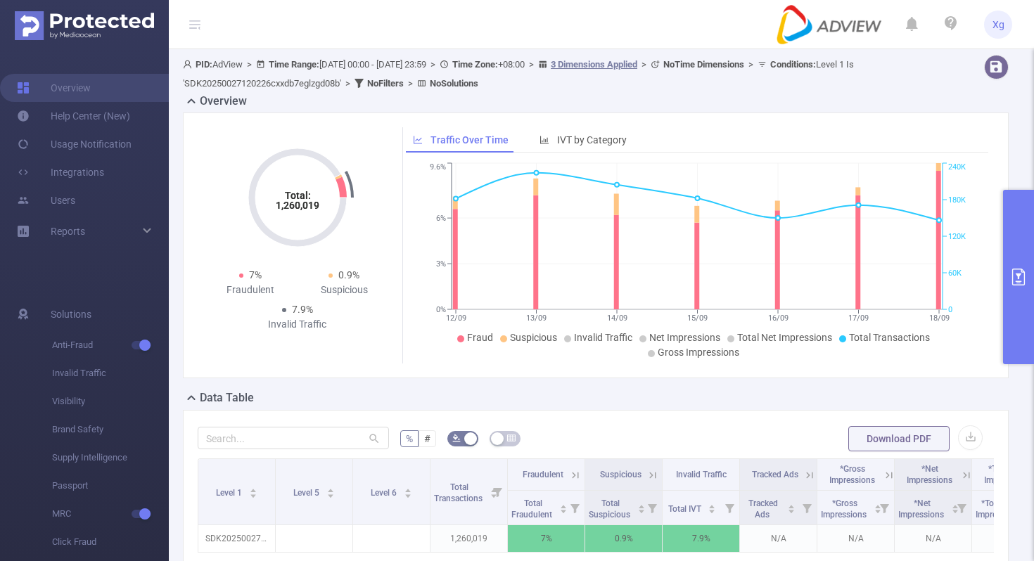
click at [1015, 271] on icon "primary" at bounding box center [1018, 277] width 17 height 17
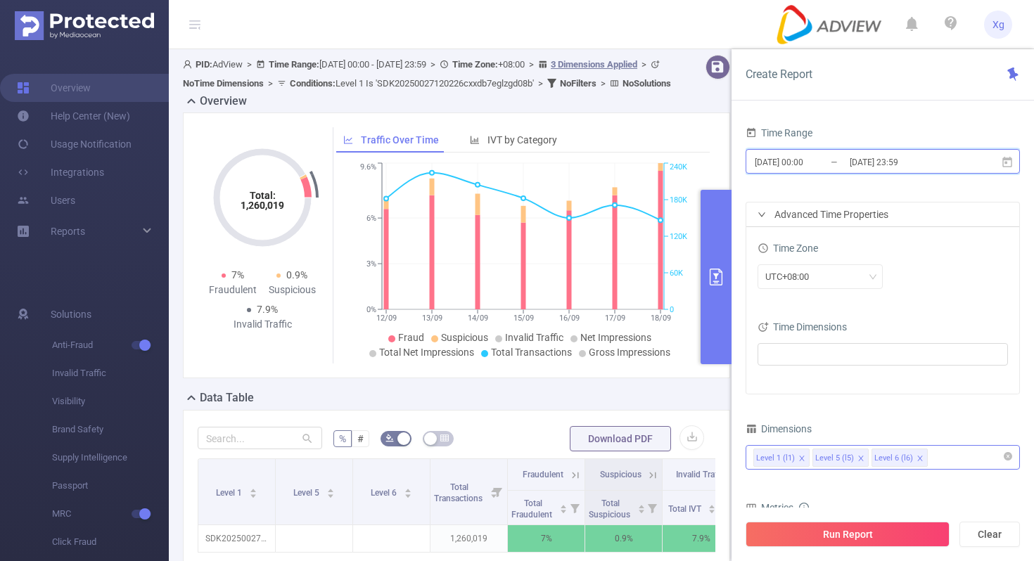
click at [1004, 165] on icon at bounding box center [1007, 162] width 13 height 13
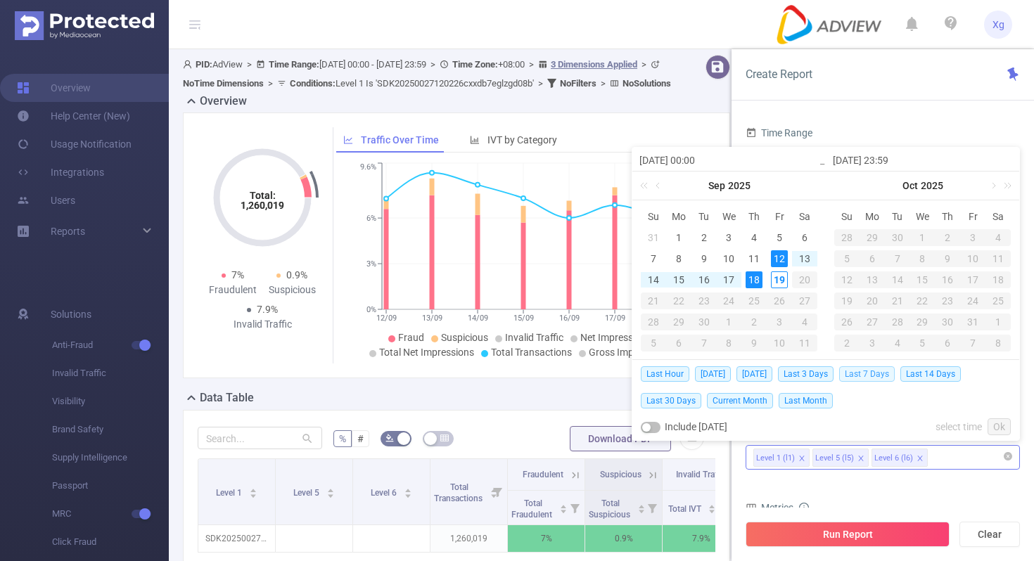
click at [869, 377] on span "Last 7 Days" at bounding box center [867, 373] width 56 height 15
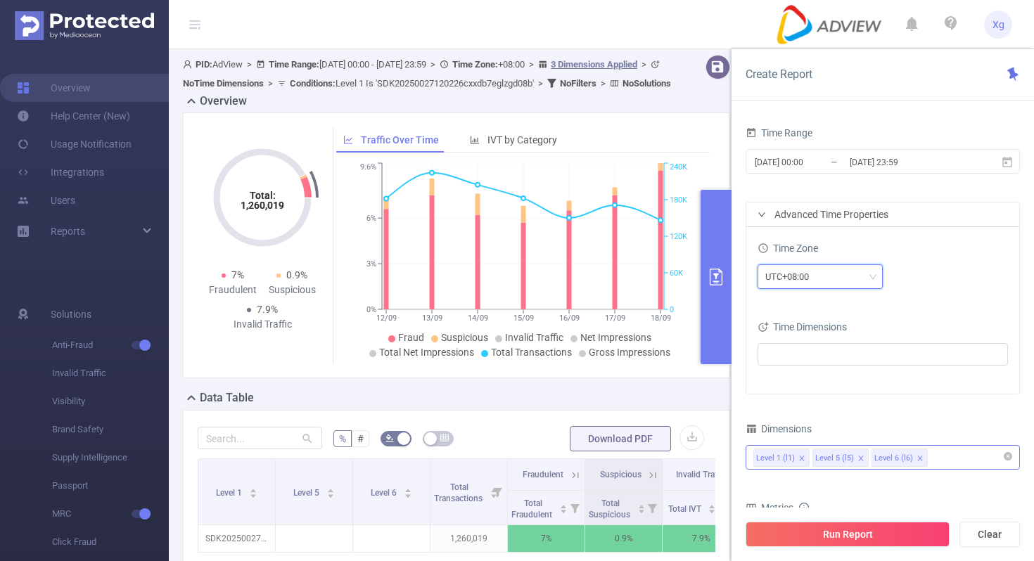
click at [871, 274] on icon "icon: down" at bounding box center [872, 277] width 8 height 8
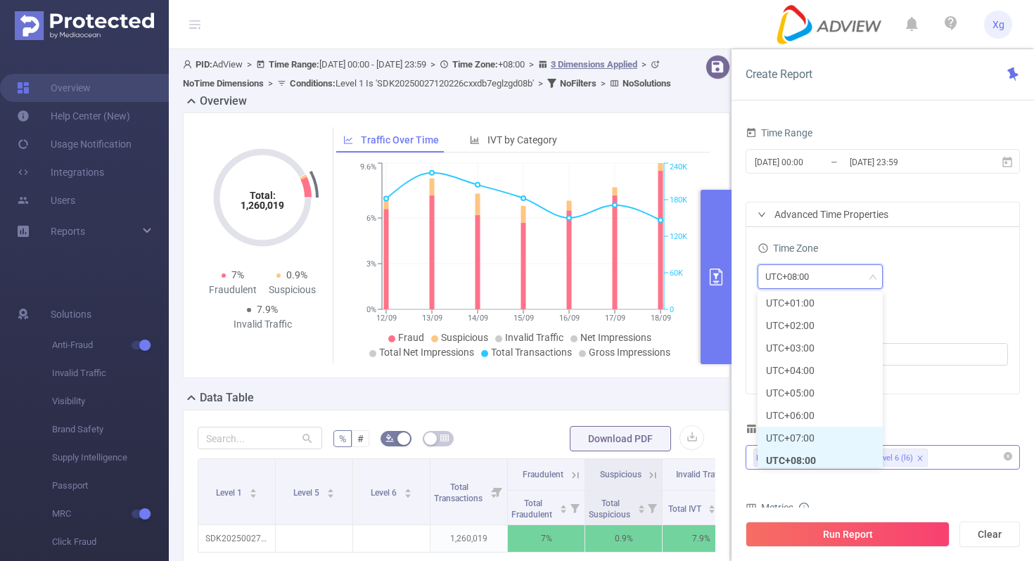
scroll to position [323, 0]
click at [783, 456] on li "UTC+08:00" at bounding box center [819, 456] width 125 height 23
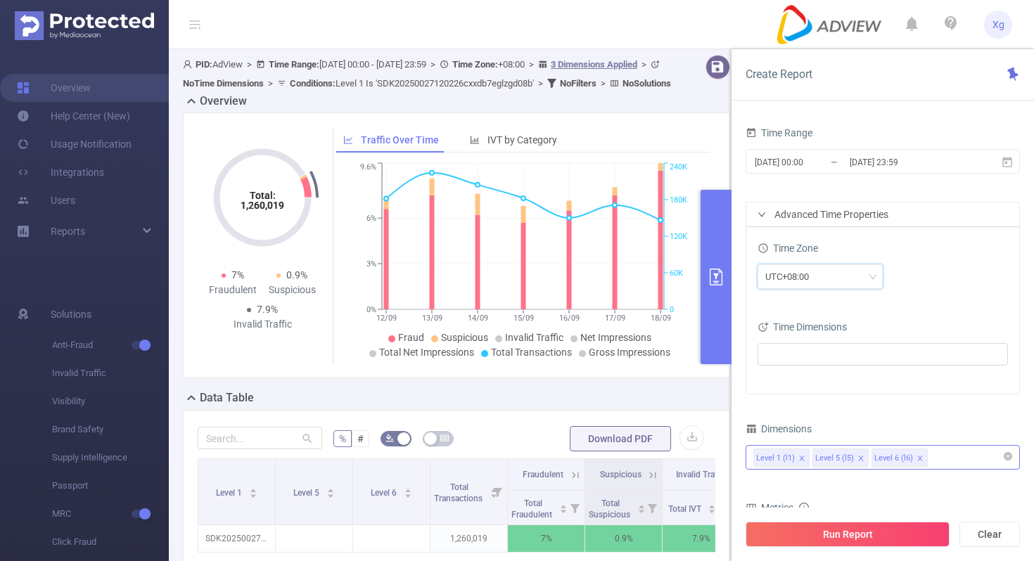
click at [909, 278] on div "UTC+08:00" at bounding box center [882, 276] width 250 height 25
click at [812, 531] on button "Run Report" at bounding box center [847, 534] width 204 height 25
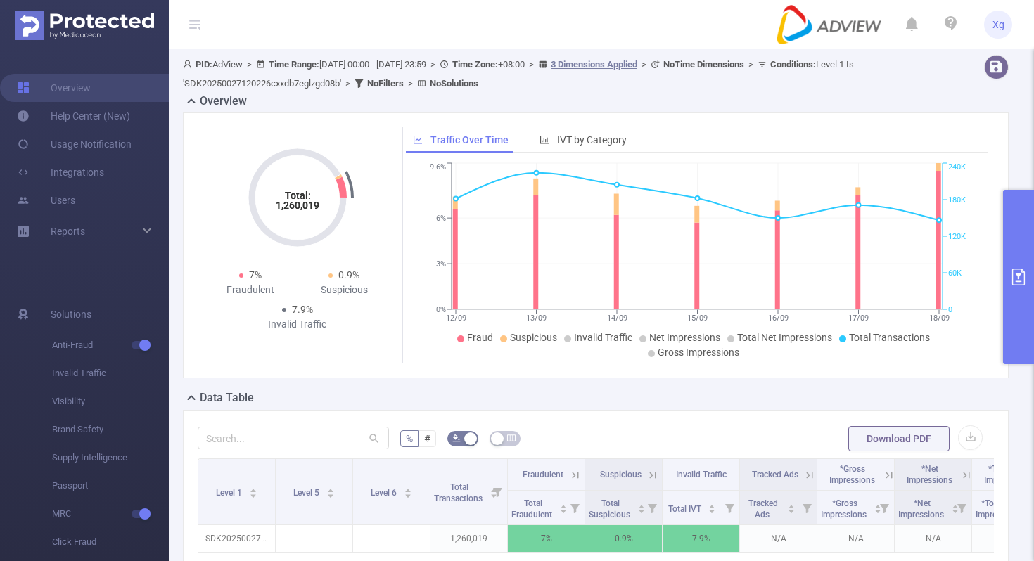
click at [1013, 243] on button "primary" at bounding box center [1018, 277] width 31 height 174
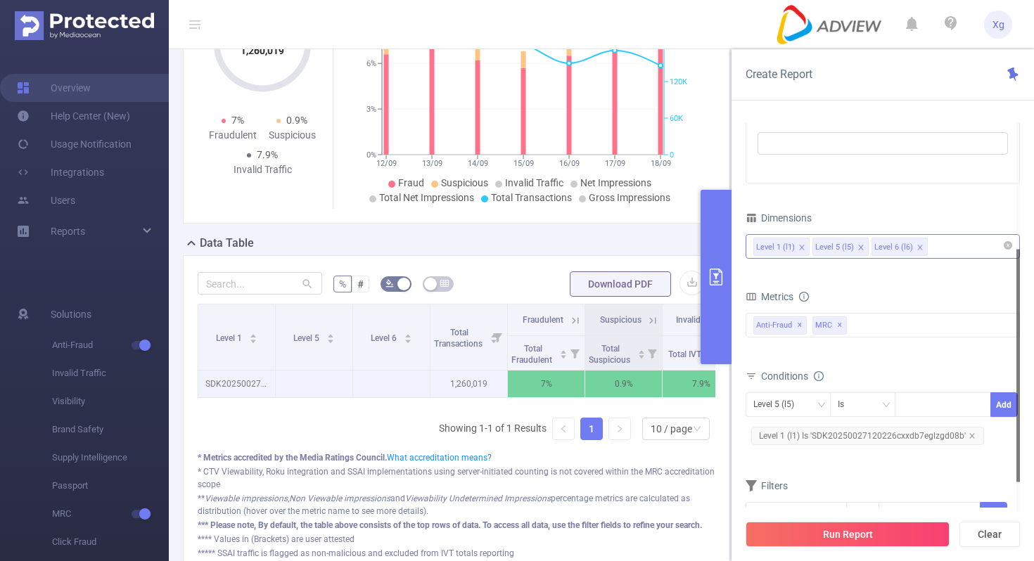
scroll to position [209, 0]
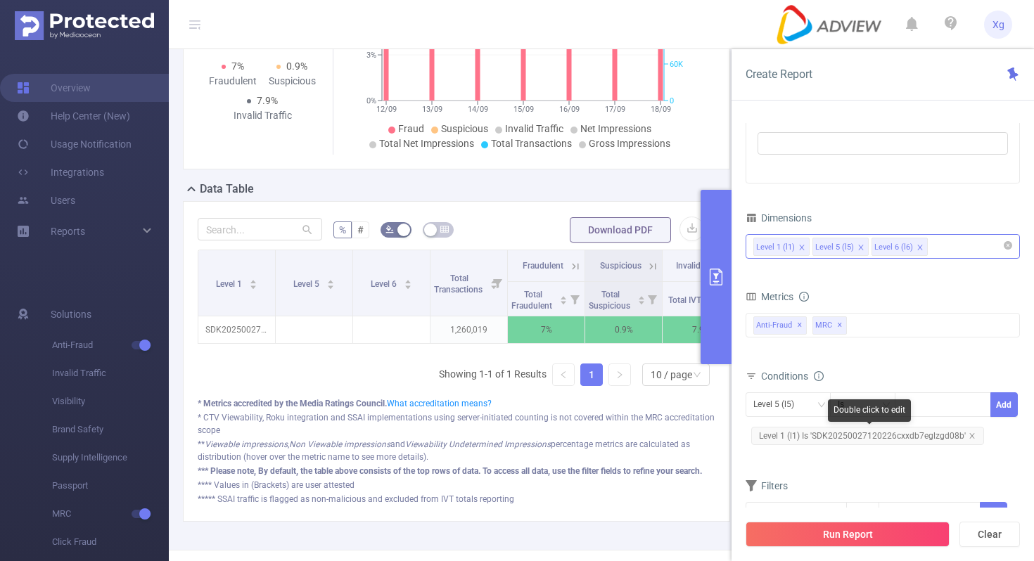
click at [867, 432] on span "Level 1 (l1) Is 'SDK20250027120226cxxdb7eglzgd08b'" at bounding box center [867, 436] width 233 height 18
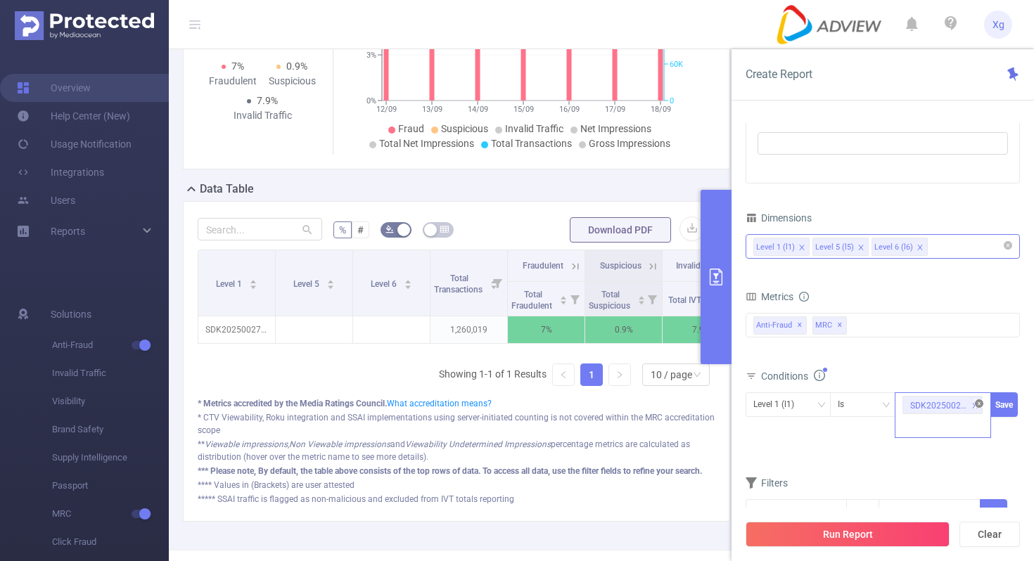
click at [978, 406] on icon "icon: close-circle" at bounding box center [979, 403] width 8 height 8
click at [942, 412] on div at bounding box center [942, 404] width 81 height 23
paste input "SDK20251516030429lmclyvf9c9xdsaf"
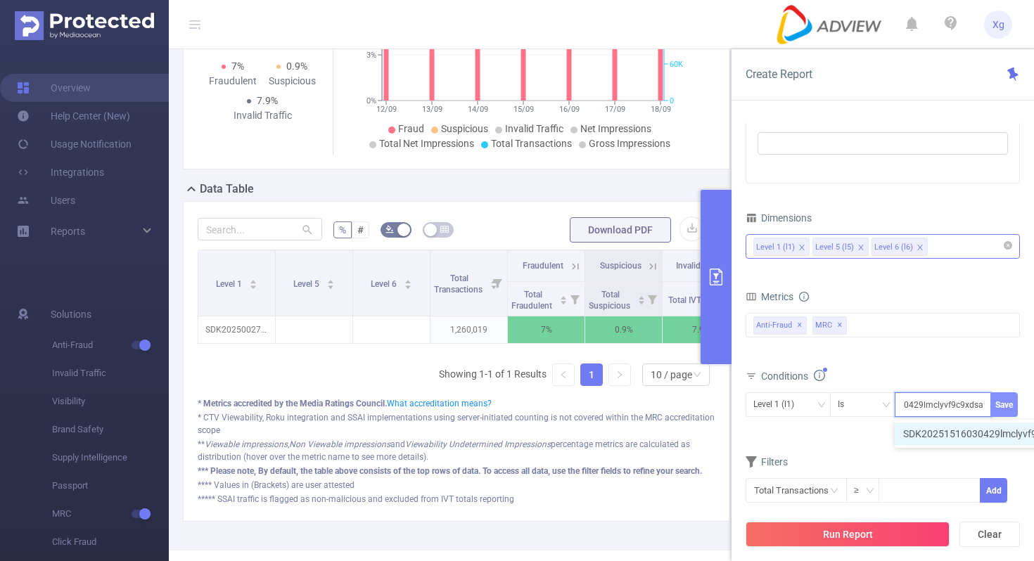
type input "SDK20251516030429lmclyvf9c9xdsaf"
click at [999, 397] on button "Save" at bounding box center [1003, 404] width 27 height 25
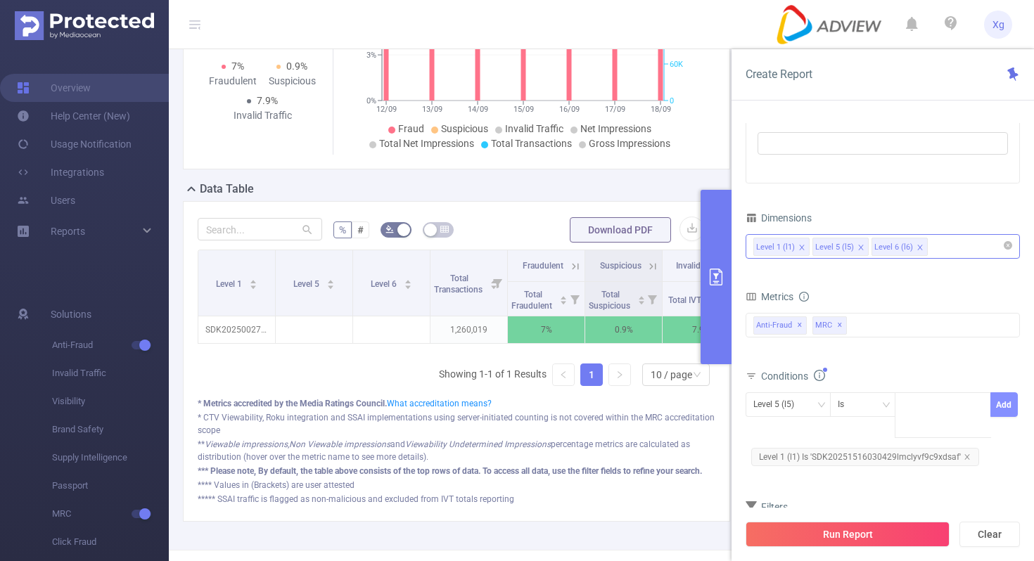
scroll to position [0, 0]
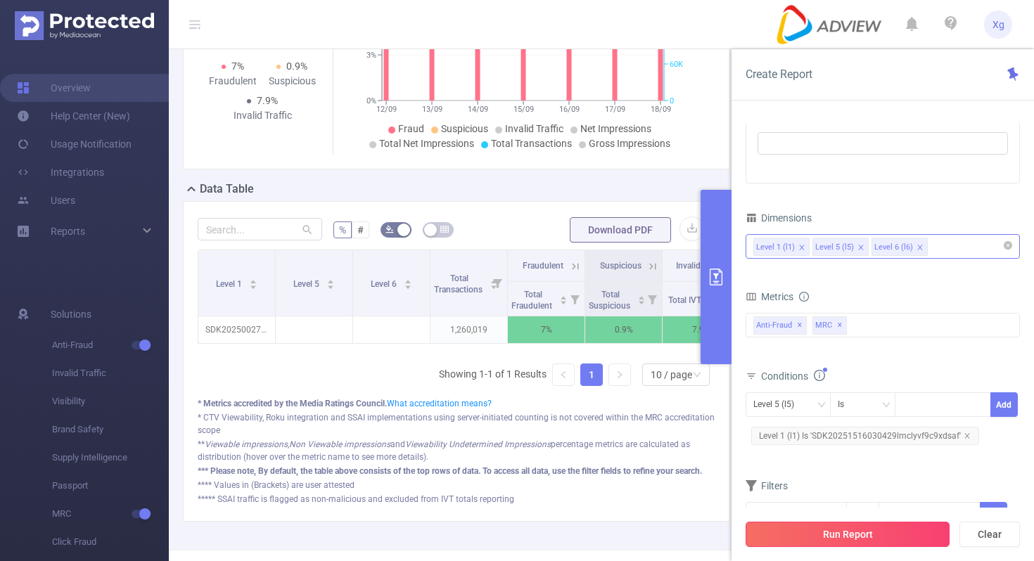
click at [817, 544] on button "Run Report" at bounding box center [847, 534] width 204 height 25
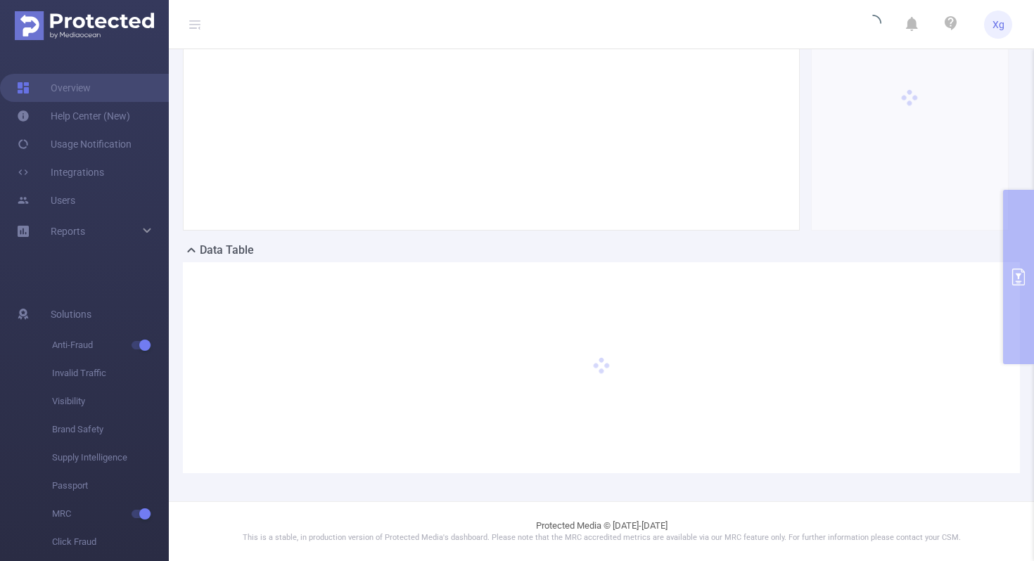
scroll to position [147, 0]
